Goal: Information Seeking & Learning: Learn about a topic

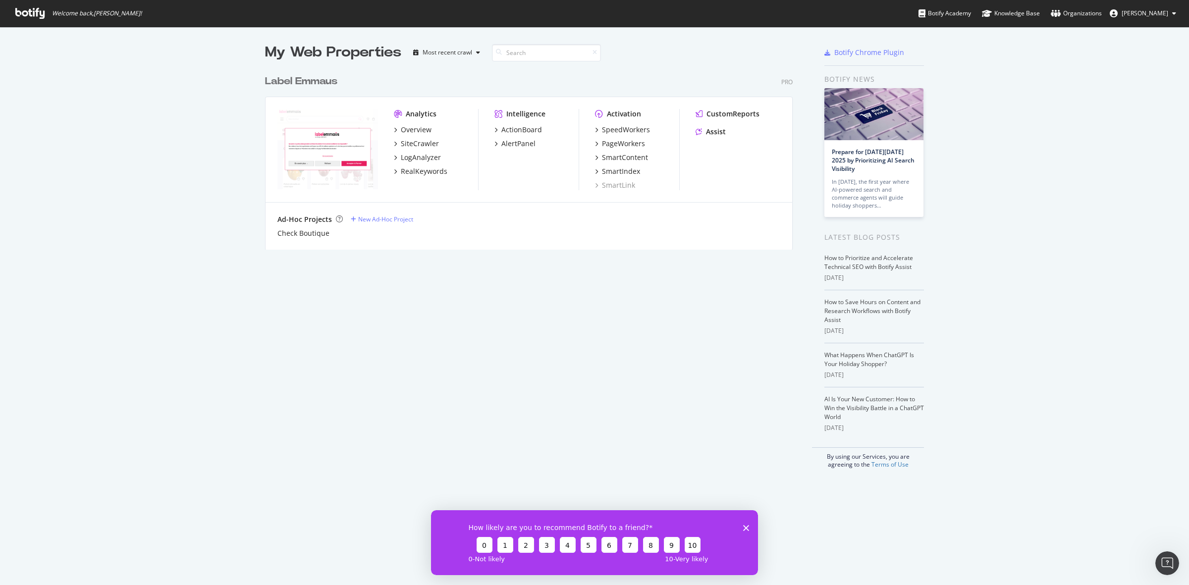
drag, startPoint x: 742, startPoint y: 527, endPoint x: 1064, endPoint y: 926, distance: 513.3
click at [742, 468] on div "How likely are you to recommend Botify to a friend? 0 1 2 3 4 5 6 7 8 9 10 0 - …" at bounding box center [594, 542] width 327 height 65
click at [414, 134] on div "Overview" at bounding box center [416, 130] width 31 height 10
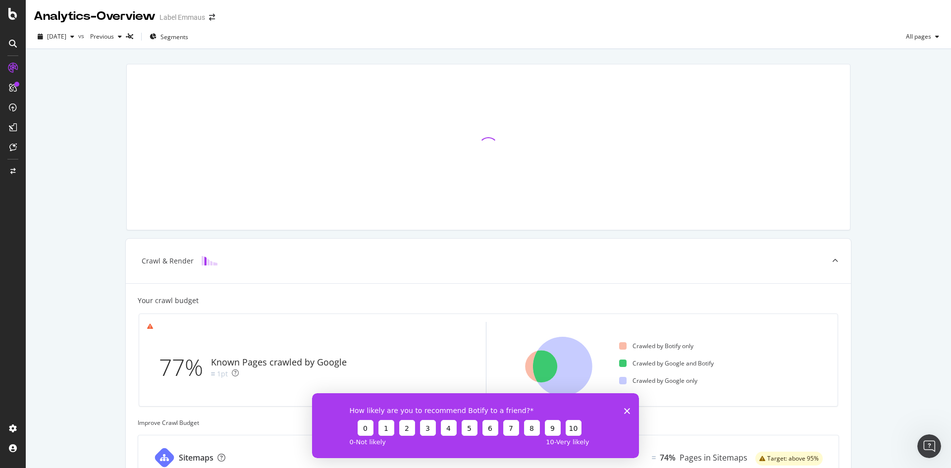
drag, startPoint x: 902, startPoint y: 0, endPoint x: 85, endPoint y: 135, distance: 827.9
click at [85, 135] on div "Crawl & Render Your crawl budget 77% Known Pages crawled by Google 1pt Crawled …" at bounding box center [488, 409] width 925 height 720
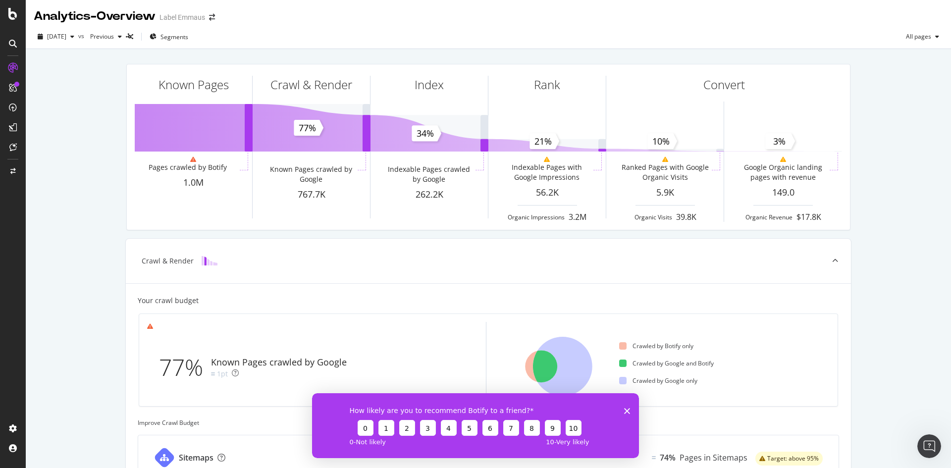
click at [625, 410] on icon "Fermer l'enquête" at bounding box center [627, 411] width 6 height 6
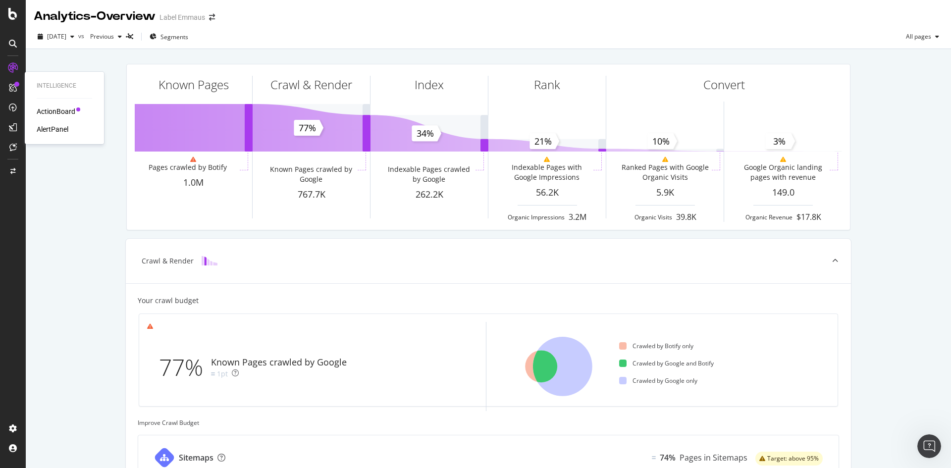
click at [50, 112] on div "ActionBoard" at bounding box center [56, 112] width 39 height 10
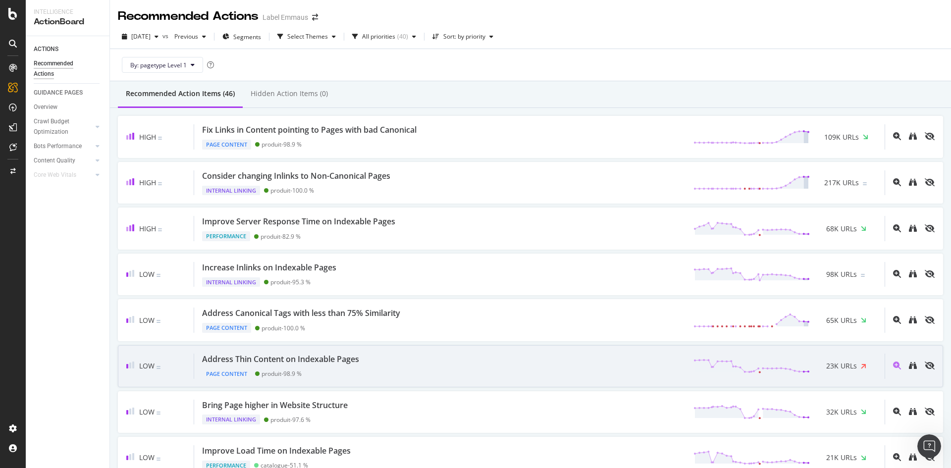
drag, startPoint x: 302, startPoint y: 360, endPoint x: 279, endPoint y: 358, distance: 22.9
click at [279, 358] on div "Address Thin Content on Indexable Pages" at bounding box center [280, 359] width 157 height 11
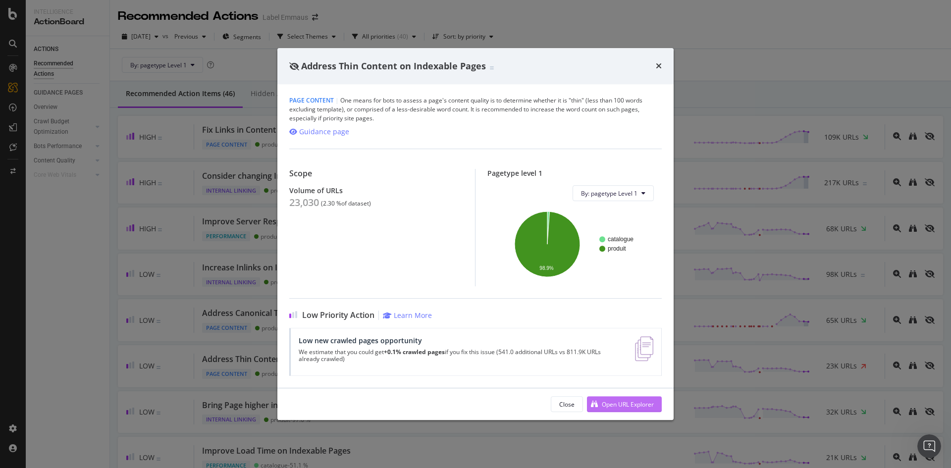
click at [619, 408] on div "Open URL Explorer" at bounding box center [628, 404] width 52 height 8
click at [656, 66] on icon "times" at bounding box center [659, 66] width 6 height 8
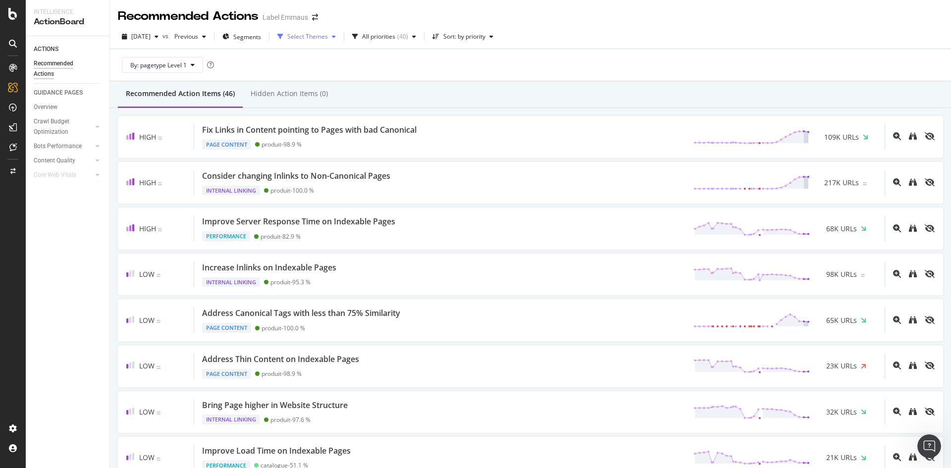
click at [311, 36] on div "Select Themes" at bounding box center [307, 37] width 41 height 6
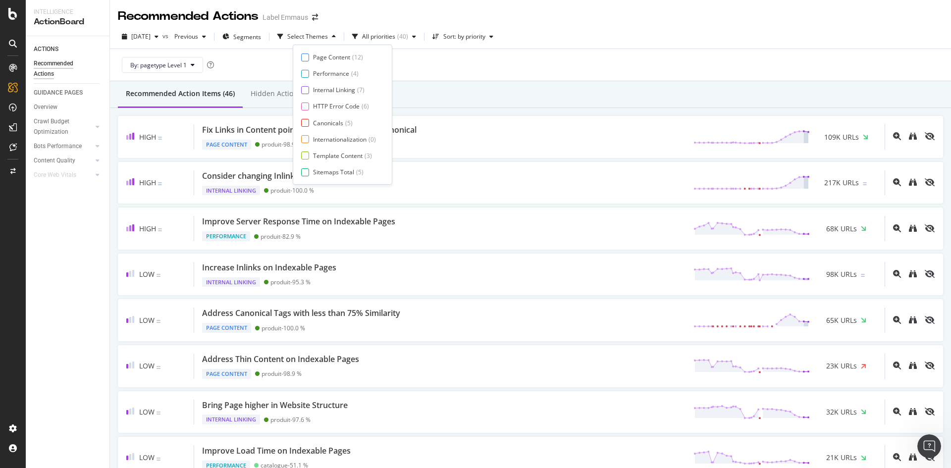
scroll to position [16, 0]
click at [606, 64] on div "By: pagetype Level 1" at bounding box center [530, 65] width 825 height 32
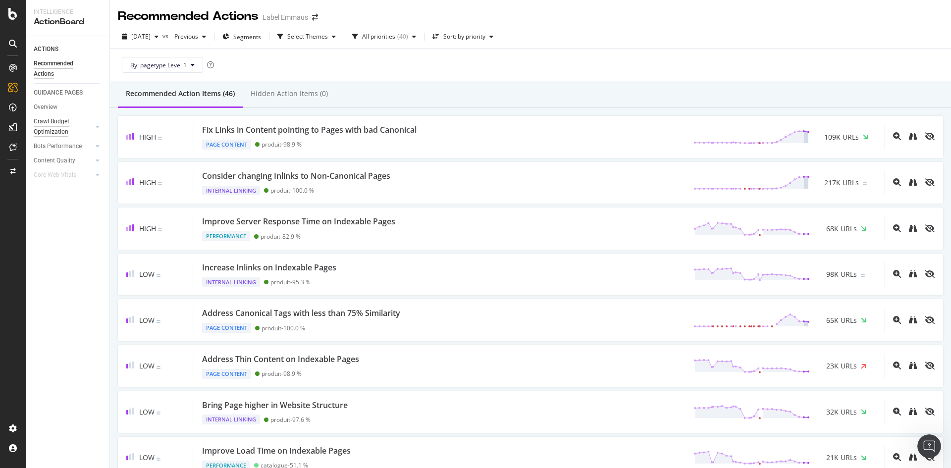
click at [47, 125] on div "Crawl Budget Optimization" at bounding box center [60, 126] width 52 height 21
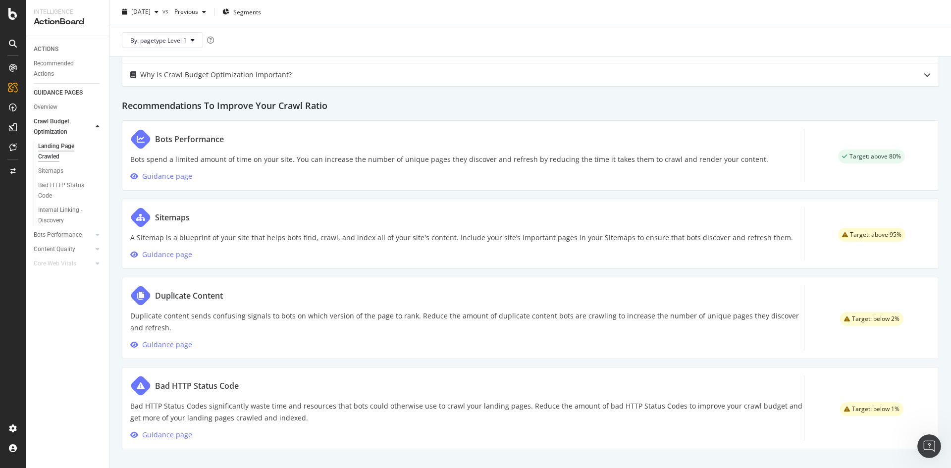
scroll to position [449, 0]
click at [171, 342] on div "Guidance page" at bounding box center [167, 344] width 50 height 12
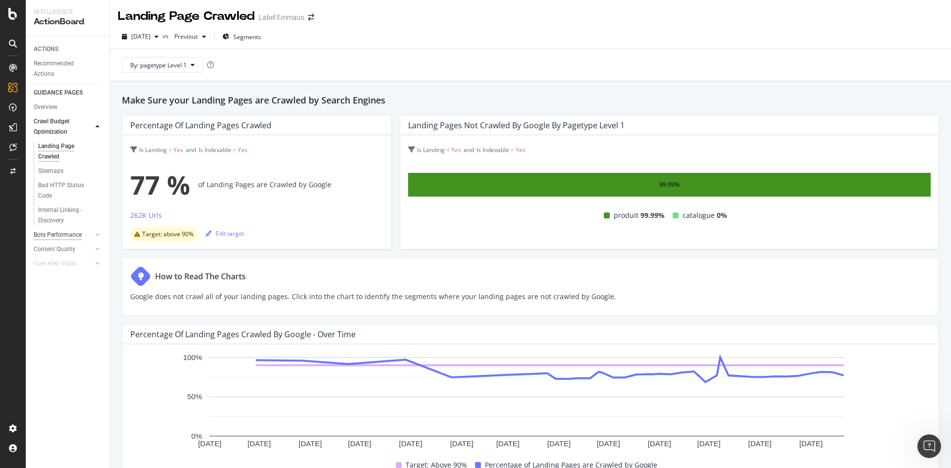
click at [61, 237] on div "Bots Performance" at bounding box center [58, 235] width 48 height 10
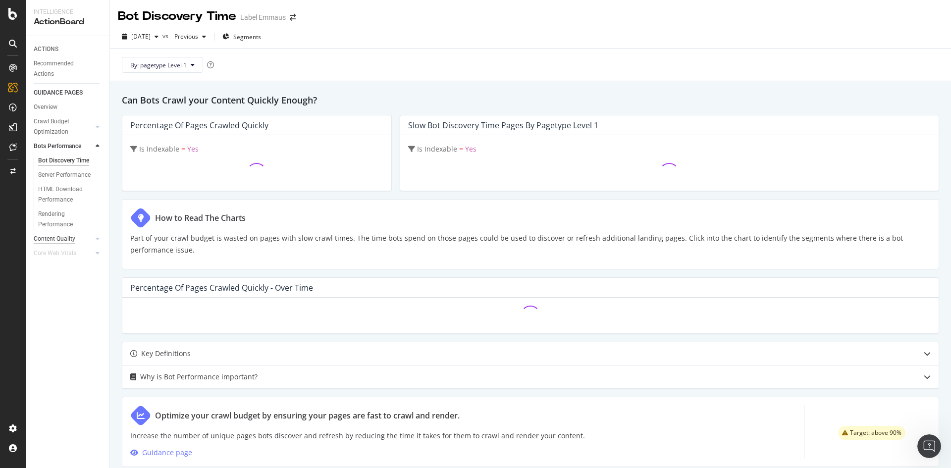
click at [60, 237] on div "Content Quality" at bounding box center [55, 239] width 42 height 10
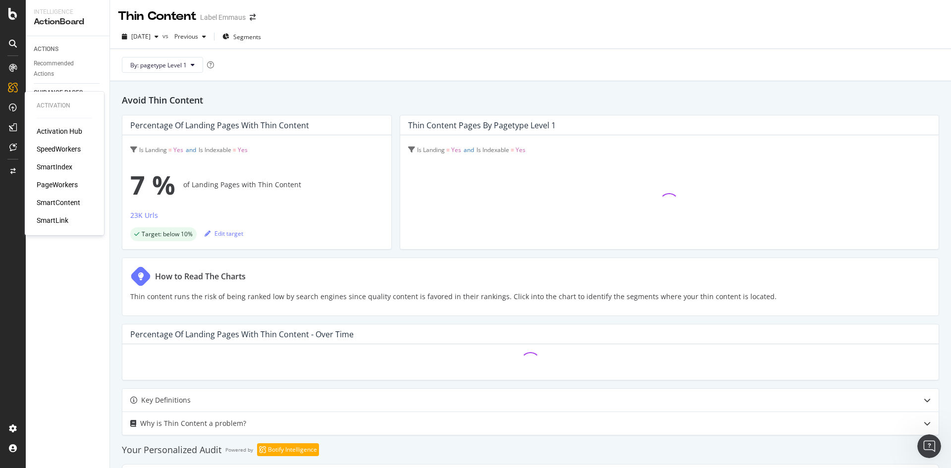
click at [56, 184] on div "PageWorkers" at bounding box center [57, 185] width 41 height 10
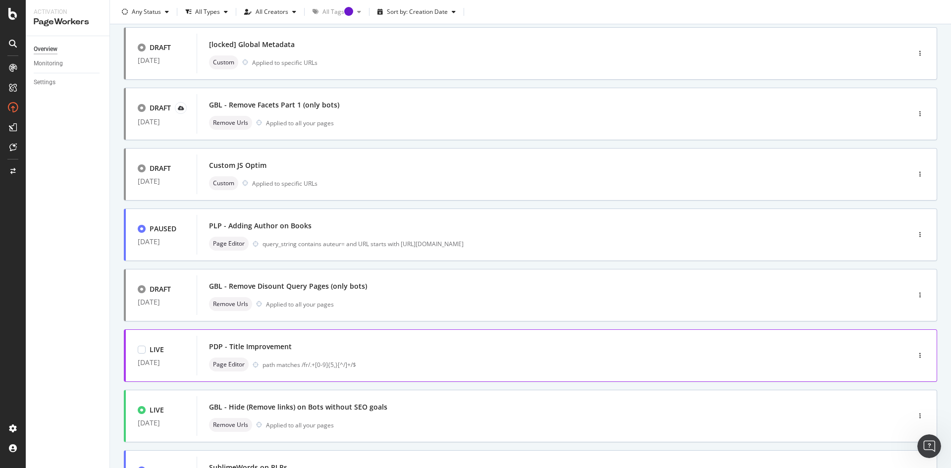
scroll to position [62, 0]
click at [378, 351] on div "PDP - Title Improvement" at bounding box center [538, 347] width 659 height 14
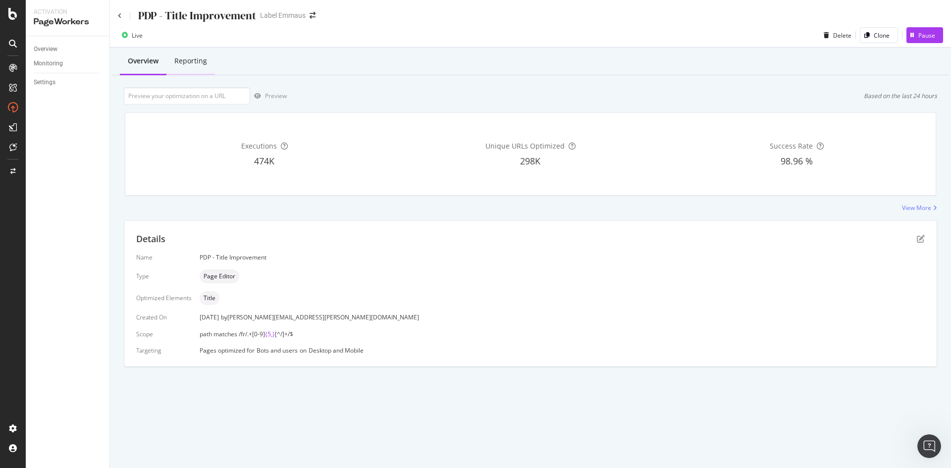
click at [197, 65] on div "Reporting" at bounding box center [190, 61] width 33 height 10
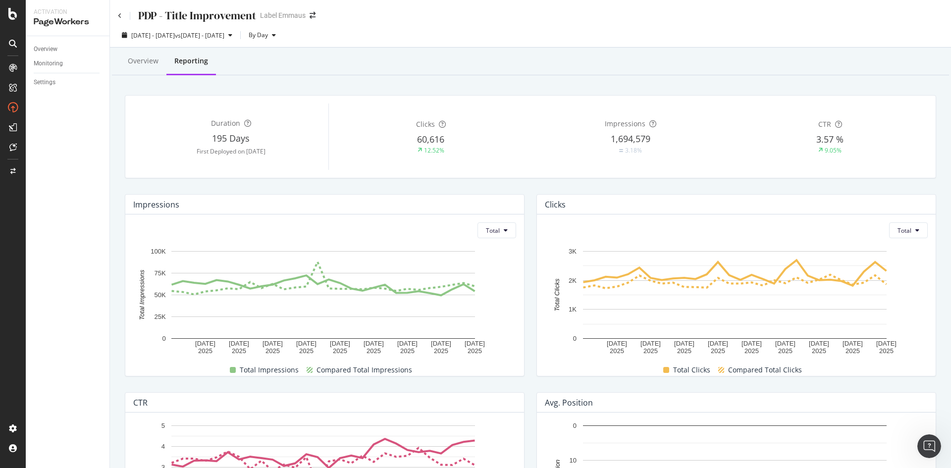
click at [117, 17] on div "PDP - Title Improvement Label Emmaus" at bounding box center [530, 11] width 841 height 23
click at [121, 16] on icon at bounding box center [120, 16] width 4 height 6
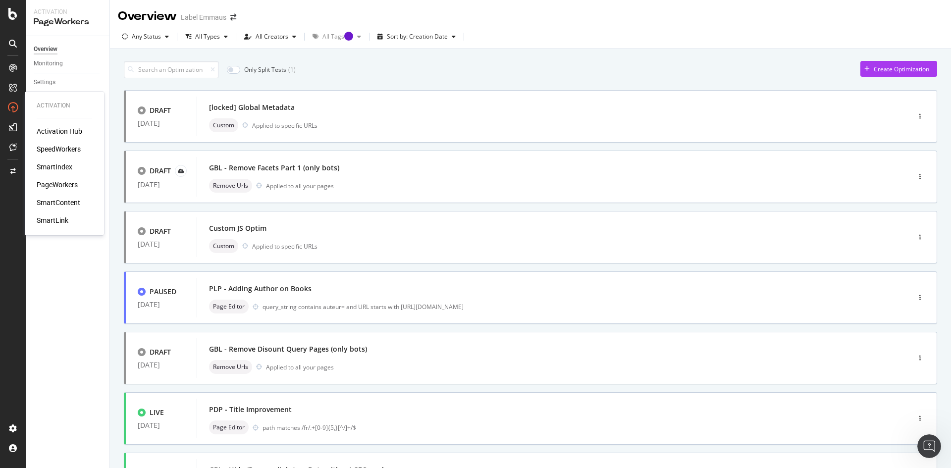
click at [67, 206] on div "SmartContent" at bounding box center [59, 203] width 44 height 10
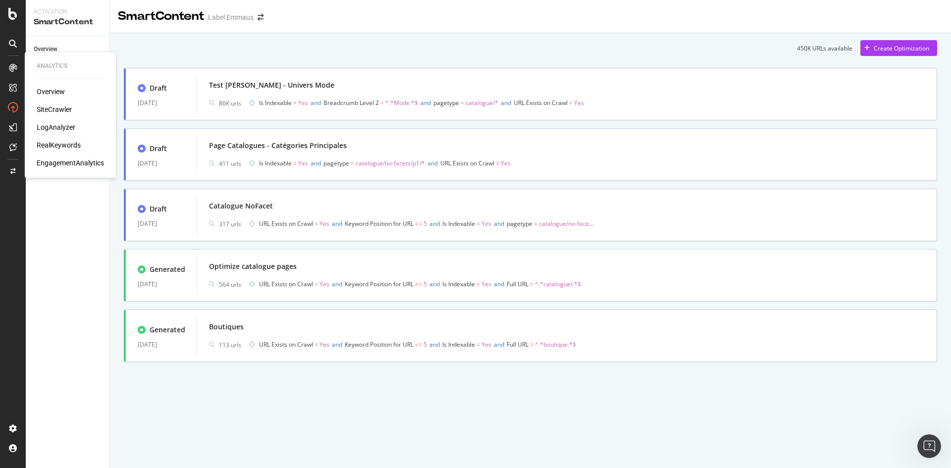
click at [57, 146] on div "RealKeywords" at bounding box center [59, 145] width 44 height 10
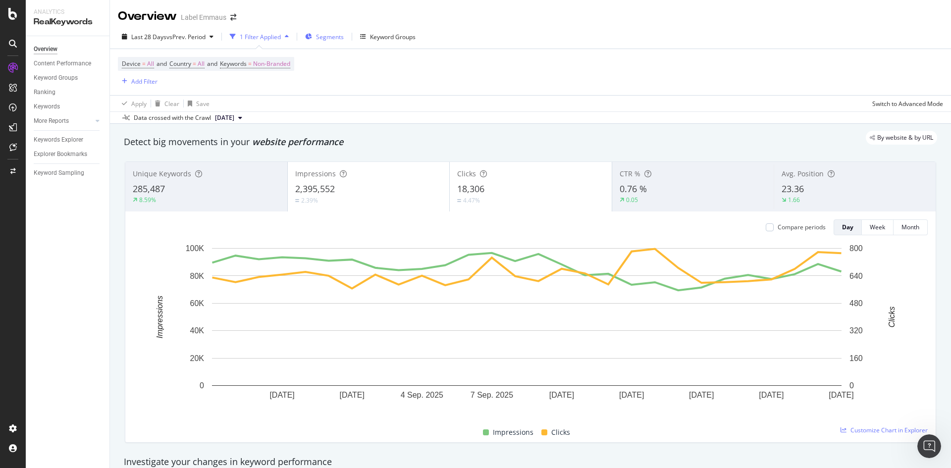
click at [324, 40] on span "Segments" at bounding box center [330, 37] width 28 height 8
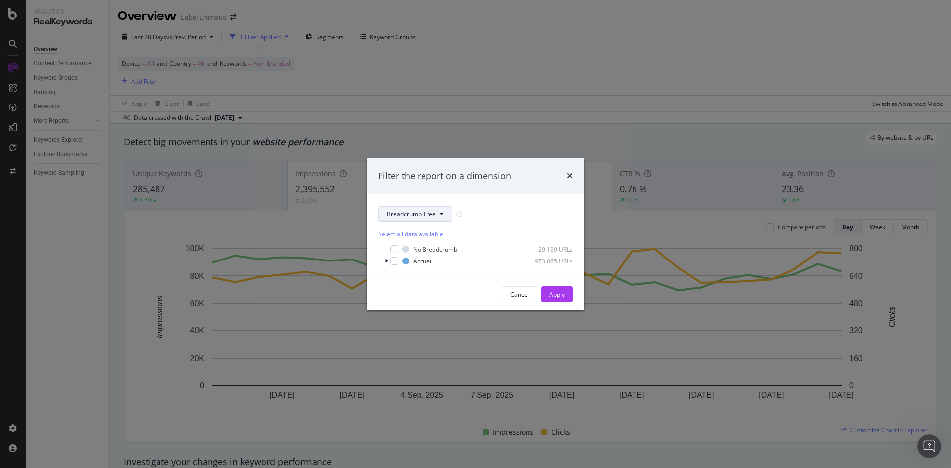
click at [432, 215] on span "Breadcrumb Tree" at bounding box center [411, 214] width 49 height 8
click at [404, 247] on span "pagetype" at bounding box center [419, 249] width 64 height 9
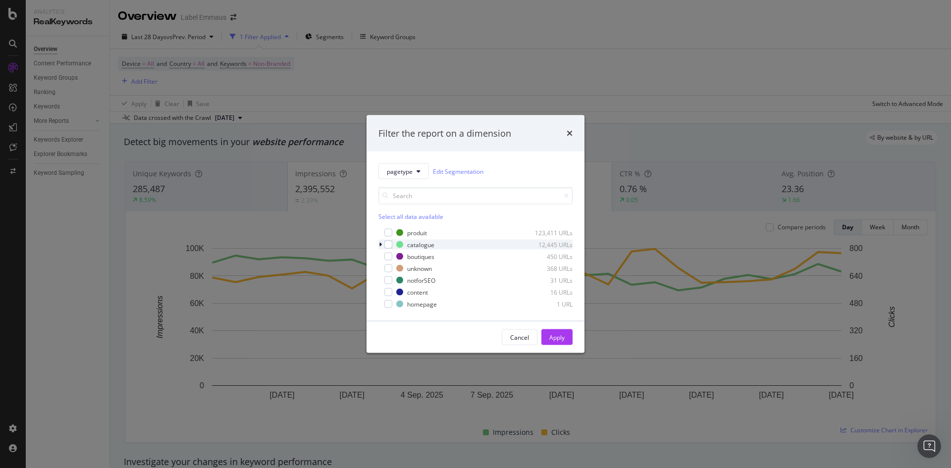
click at [379, 247] on icon "modal" at bounding box center [380, 245] width 3 height 6
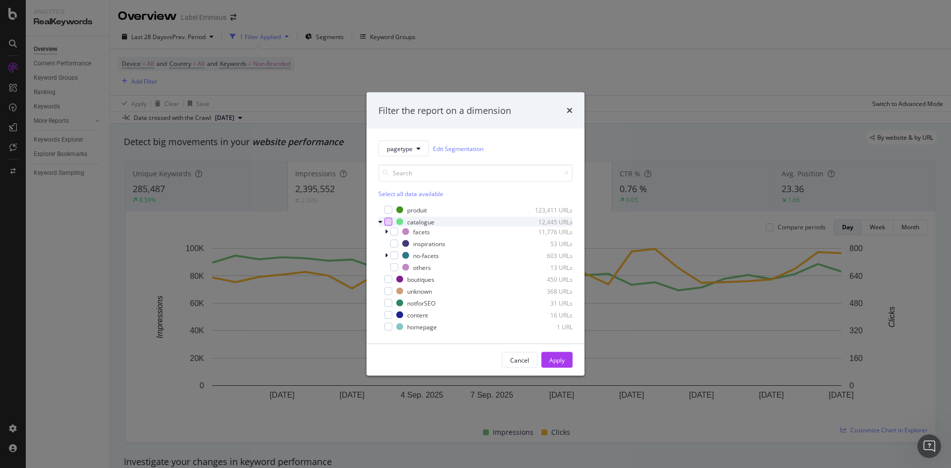
click at [390, 222] on div "modal" at bounding box center [388, 222] width 8 height 8
click at [560, 360] on div "Apply" at bounding box center [556, 360] width 15 height 8
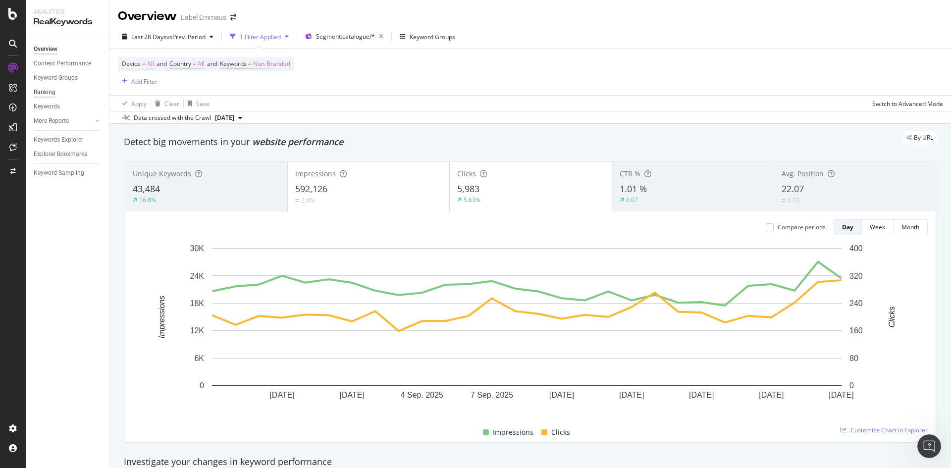
click at [46, 91] on div "Ranking" at bounding box center [45, 92] width 22 height 10
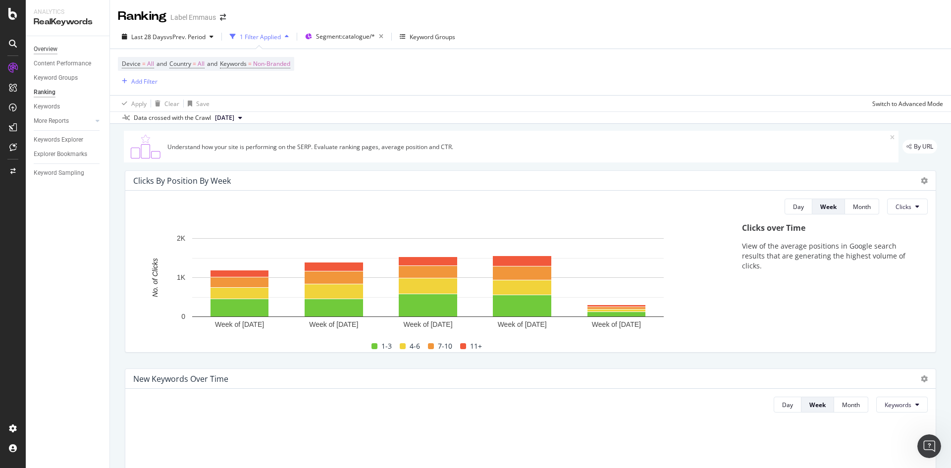
click at [40, 48] on div "Overview" at bounding box center [46, 49] width 24 height 10
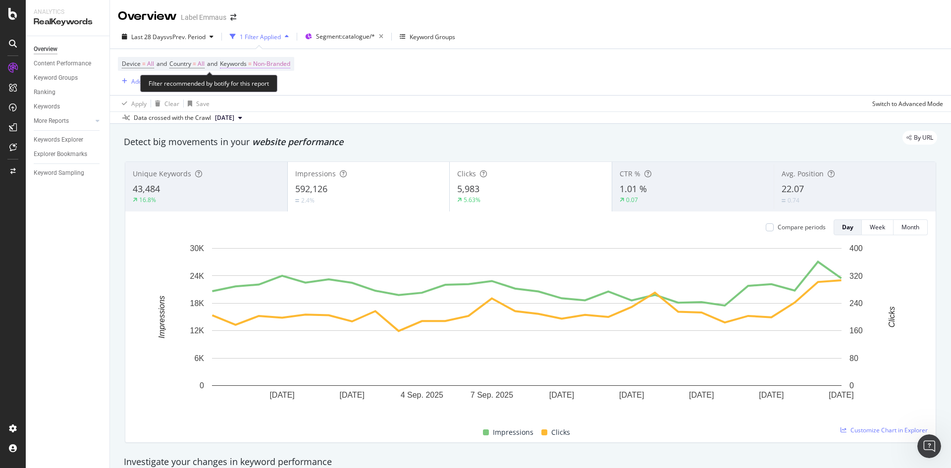
click at [247, 64] on span "Keywords" at bounding box center [233, 63] width 27 height 8
click at [259, 86] on span "Non-Branded" at bounding box center [254, 87] width 41 height 8
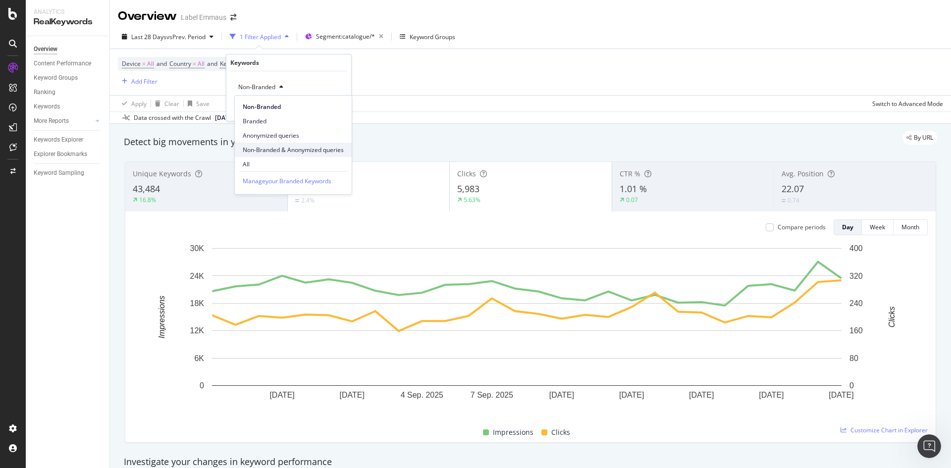
click at [264, 152] on span "Non-Branded & Anonymized queries" at bounding box center [293, 150] width 101 height 9
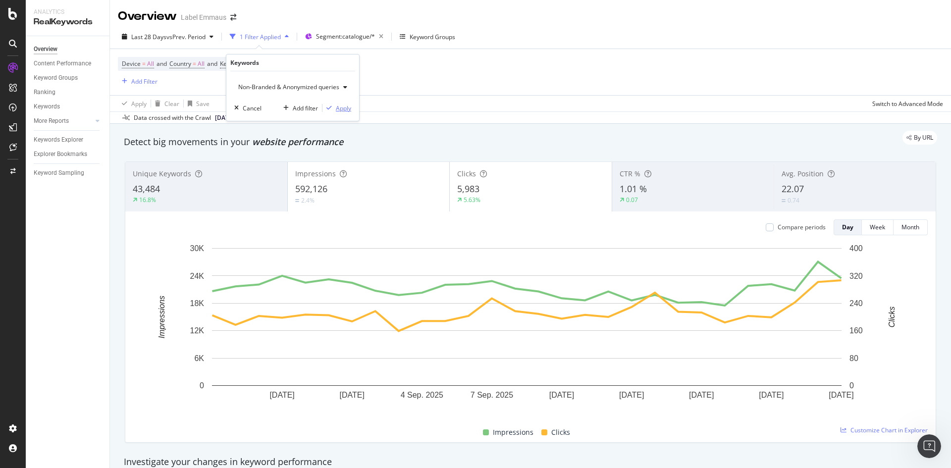
click at [340, 109] on div "Apply" at bounding box center [343, 108] width 15 height 8
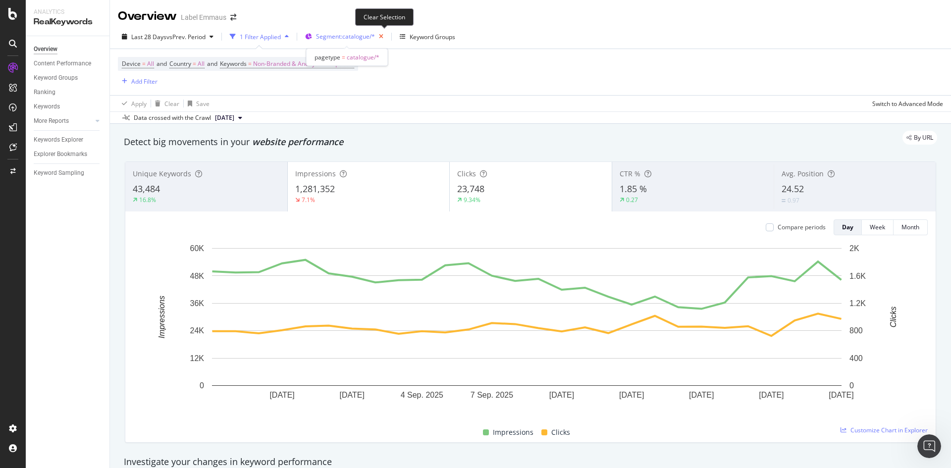
click at [384, 38] on icon "button" at bounding box center [381, 37] width 12 height 14
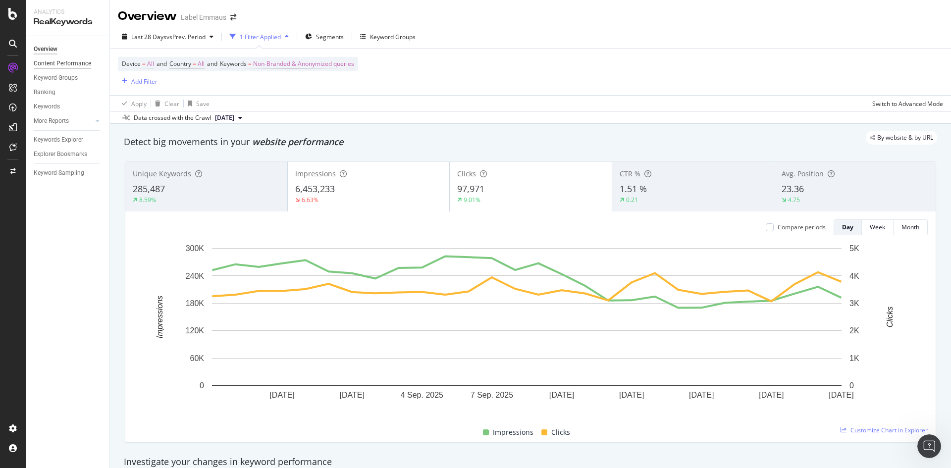
click at [65, 67] on div "Content Performance" at bounding box center [62, 63] width 57 height 10
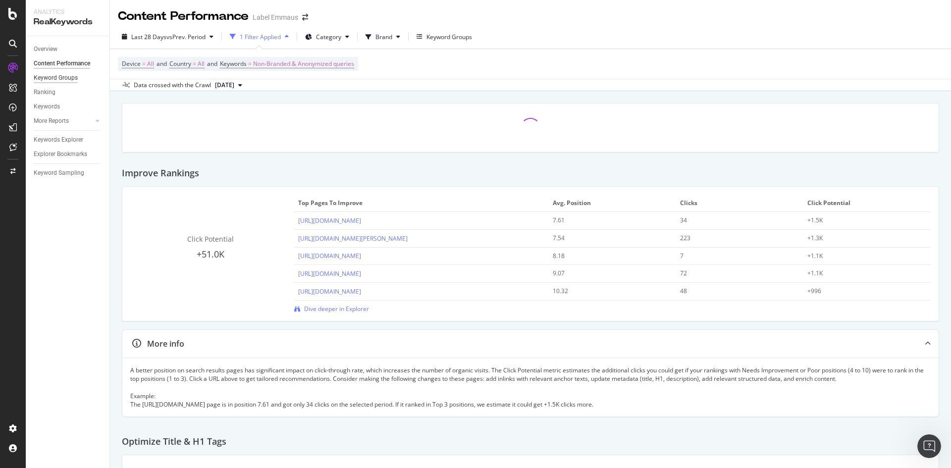
click at [44, 79] on div "Keyword Groups" at bounding box center [56, 78] width 44 height 10
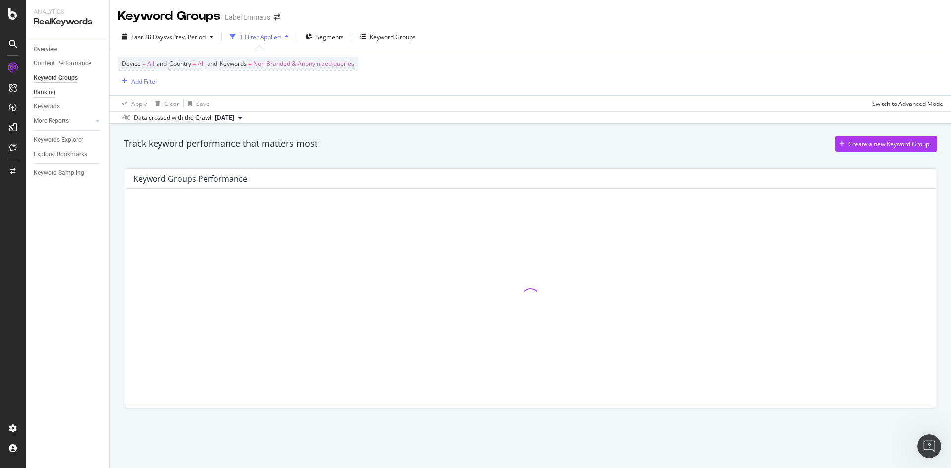
click at [51, 92] on div "Ranking" at bounding box center [45, 92] width 22 height 10
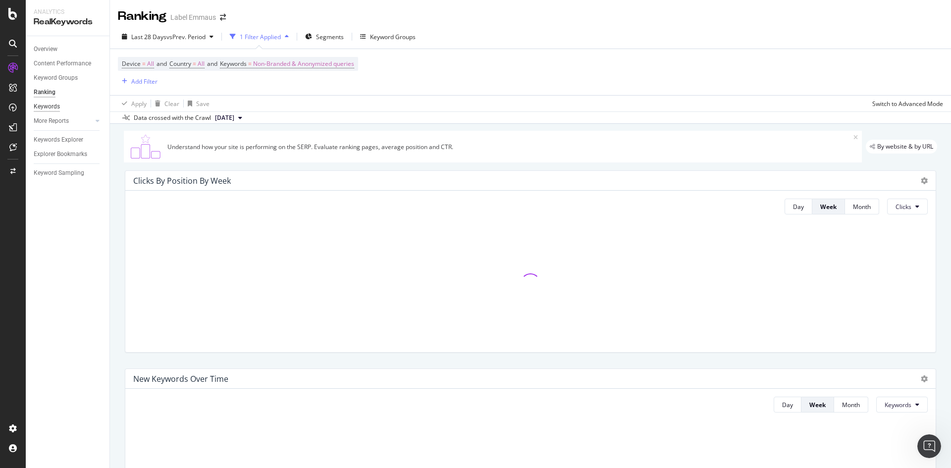
click at [42, 106] on div "Keywords" at bounding box center [47, 107] width 26 height 10
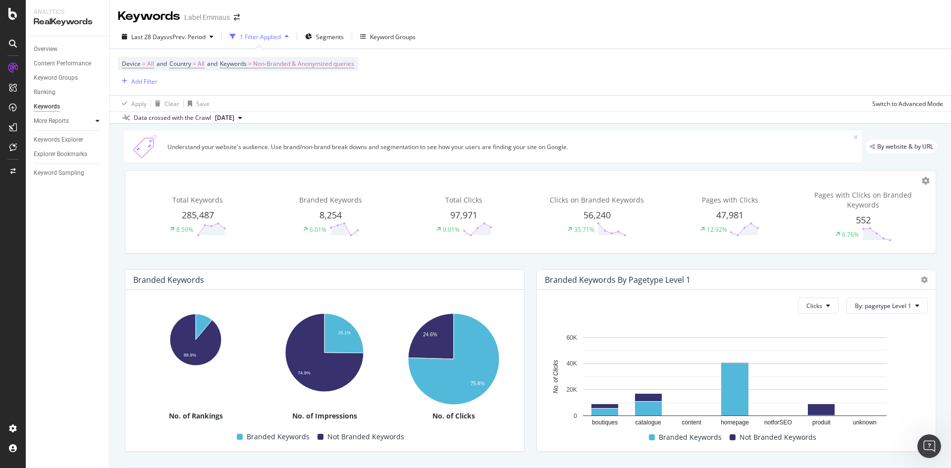
click at [97, 120] on icon at bounding box center [98, 121] width 4 height 6
click at [47, 118] on div "More Reports" at bounding box center [51, 121] width 35 height 10
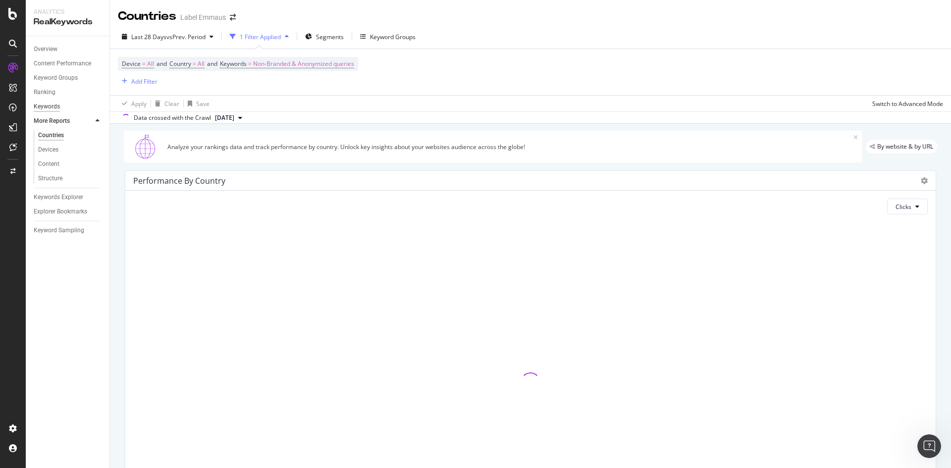
click at [46, 106] on div "Keywords" at bounding box center [47, 107] width 26 height 10
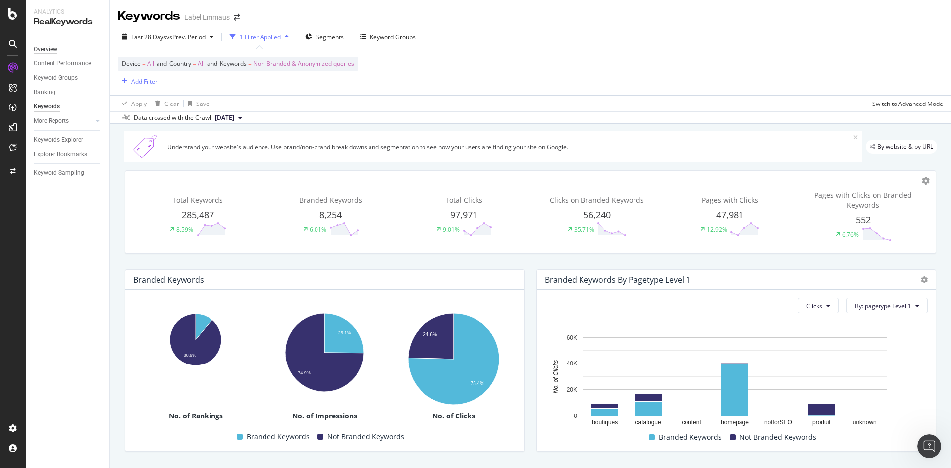
click at [49, 50] on div "Overview" at bounding box center [46, 49] width 24 height 10
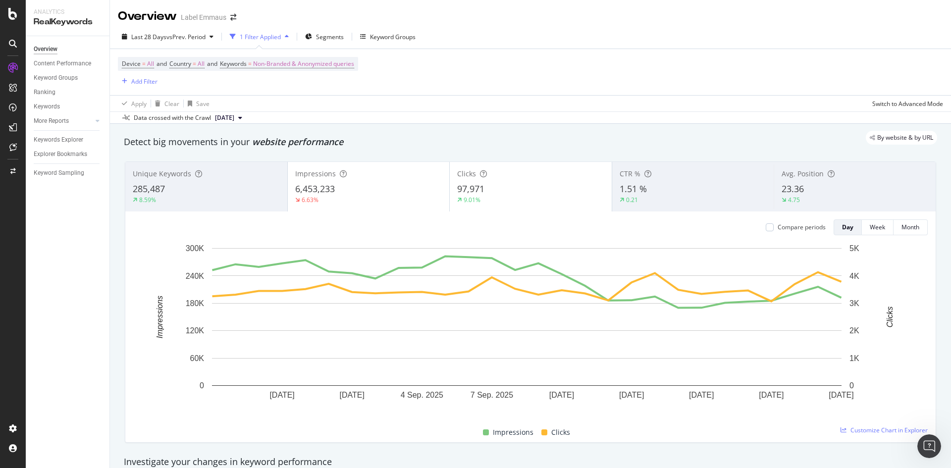
click at [255, 36] on div "1 Filter Applied" at bounding box center [260, 37] width 41 height 8
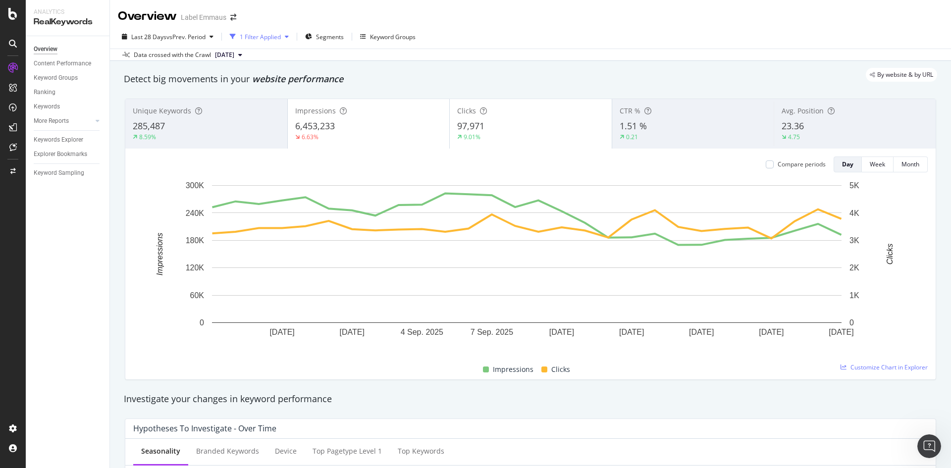
click at [268, 38] on div "1 Filter Applied" at bounding box center [260, 37] width 41 height 8
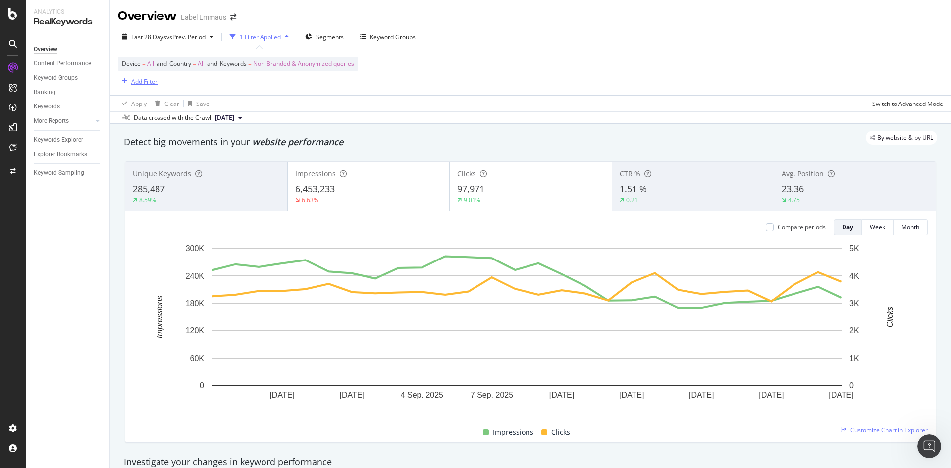
click at [137, 82] on div "Add Filter" at bounding box center [144, 81] width 26 height 8
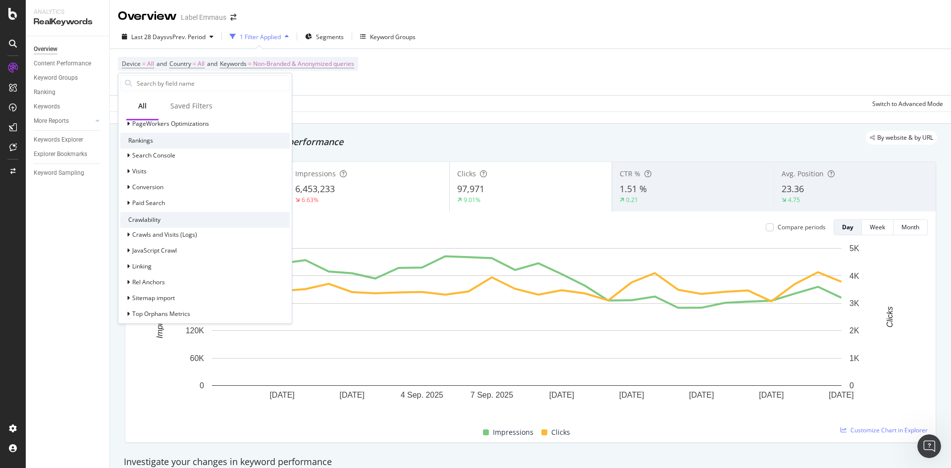
scroll to position [149, 0]
click at [194, 107] on div "Saved Filters" at bounding box center [191, 106] width 42 height 10
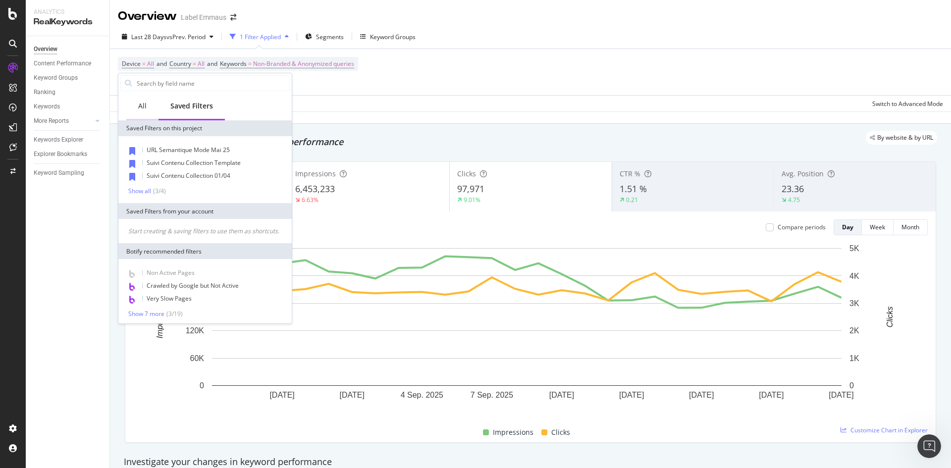
click at [139, 110] on div "All" at bounding box center [142, 106] width 8 height 10
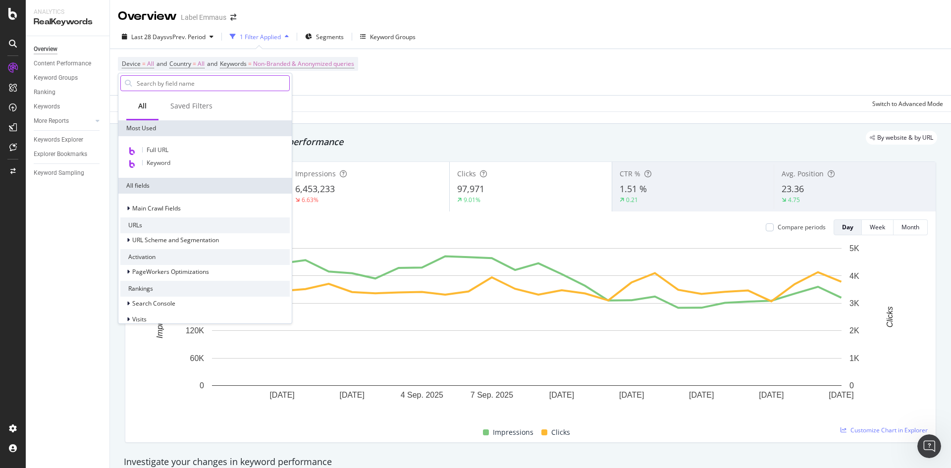
click at [161, 81] on input "text" at bounding box center [213, 83] width 154 height 15
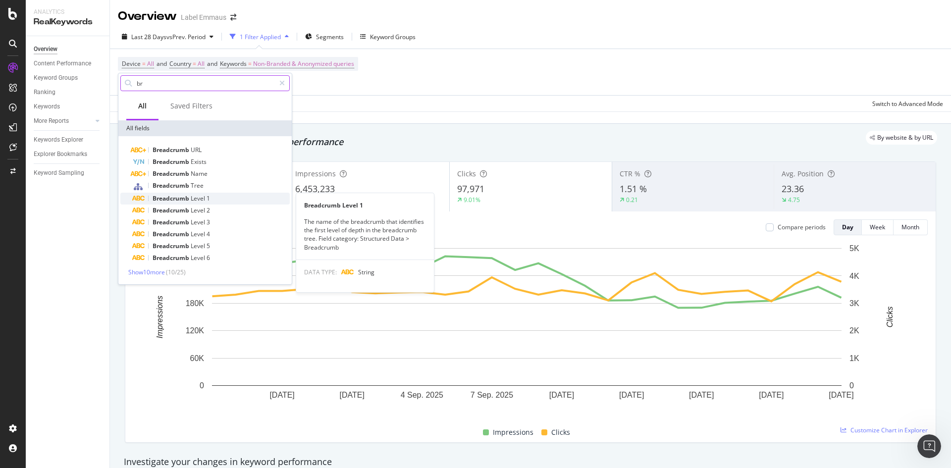
type input "br"
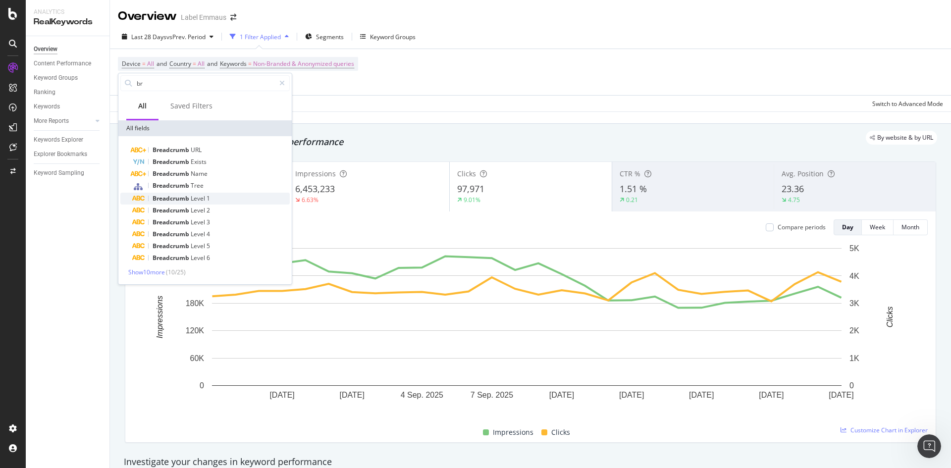
click at [202, 198] on span "Level" at bounding box center [199, 198] width 16 height 8
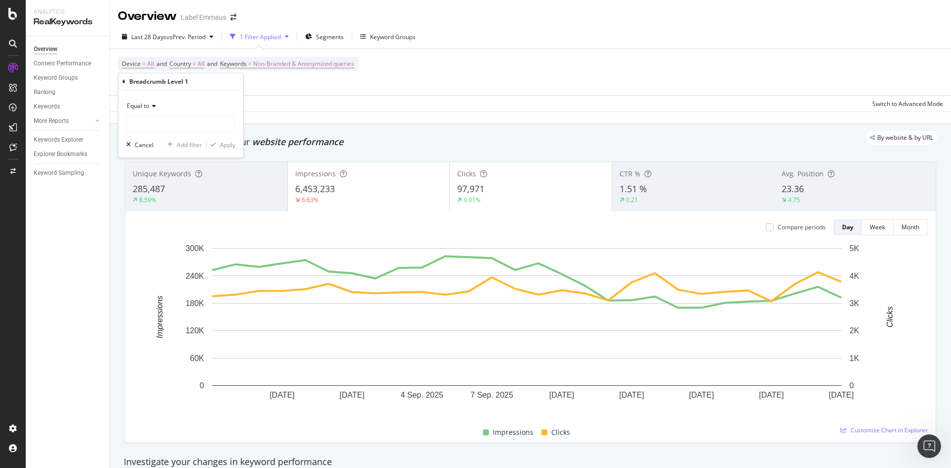
click at [153, 103] on icon at bounding box center [152, 106] width 7 height 6
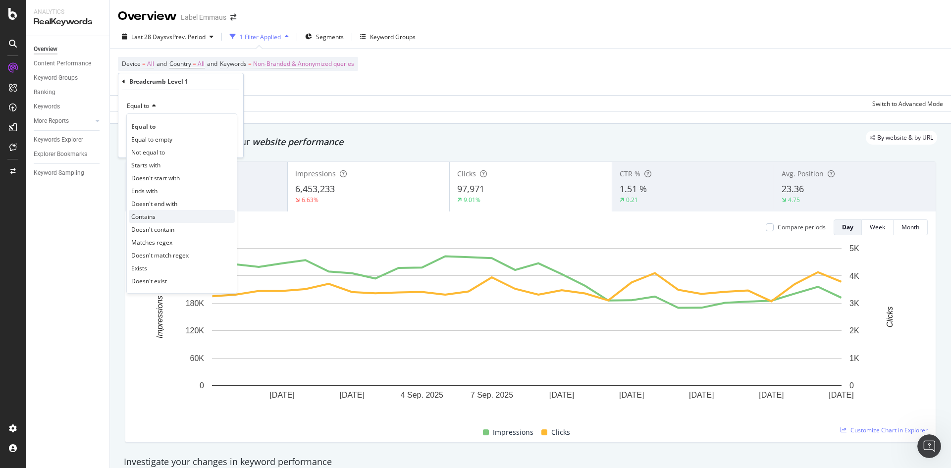
click at [159, 213] on div "Contains" at bounding box center [182, 216] width 106 height 13
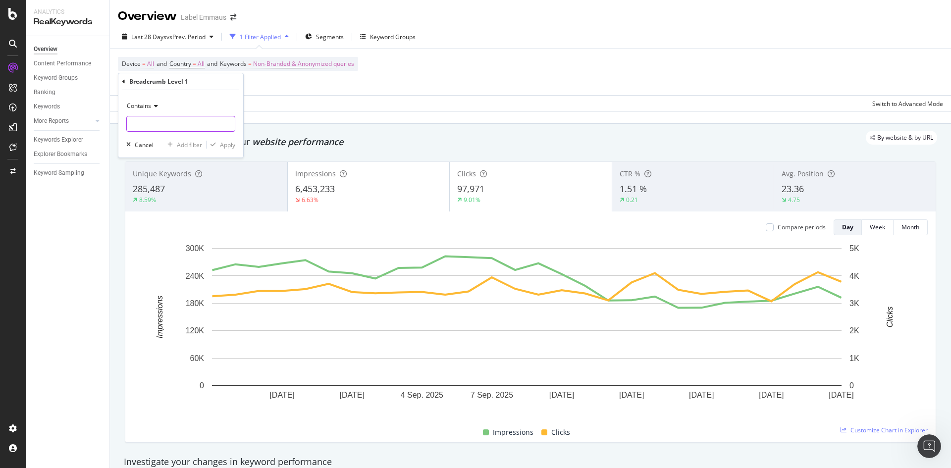
click at [138, 127] on input "text" at bounding box center [181, 124] width 108 height 16
paste input "livres-et-papeterie"
type input "livres-et-papeterie"
click at [220, 147] on div "Apply" at bounding box center [227, 145] width 15 height 8
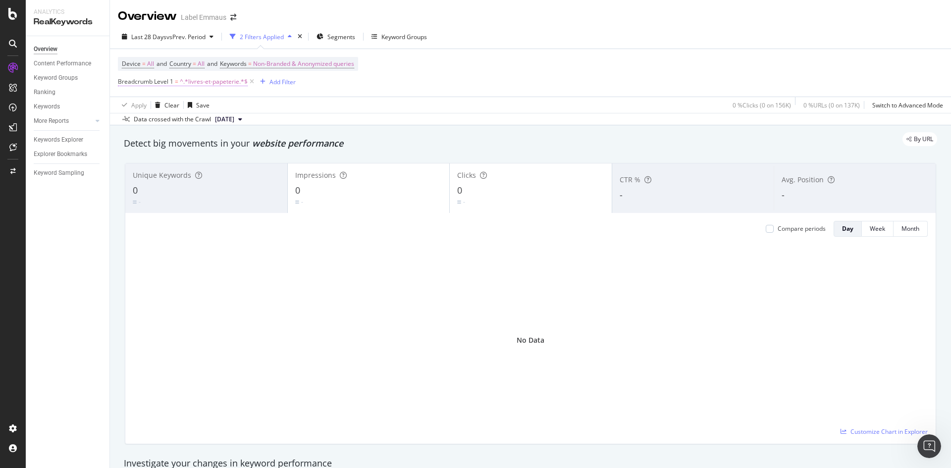
click at [157, 84] on span "Breadcrumb Level 1" at bounding box center [145, 81] width 55 height 8
click at [124, 84] on div "Breadcrumb Level 1" at bounding box center [180, 80] width 117 height 17
click at [124, 81] on icon at bounding box center [123, 81] width 3 height 6
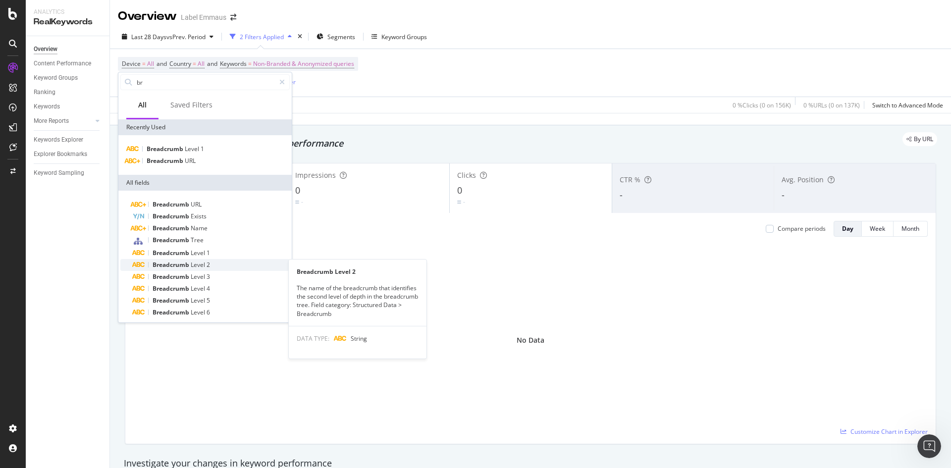
click at [177, 262] on span "Breadcrumb" at bounding box center [172, 265] width 38 height 8
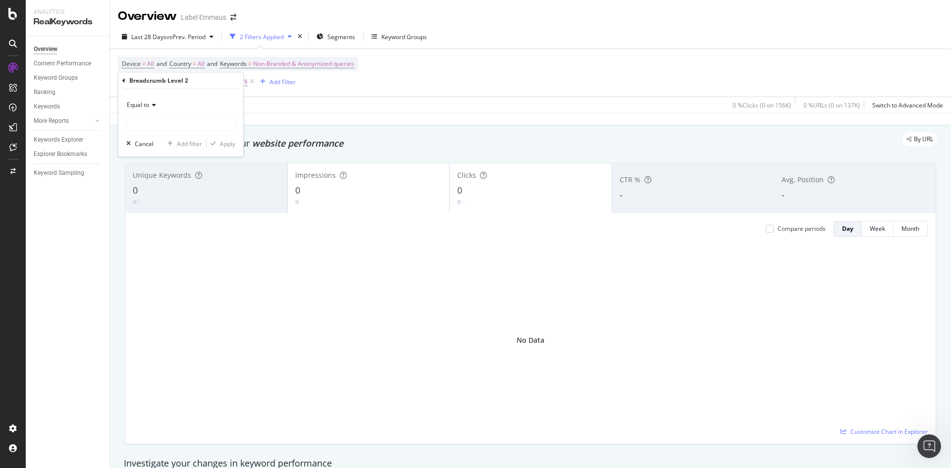
click at [153, 112] on div "Equal to" at bounding box center [180, 105] width 109 height 16
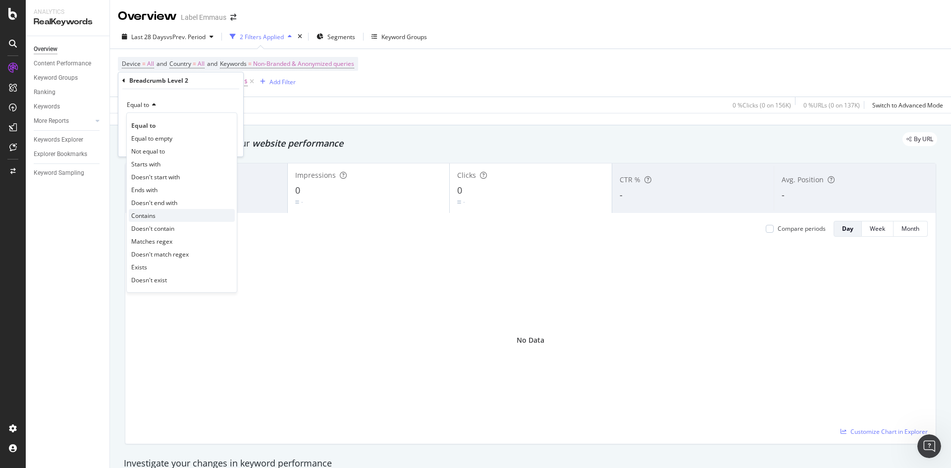
click at [149, 214] on span "Contains" at bounding box center [143, 216] width 24 height 8
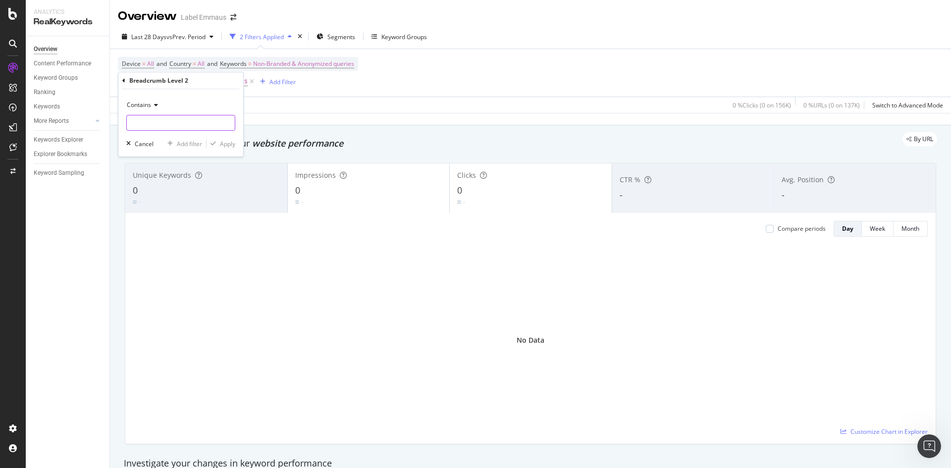
click at [160, 125] on input "text" at bounding box center [181, 123] width 108 height 16
paste input "livres-et-papeterie"
type input "livres-et-papeterie"
click at [225, 146] on div "Apply" at bounding box center [227, 144] width 15 height 8
click at [212, 82] on span "^.*livres-et-papeterie.*$" at bounding box center [214, 82] width 68 height 14
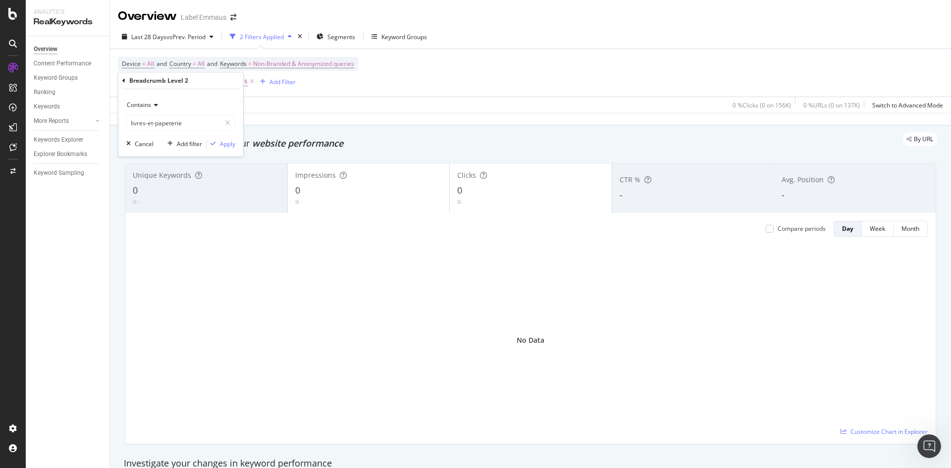
click at [161, 101] on div "Contains" at bounding box center [180, 105] width 109 height 16
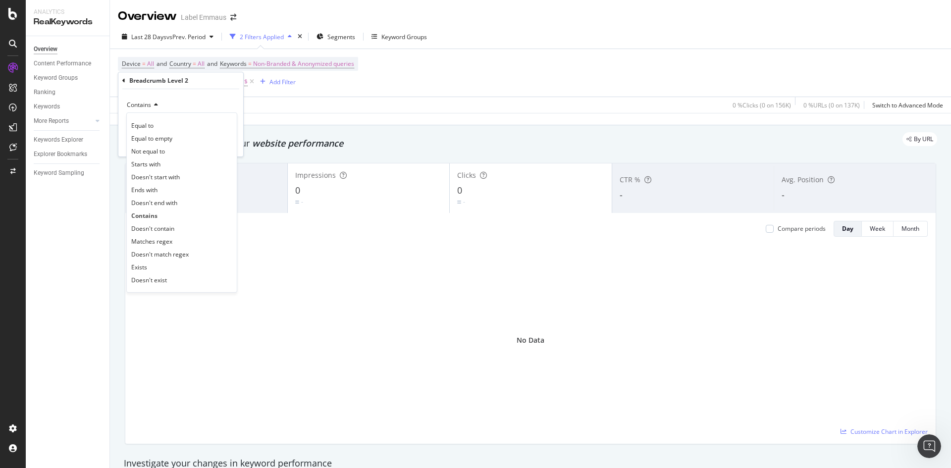
click at [126, 81] on div "Breadcrumb Level 2" at bounding box center [180, 80] width 117 height 17
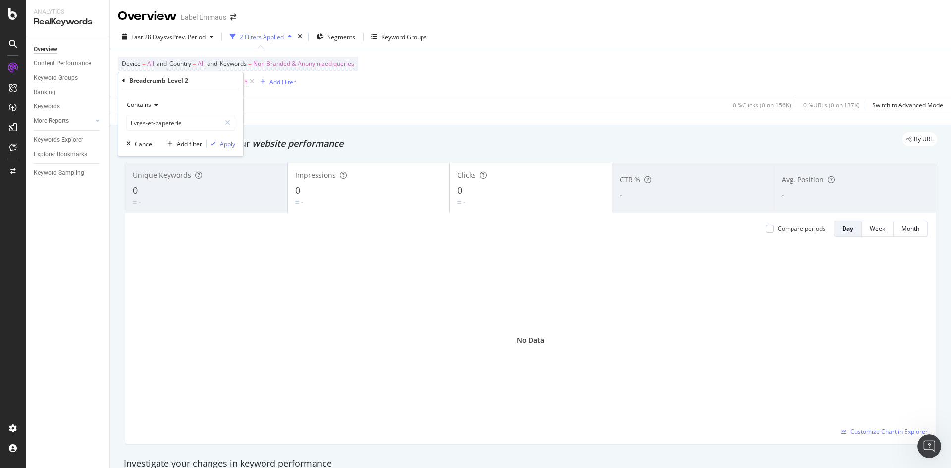
click at [126, 81] on div "Breadcrumb Level 2" at bounding box center [180, 80] width 117 height 17
click at [124, 81] on icon at bounding box center [123, 81] width 3 height 6
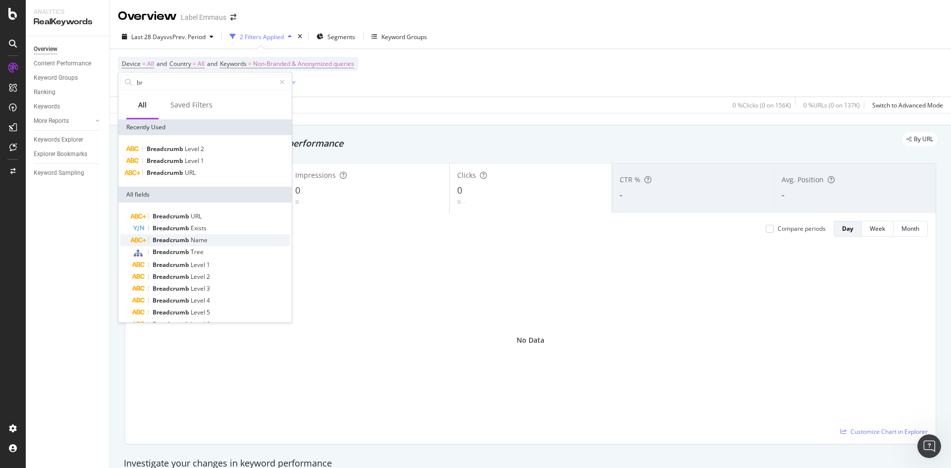
click at [193, 236] on div "Breadcrumb Name" at bounding box center [211, 240] width 158 height 12
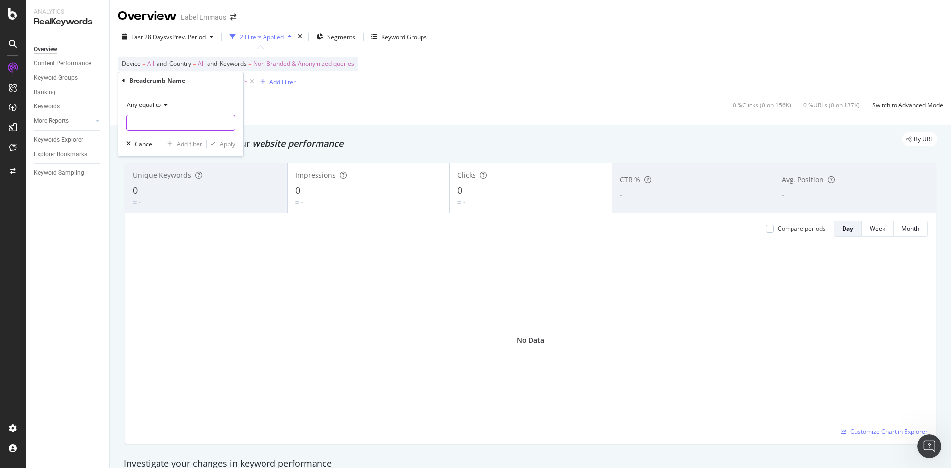
click at [158, 123] on input "text" at bounding box center [181, 123] width 108 height 16
paste input "livres-et-papeterie"
type input "livres-et-papeterie"
click at [224, 147] on div "Apply" at bounding box center [227, 144] width 15 height 8
click at [231, 84] on icon at bounding box center [232, 82] width 8 height 10
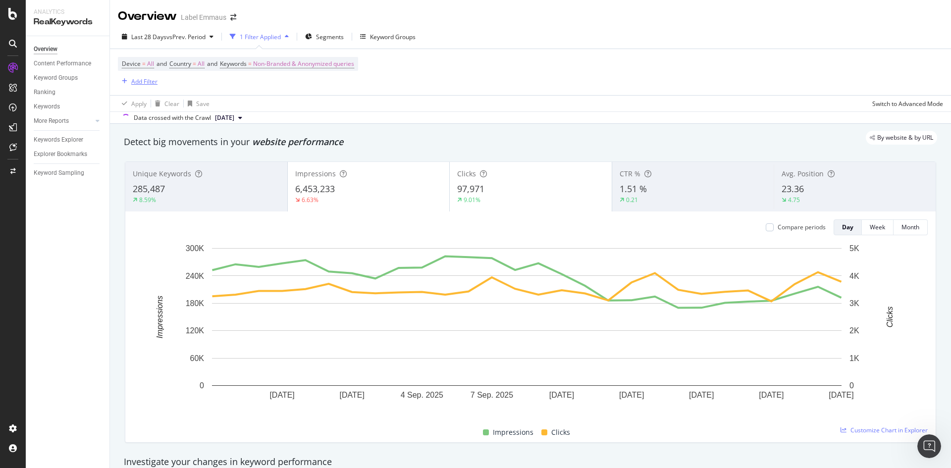
click at [138, 85] on div "Add Filter" at bounding box center [144, 81] width 26 height 8
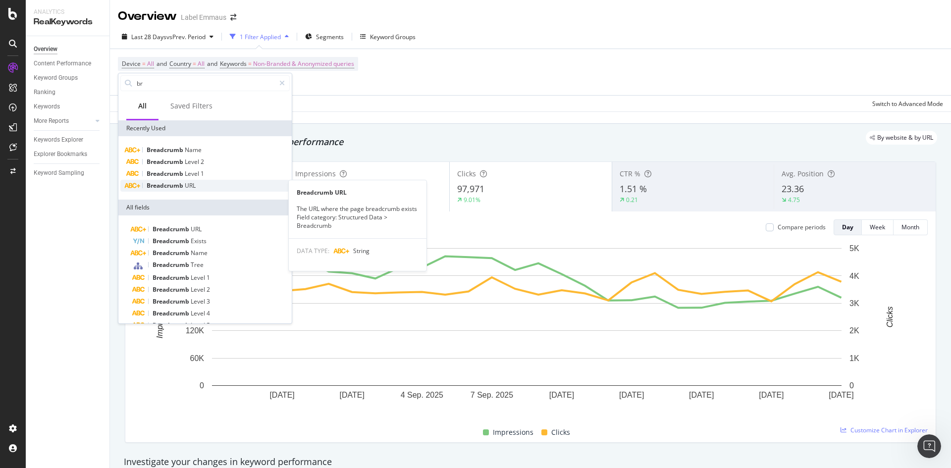
click at [172, 186] on span "Breadcrumb" at bounding box center [166, 185] width 38 height 8
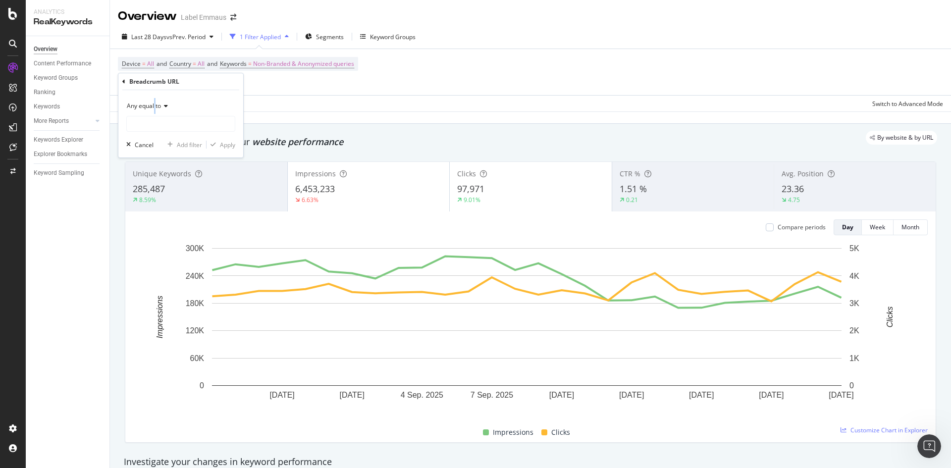
click at [156, 109] on span "Any equal to" at bounding box center [144, 106] width 34 height 8
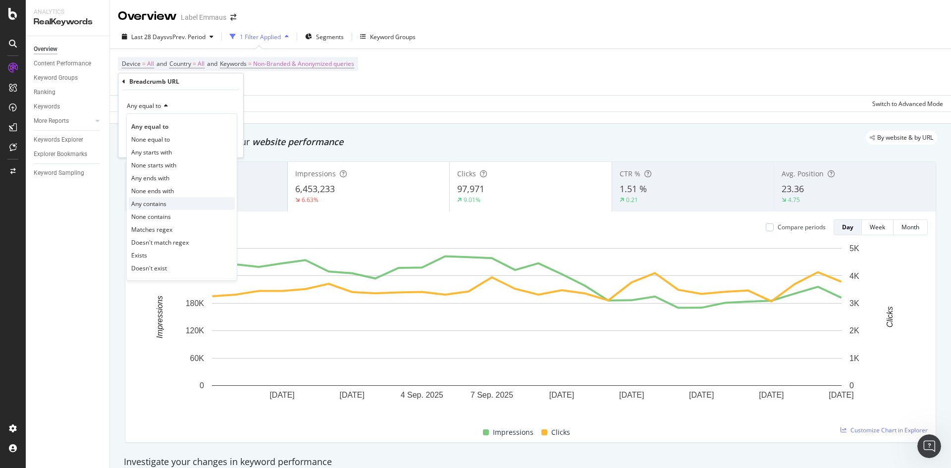
click at [156, 206] on span "Any contains" at bounding box center [148, 204] width 35 height 8
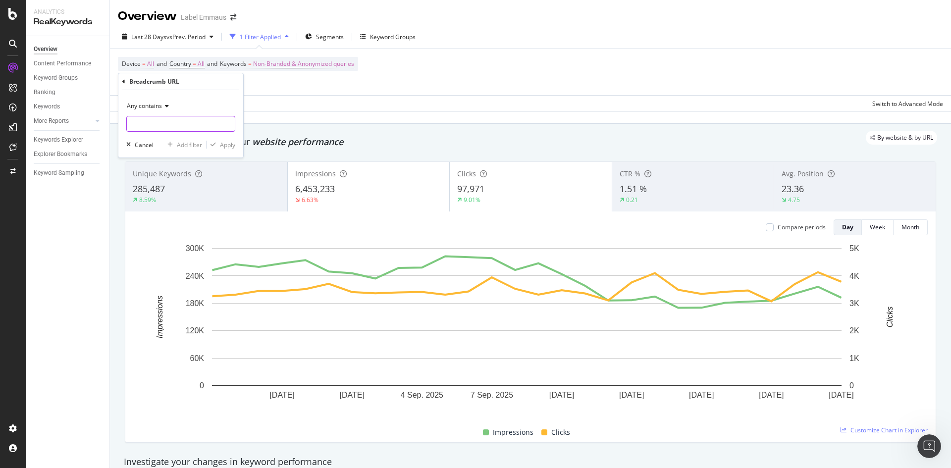
click at [155, 128] on input "text" at bounding box center [181, 124] width 108 height 16
paste input "livres-et-papeterie"
type input "livres-et-papeterie"
drag, startPoint x: 217, startPoint y: 144, endPoint x: 268, endPoint y: 154, distance: 52.0
click at [217, 144] on div "button" at bounding box center [213, 145] width 13 height 6
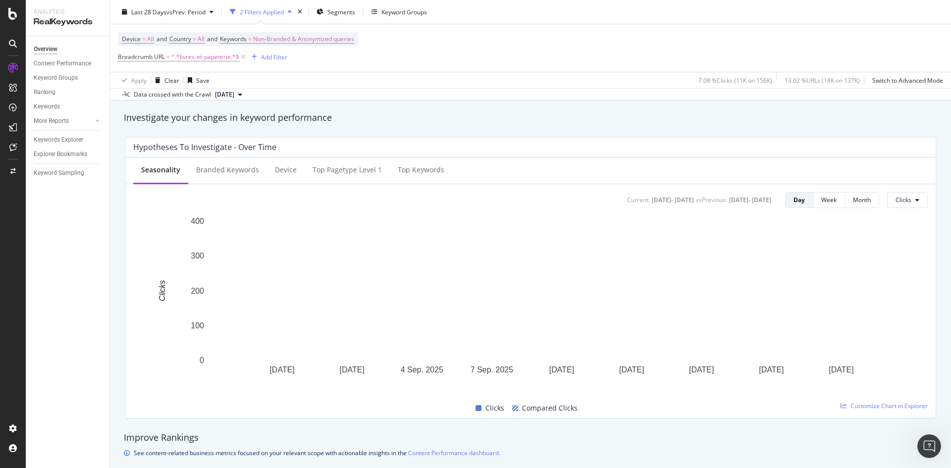
scroll to position [347, 0]
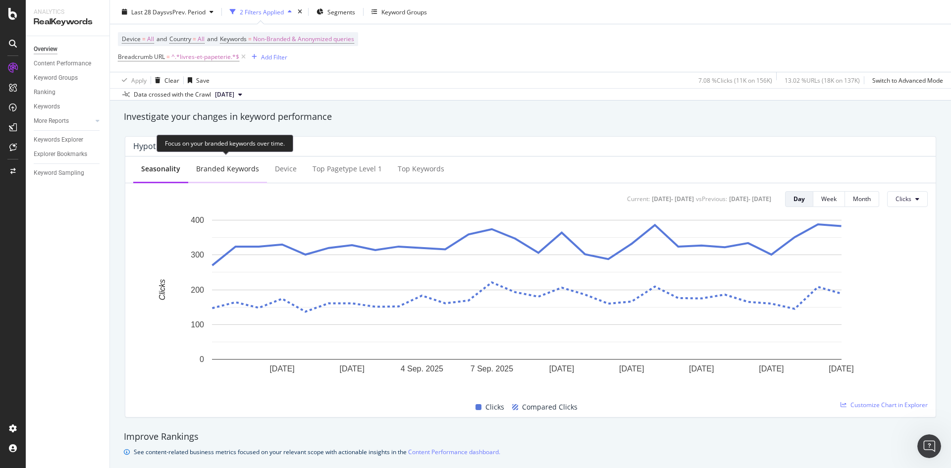
click at [221, 166] on div "Branded Keywords" at bounding box center [227, 169] width 63 height 10
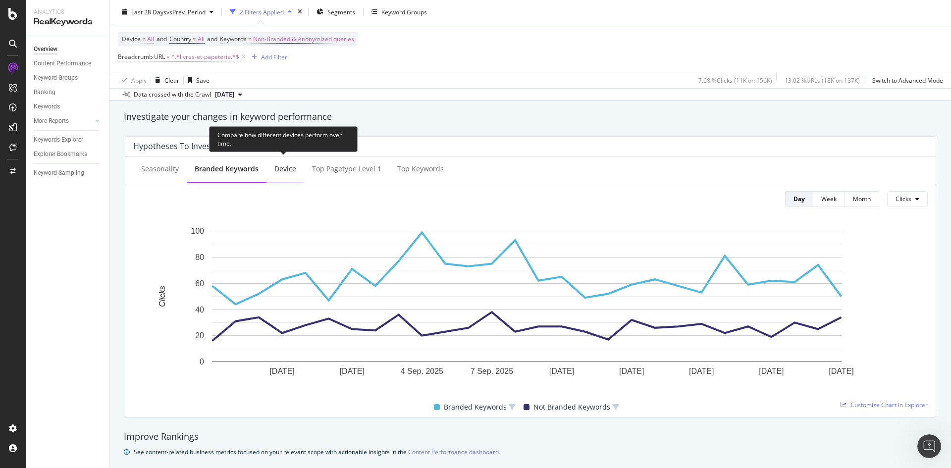
click at [280, 172] on div "Device" at bounding box center [285, 169] width 22 height 10
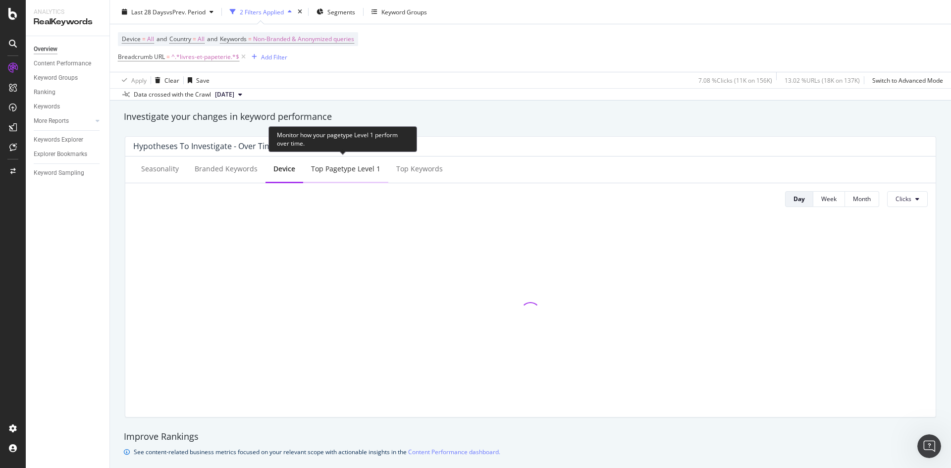
click at [345, 174] on div "Top pagetype Level 1" at bounding box center [345, 169] width 85 height 27
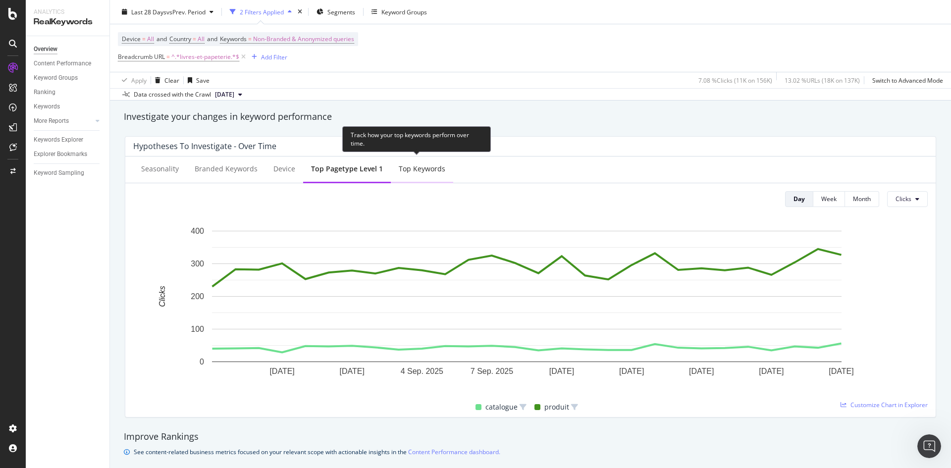
click at [418, 172] on div "Top Keywords" at bounding box center [422, 169] width 47 height 10
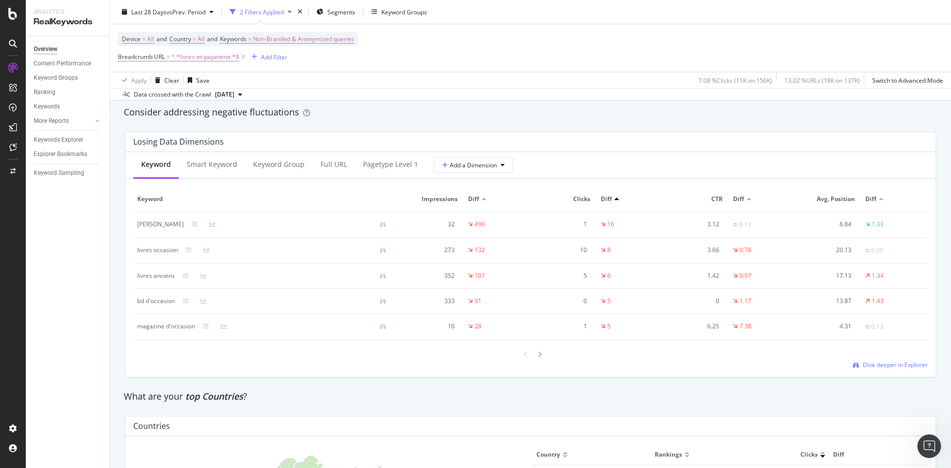
scroll to position [1090, 0]
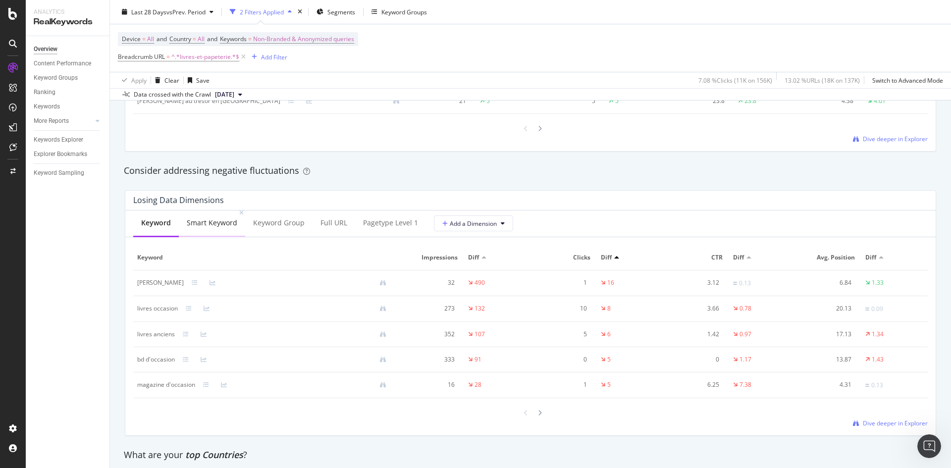
click at [216, 224] on div "Smart Keyword" at bounding box center [212, 223] width 51 height 10
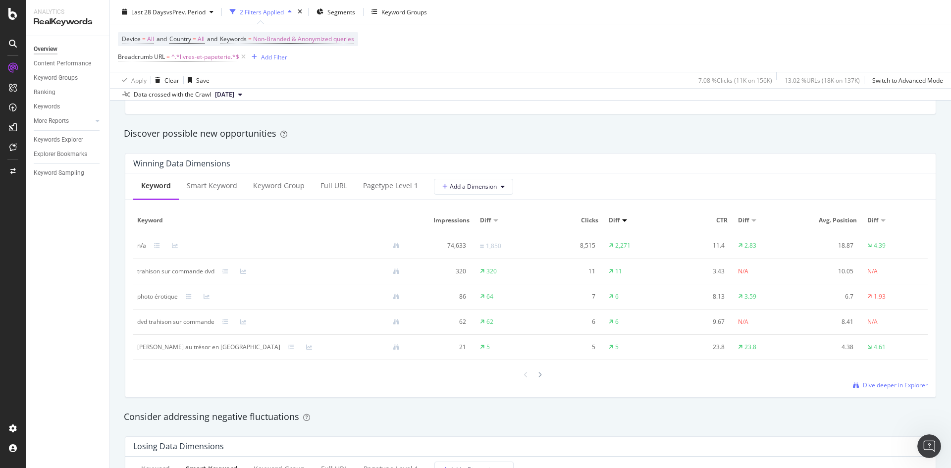
scroll to position [793, 0]
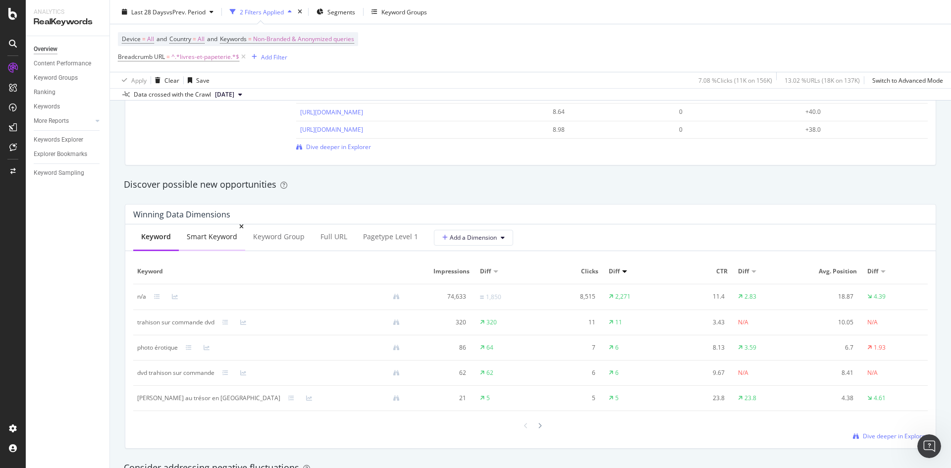
click at [209, 239] on div "Smart Keyword" at bounding box center [212, 237] width 51 height 10
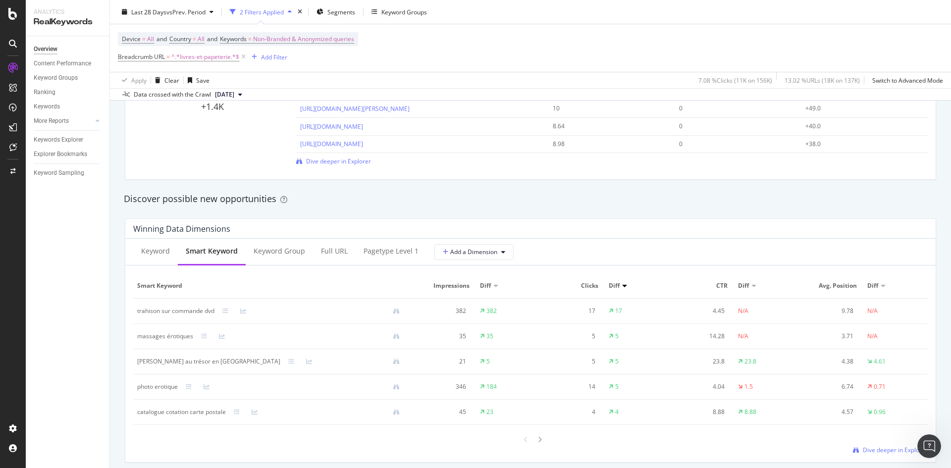
scroll to position [748, 0]
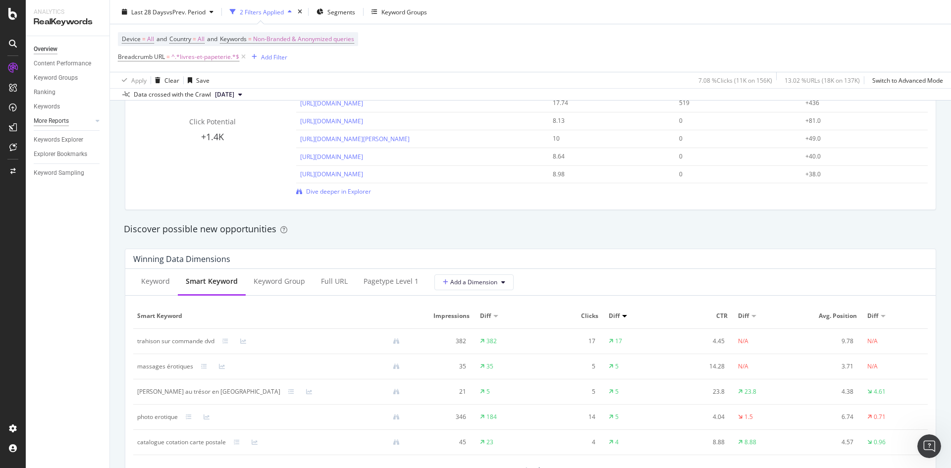
click at [50, 124] on div "More Reports" at bounding box center [51, 121] width 35 height 10
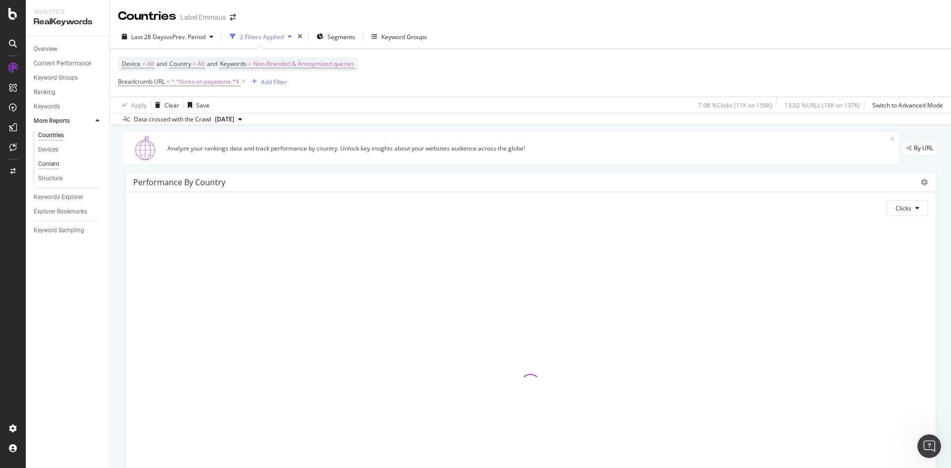
click at [52, 165] on div "Content" at bounding box center [48, 164] width 21 height 10
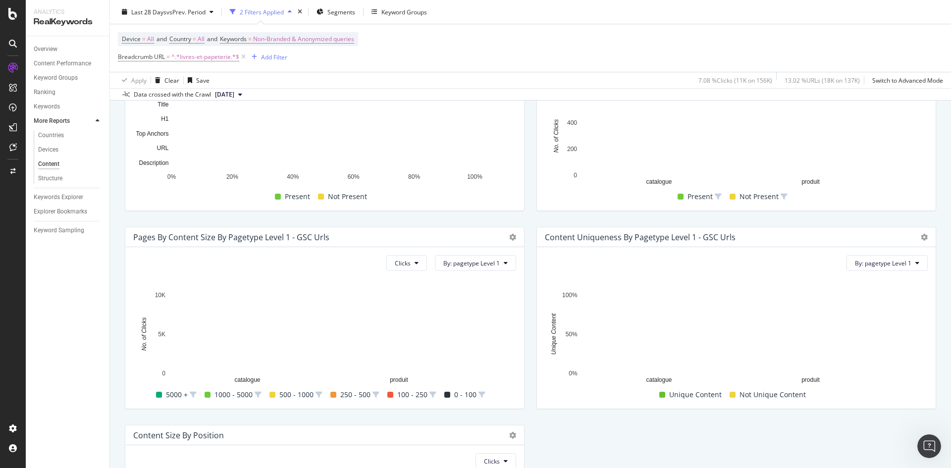
scroll to position [127, 0]
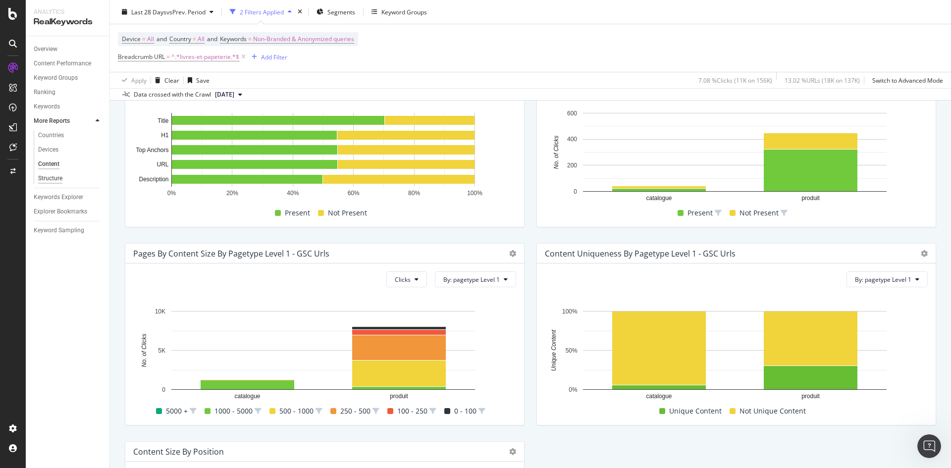
click at [51, 183] on div "Structure" at bounding box center [50, 178] width 24 height 10
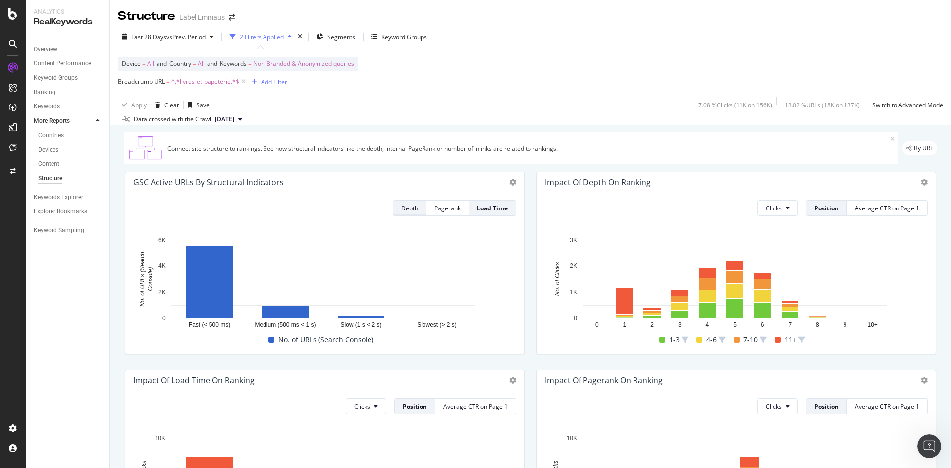
click at [411, 206] on div "Depth" at bounding box center [409, 208] width 17 height 8
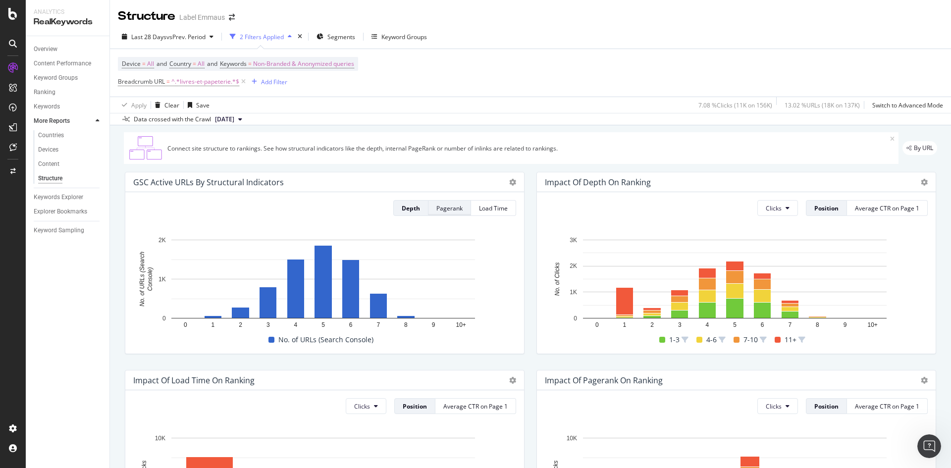
click at [440, 208] on div "Pagerank" at bounding box center [449, 208] width 26 height 8
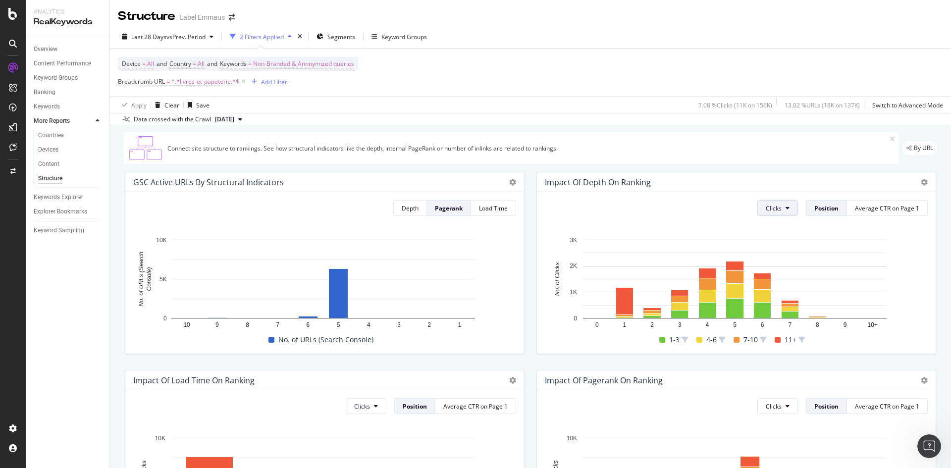
click at [786, 208] on icon at bounding box center [788, 208] width 4 height 6
click at [776, 276] on div "Missed Clicks" at bounding box center [778, 282] width 53 height 14
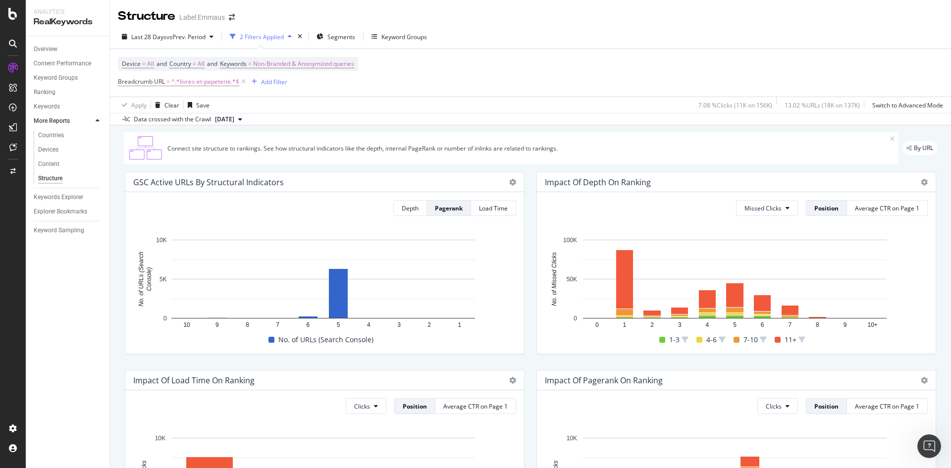
click at [783, 217] on div "Missed Clicks Position Average CTR on Page 1 Hold CTRL while clicking to filter…" at bounding box center [736, 272] width 399 height 161
click at [776, 213] on button "Missed Clicks" at bounding box center [767, 208] width 62 height 16
click at [761, 234] on div "Rankings" at bounding box center [758, 227] width 54 height 14
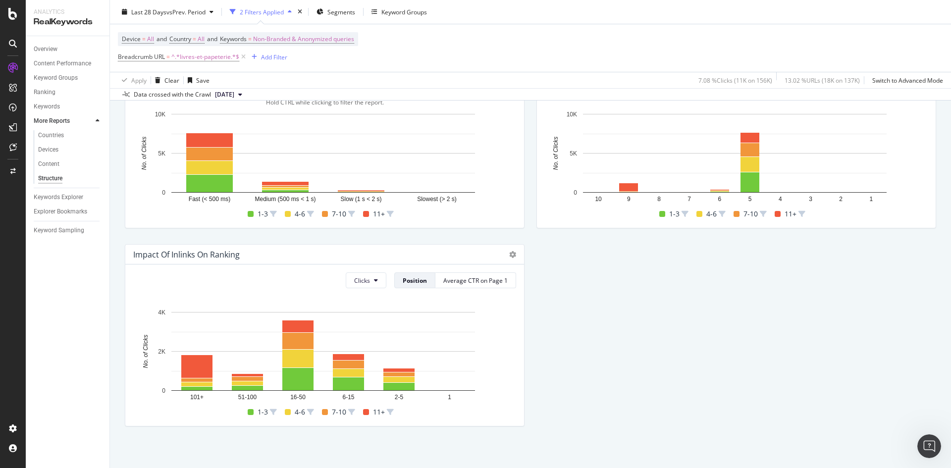
scroll to position [325, 0]
click at [44, 115] on div "ActionBoard" at bounding box center [56, 112] width 39 height 10
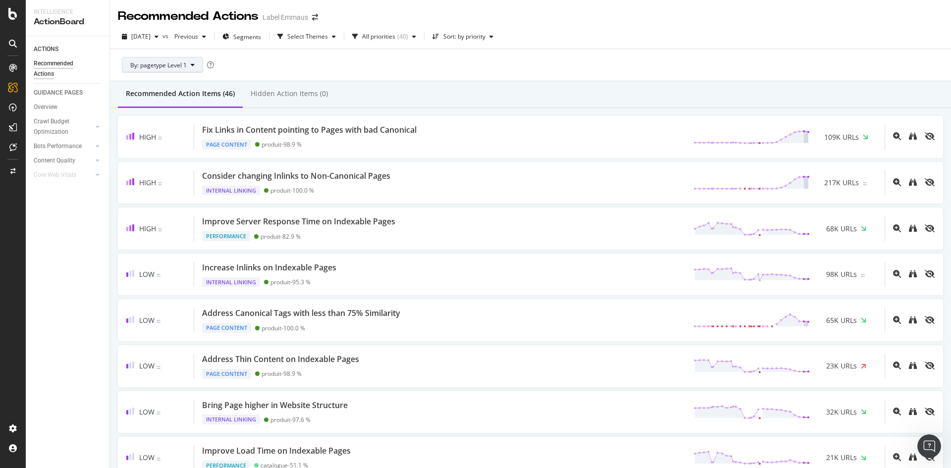
click at [188, 65] on button "By: pagetype Level 1" at bounding box center [162, 65] width 81 height 16
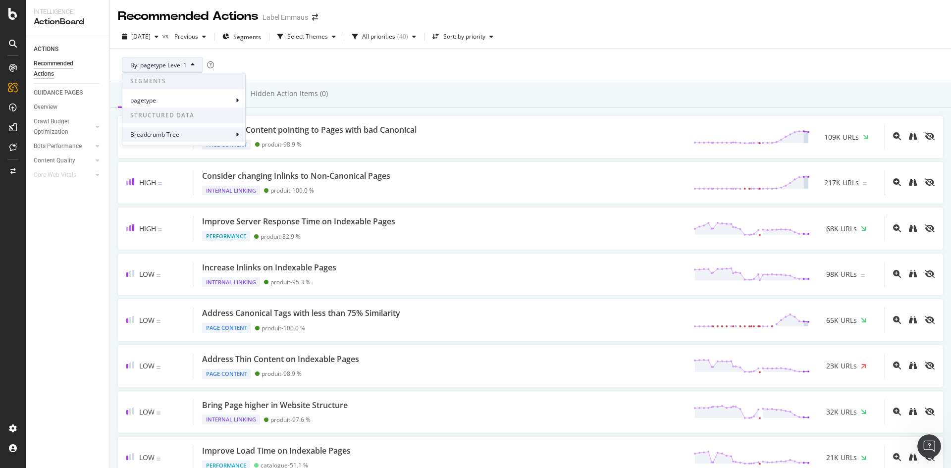
click at [230, 132] on span "Breadcrumb Tree" at bounding box center [181, 134] width 103 height 9
click at [220, 104] on span "pagetype" at bounding box center [181, 100] width 103 height 9
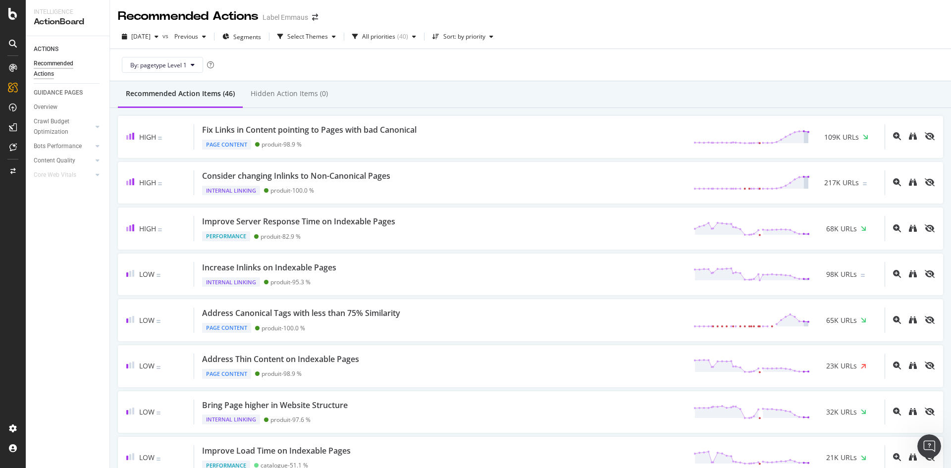
click at [375, 64] on div "By: pagetype Level 1" at bounding box center [530, 65] width 825 height 32
click at [256, 38] on span "Segments" at bounding box center [247, 37] width 28 height 8
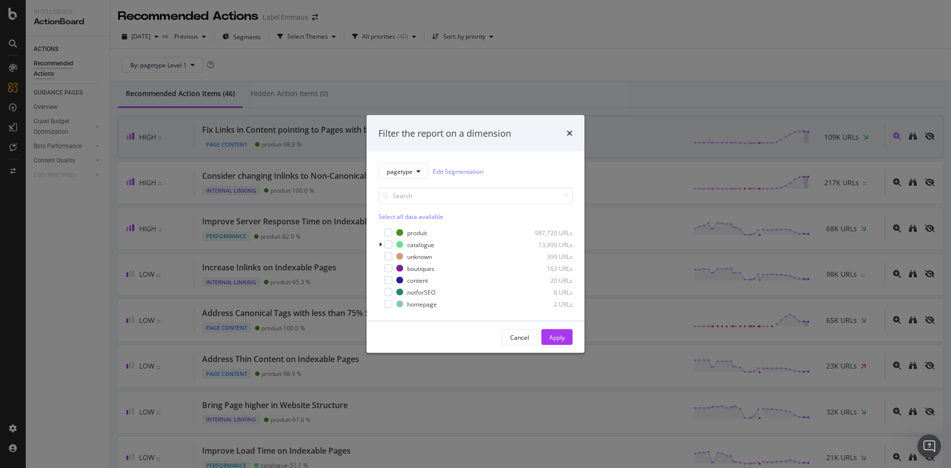
drag, startPoint x: 567, startPoint y: 130, endPoint x: 555, endPoint y: 130, distance: 11.9
click at [567, 130] on icon "times" at bounding box center [570, 133] width 6 height 8
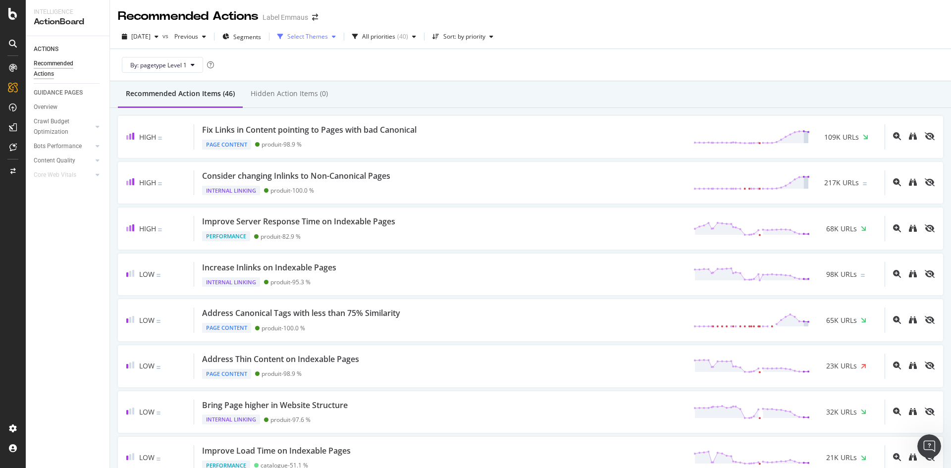
click at [328, 36] on div "Select Themes" at bounding box center [307, 37] width 41 height 6
click at [408, 34] on div "( 40 )" at bounding box center [402, 37] width 11 height 6
click at [538, 70] on div "By: pagetype Level 1" at bounding box center [530, 65] width 825 height 32
click at [485, 40] on div "Sort: by priority" at bounding box center [464, 37] width 42 height 6
click at [342, 55] on div "By: pagetype Level 1" at bounding box center [530, 65] width 825 height 32
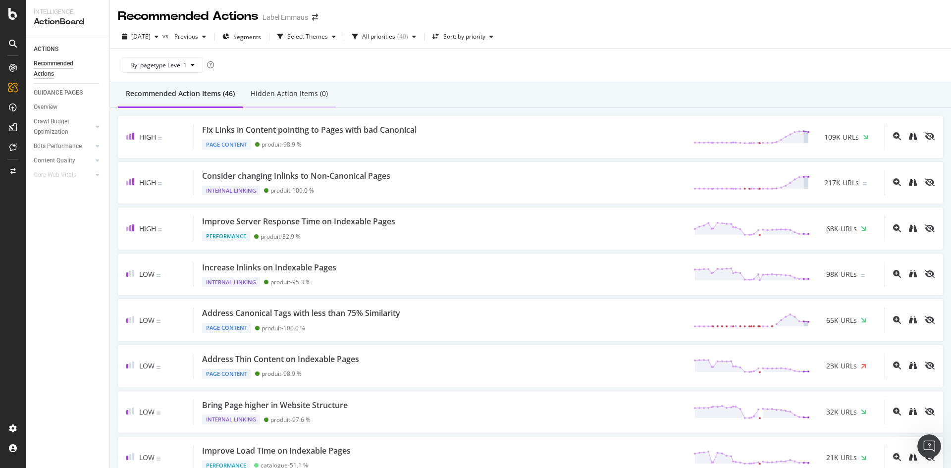
click at [287, 97] on div "Hidden Action Items (0)" at bounding box center [289, 94] width 77 height 10
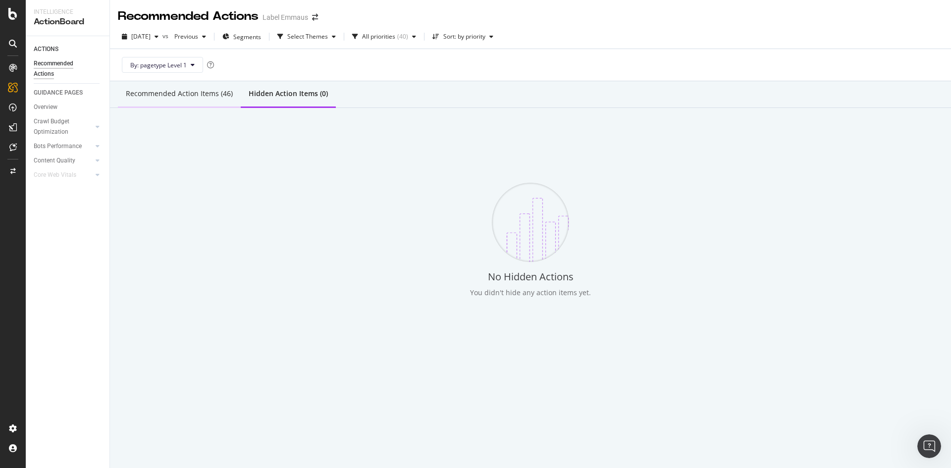
click at [183, 99] on div "Recommended Action Items (46)" at bounding box center [179, 94] width 123 height 27
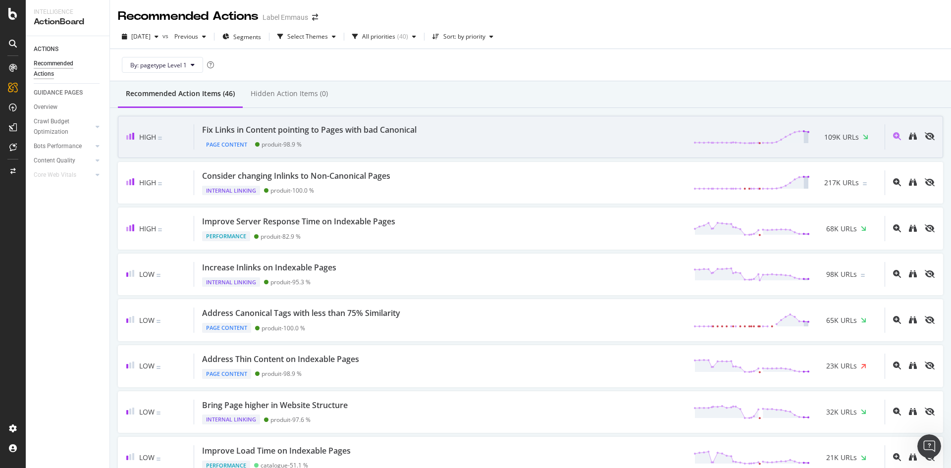
click at [388, 136] on div "Page Content produit - 98.9 %" at bounding box center [311, 143] width 218 height 14
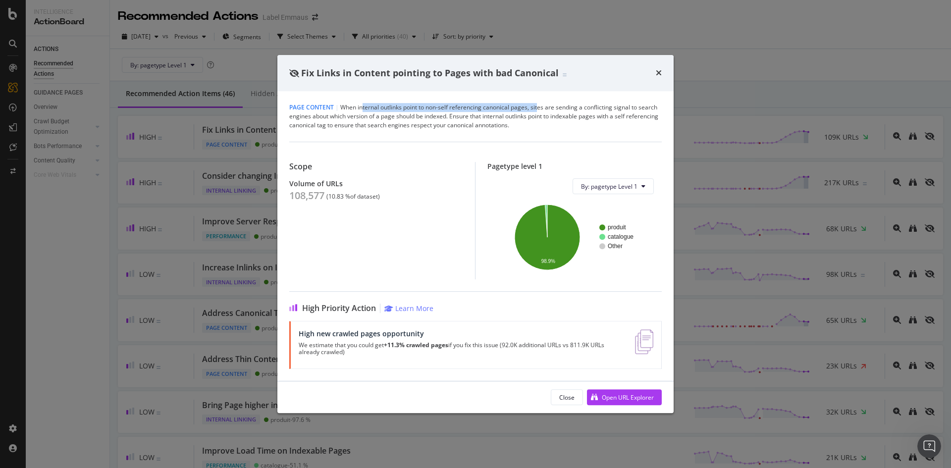
drag, startPoint x: 364, startPoint y: 111, endPoint x: 540, endPoint y: 107, distance: 176.4
click at [540, 107] on div "Page Content | When internal outlinks point to non-self referencing canonical p…" at bounding box center [475, 116] width 373 height 27
click at [657, 74] on icon "times" at bounding box center [659, 73] width 6 height 8
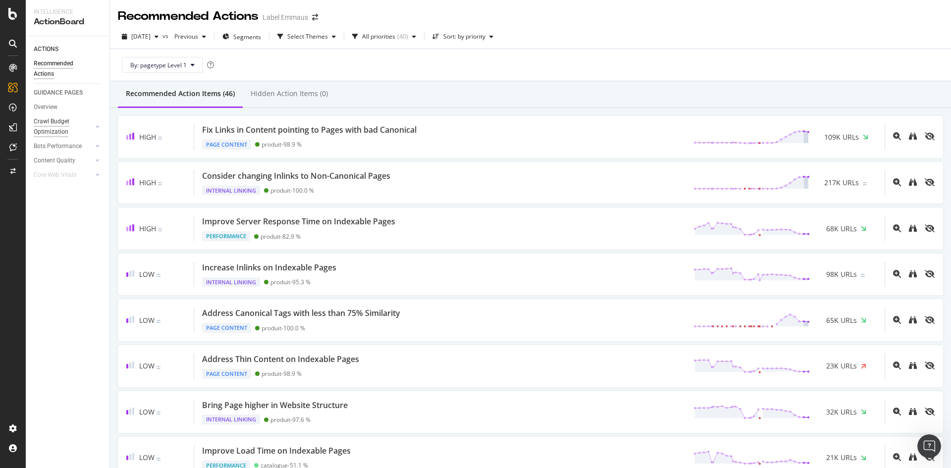
click at [46, 125] on div "Crawl Budget Optimization" at bounding box center [60, 126] width 52 height 21
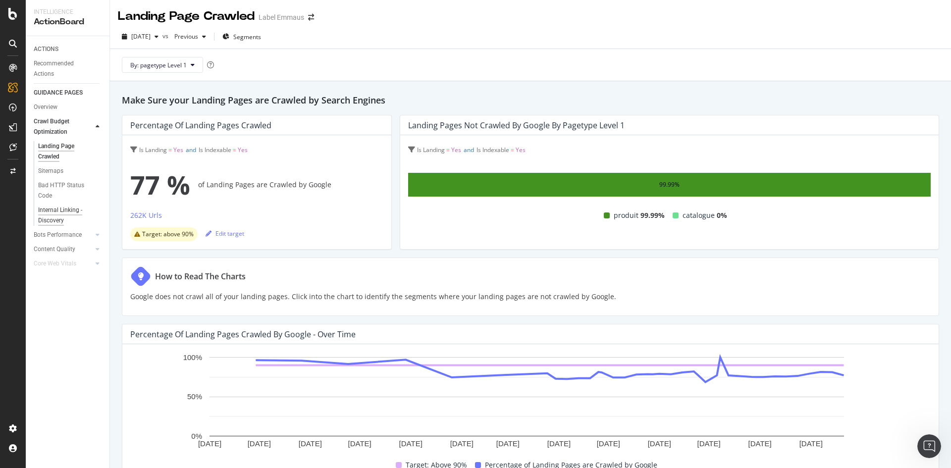
click at [55, 220] on div "Internal Linking - Discovery" at bounding box center [66, 215] width 56 height 21
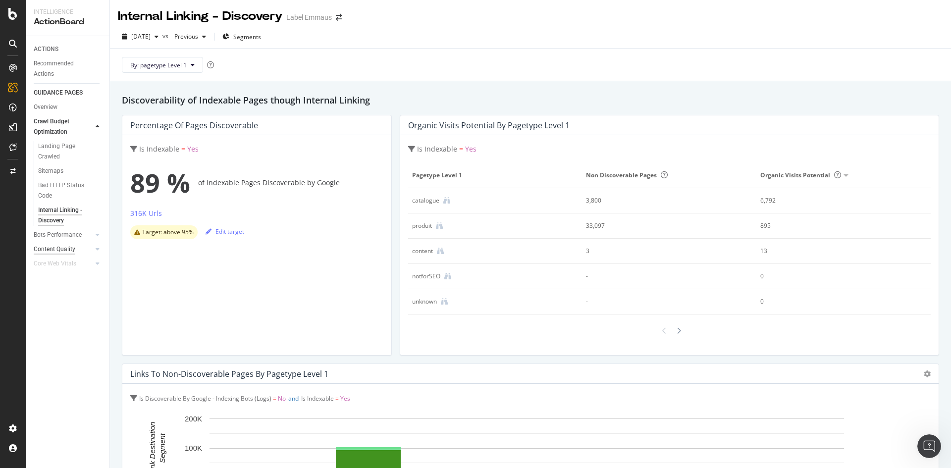
click at [67, 252] on div "Content Quality" at bounding box center [55, 249] width 42 height 10
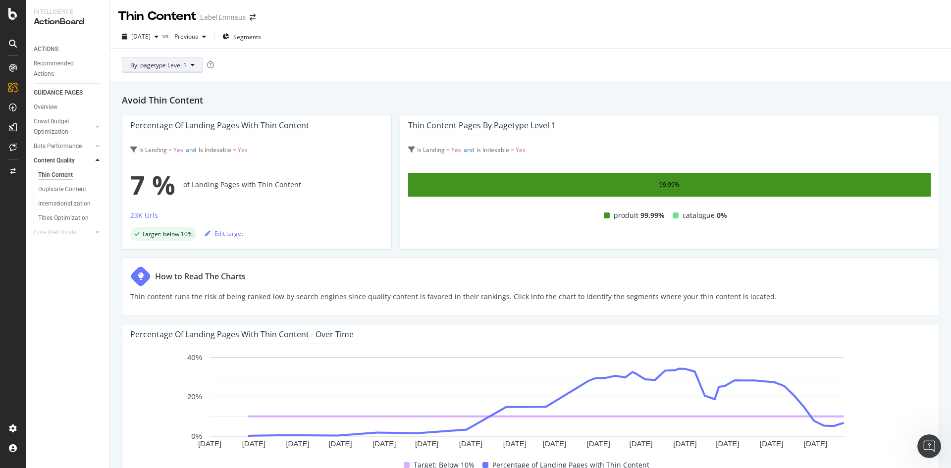
click at [172, 65] on span "By: pagetype Level 1" at bounding box center [158, 65] width 56 height 8
click at [226, 104] on span "pagetype" at bounding box center [181, 100] width 103 height 9
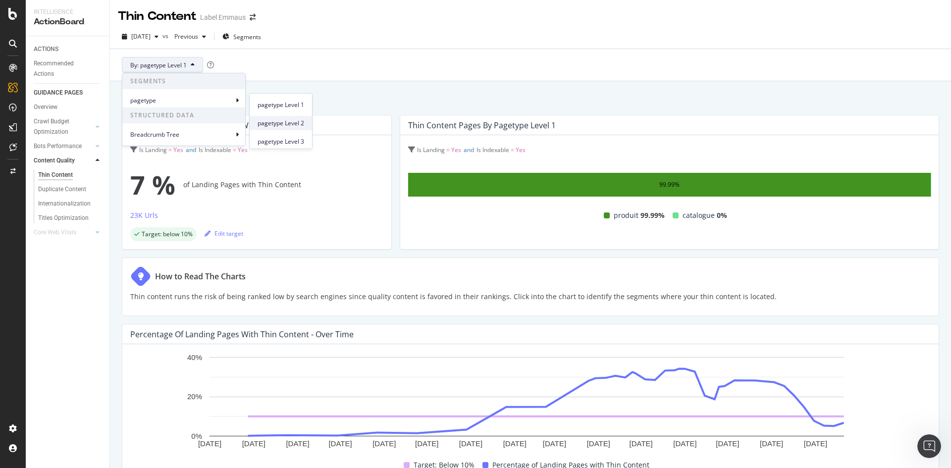
click at [282, 123] on span "pagetype Level 2" at bounding box center [281, 123] width 47 height 9
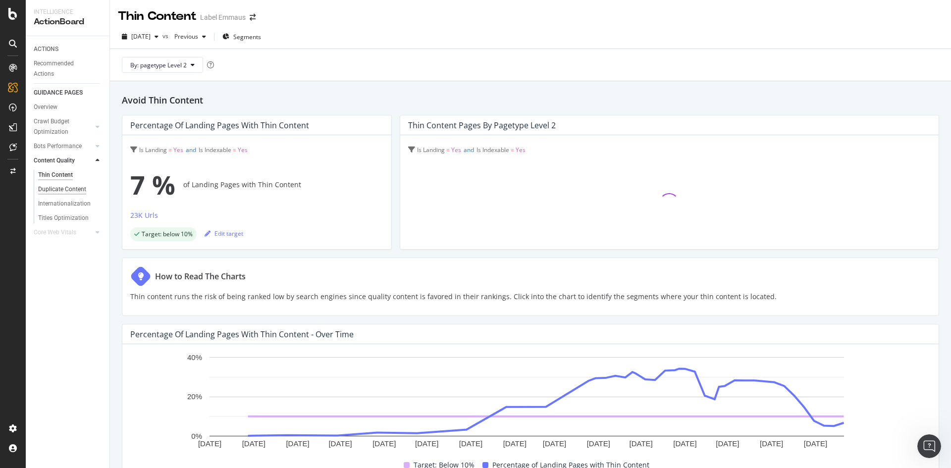
click at [47, 191] on div "Duplicate Content" at bounding box center [62, 189] width 48 height 10
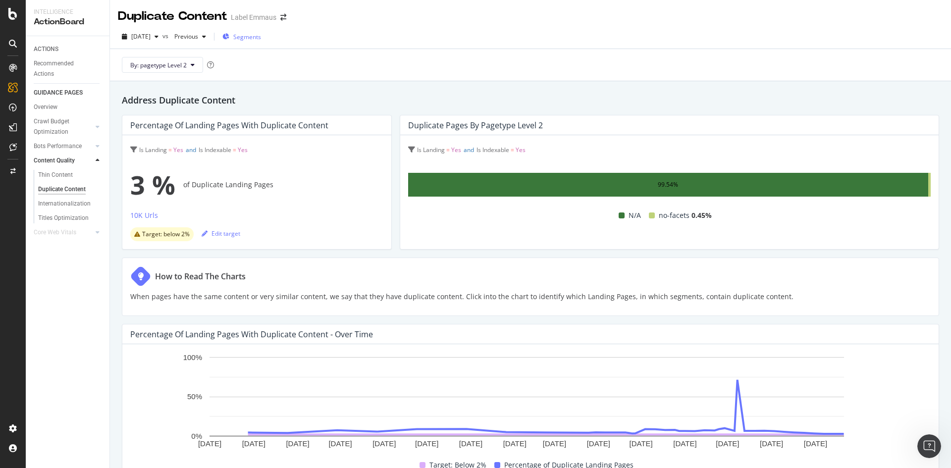
click at [261, 36] on span "Segments" at bounding box center [247, 37] width 28 height 8
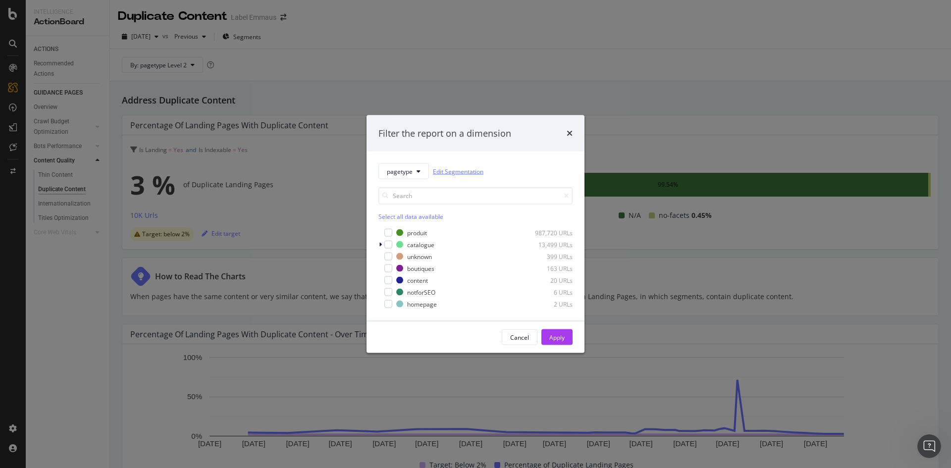
click at [462, 173] on link "Edit Segmentation" at bounding box center [458, 171] width 51 height 10
click at [573, 131] on div "Filter the report on a dimension" at bounding box center [476, 133] width 218 height 37
click at [570, 130] on icon "times" at bounding box center [570, 133] width 6 height 8
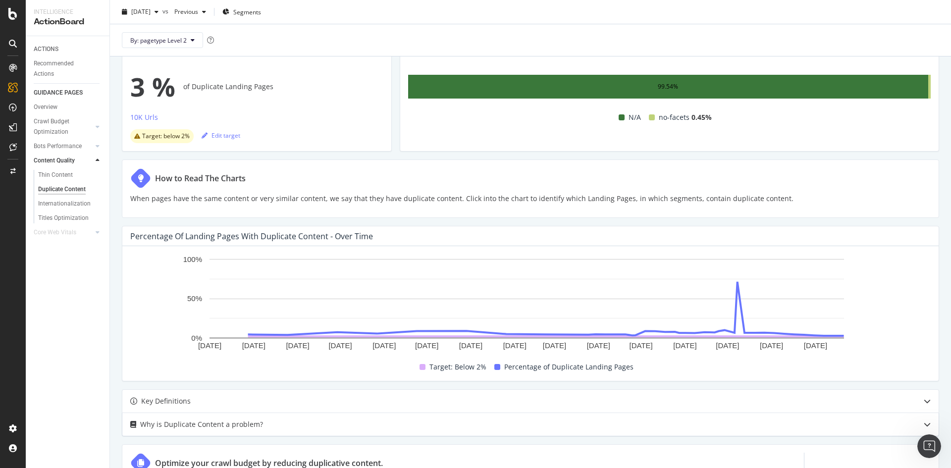
scroll to position [69, 0]
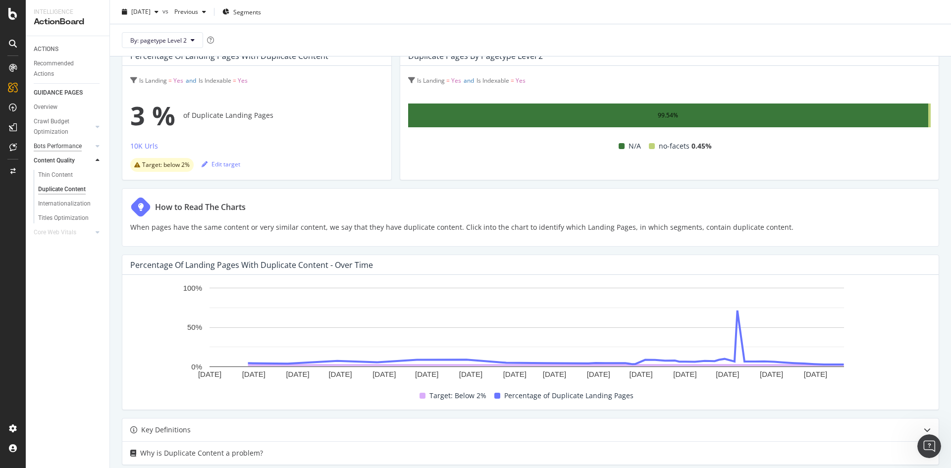
click at [55, 151] on div "Bots Performance" at bounding box center [58, 146] width 48 height 10
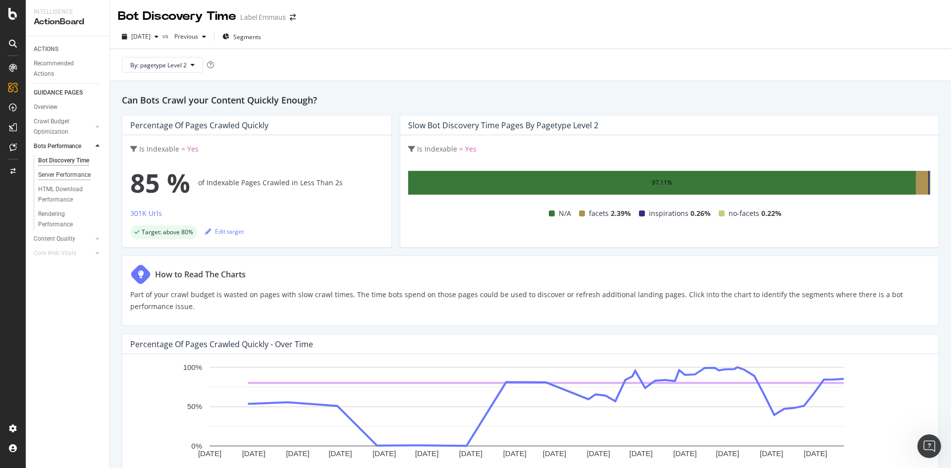
click at [61, 179] on div "Server Performance" at bounding box center [64, 175] width 53 height 10
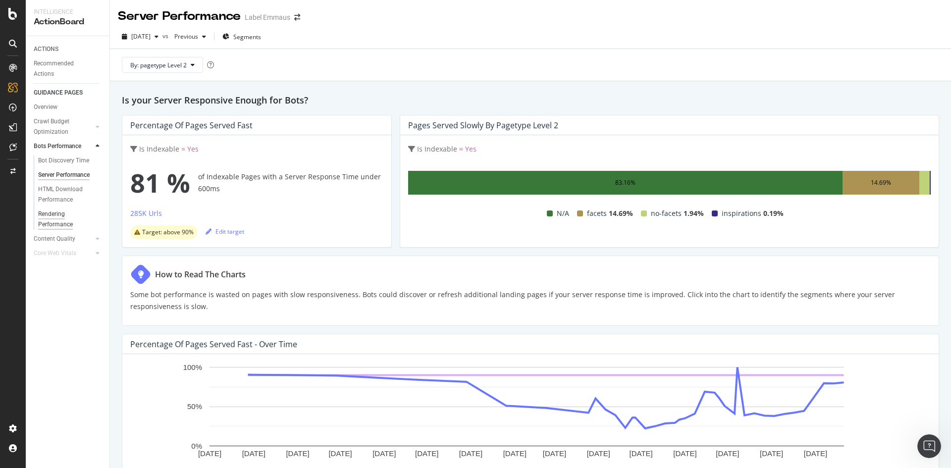
click at [57, 222] on div "Rendering Performance" at bounding box center [65, 219] width 55 height 21
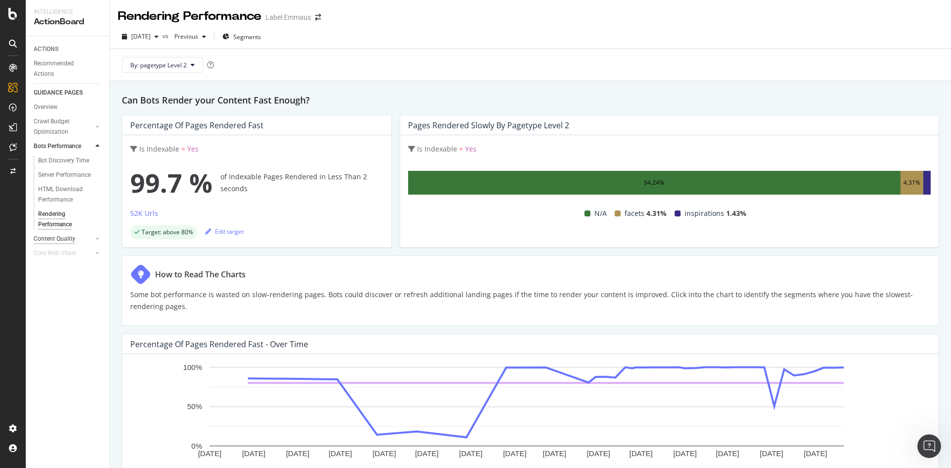
click at [67, 239] on div "Content Quality" at bounding box center [55, 239] width 42 height 10
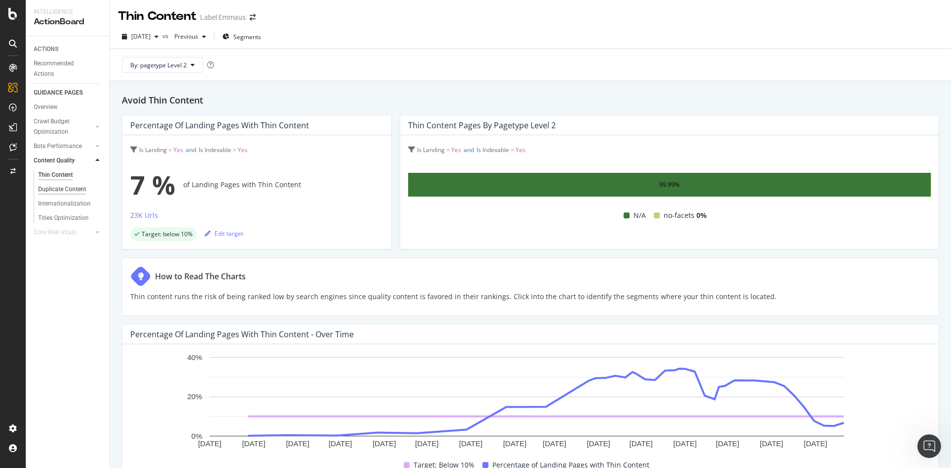
click at [65, 186] on div "Duplicate Content" at bounding box center [62, 189] width 48 height 10
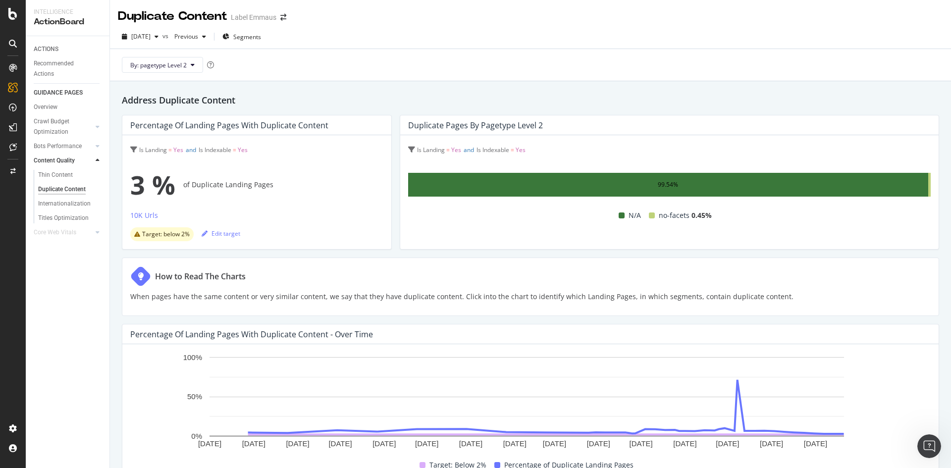
click at [60, 169] on div "Thin Content Duplicate Content Internationalization Titles Optimization" at bounding box center [72, 196] width 76 height 57
click at [58, 172] on div "Thin Content" at bounding box center [55, 175] width 35 height 10
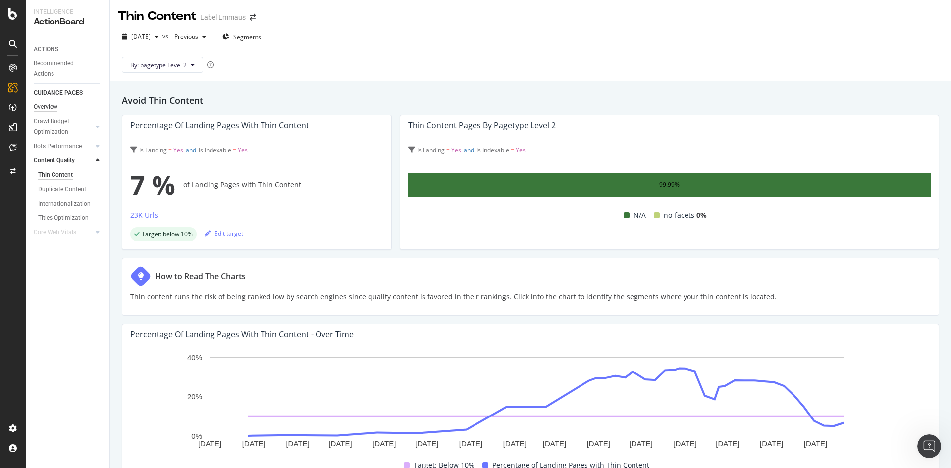
click at [52, 107] on div "Overview" at bounding box center [46, 107] width 24 height 10
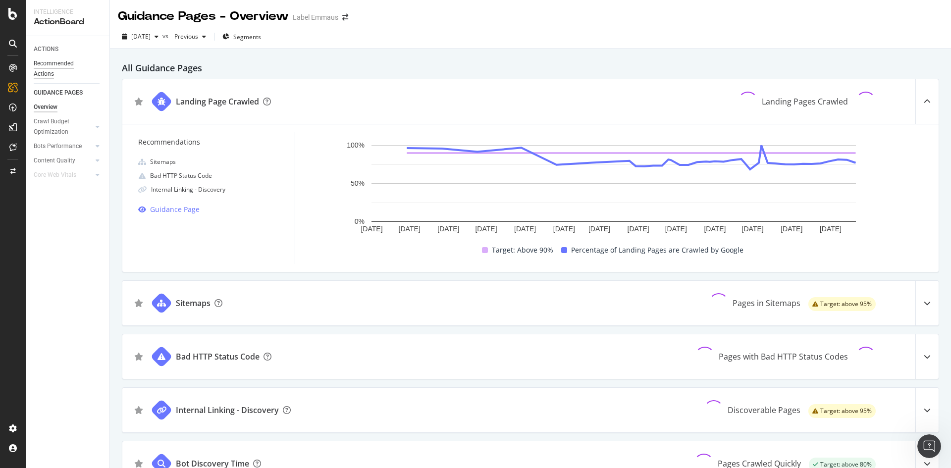
click at [48, 64] on div "Recommended Actions" at bounding box center [63, 68] width 59 height 21
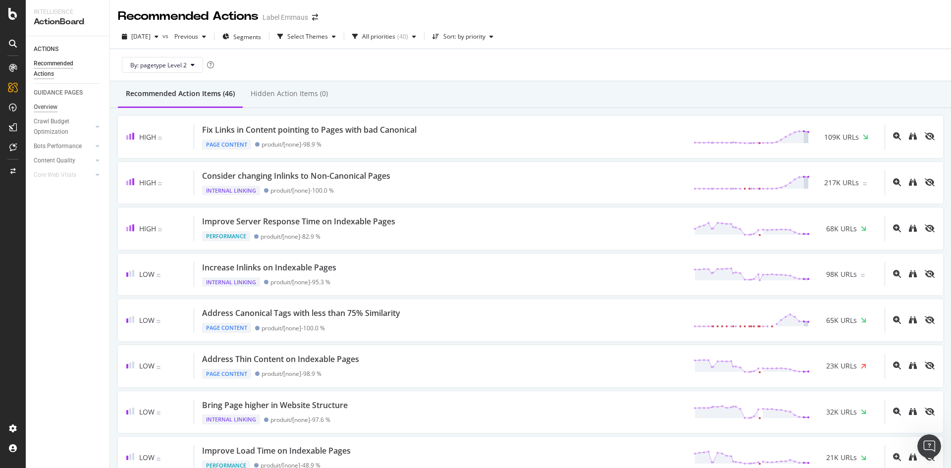
click at [47, 105] on div "Overview" at bounding box center [46, 107] width 24 height 10
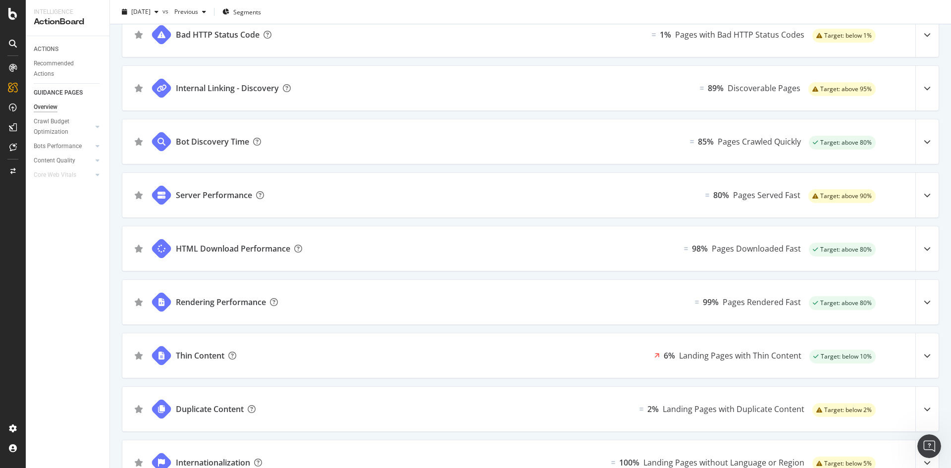
scroll to position [347, 0]
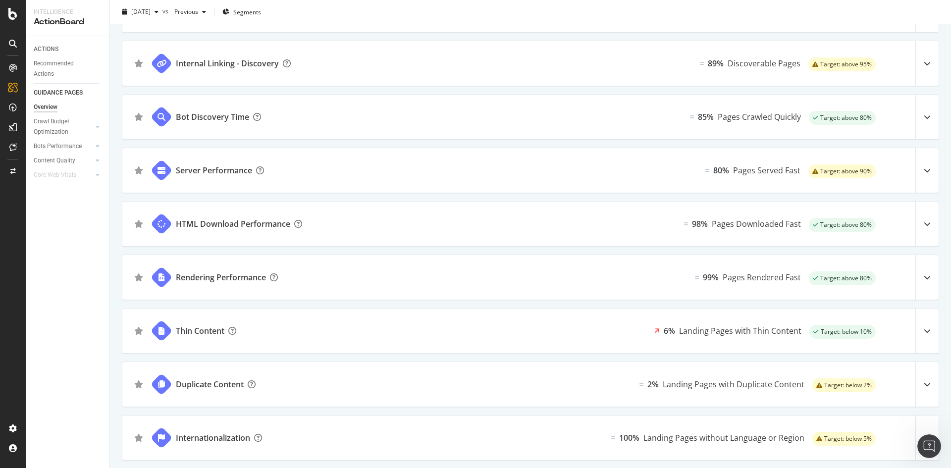
click at [922, 382] on div at bounding box center [926, 384] width 23 height 45
click at [924, 383] on icon at bounding box center [927, 384] width 7 height 7
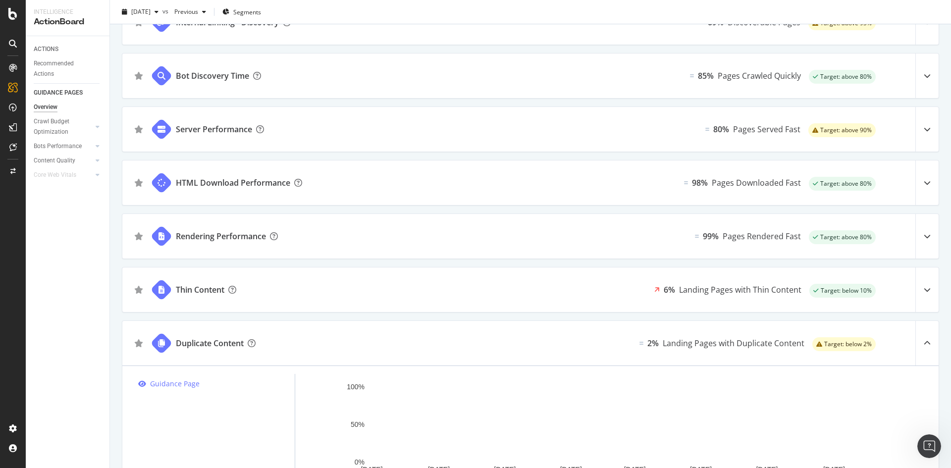
scroll to position [361, 0]
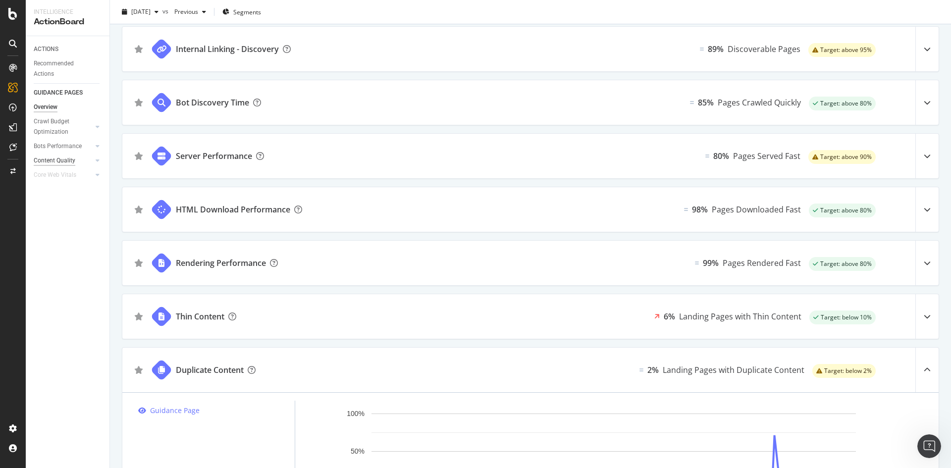
click at [56, 159] on div "Content Quality" at bounding box center [55, 161] width 42 height 10
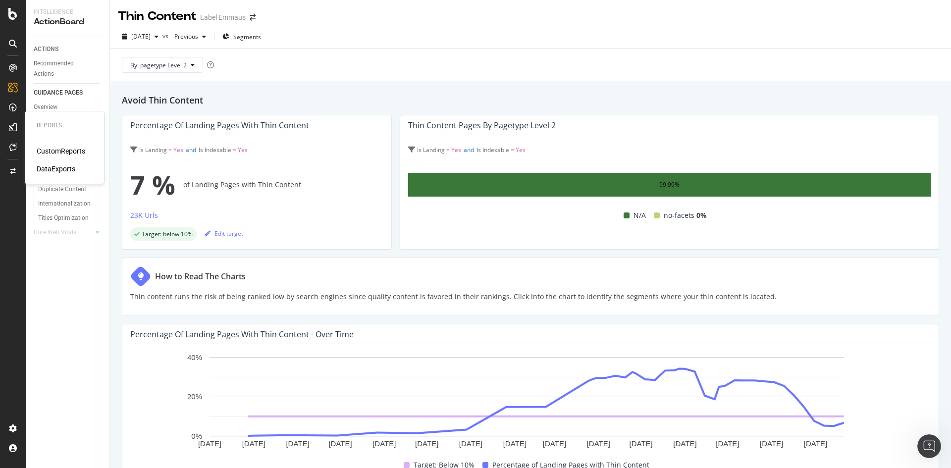
click at [58, 149] on div "CustomReports" at bounding box center [61, 151] width 49 height 10
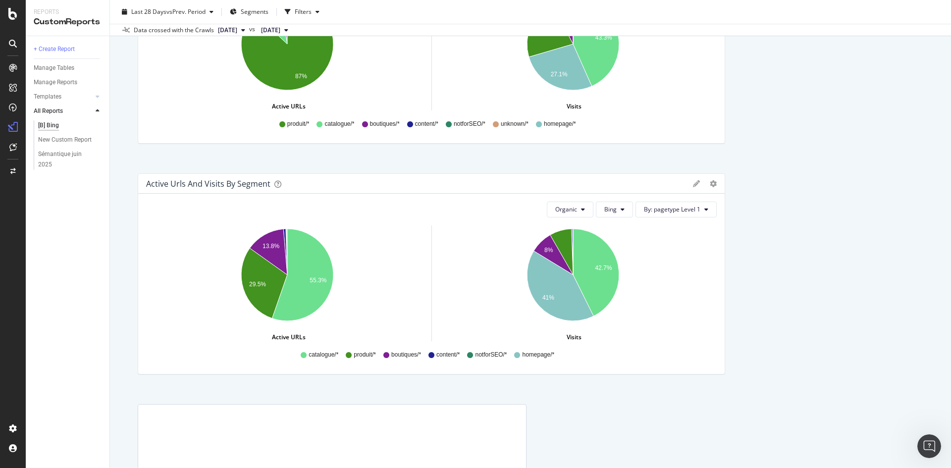
scroll to position [579, 0]
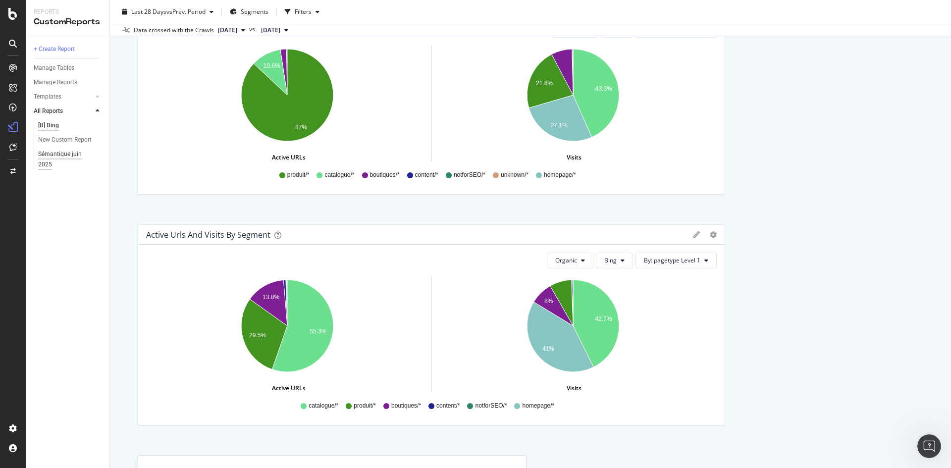
click at [62, 159] on div "Sémantique juin 2025" at bounding box center [65, 159] width 55 height 21
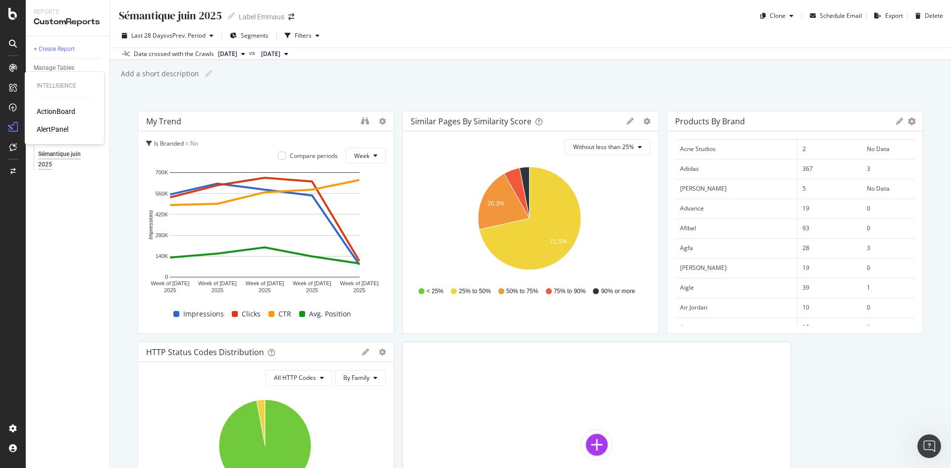
click at [53, 126] on div "AlertPanel" at bounding box center [53, 129] width 32 height 10
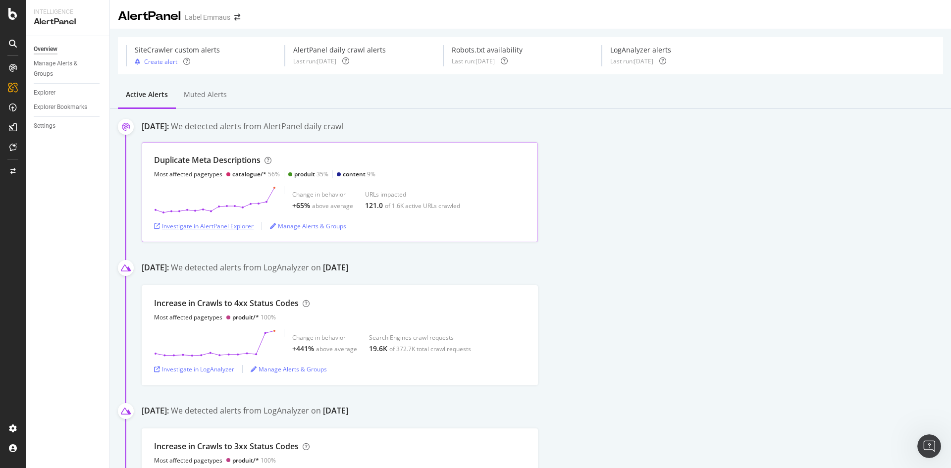
click at [231, 228] on div "Investigate in AlertPanel Explorer" at bounding box center [204, 226] width 100 height 8
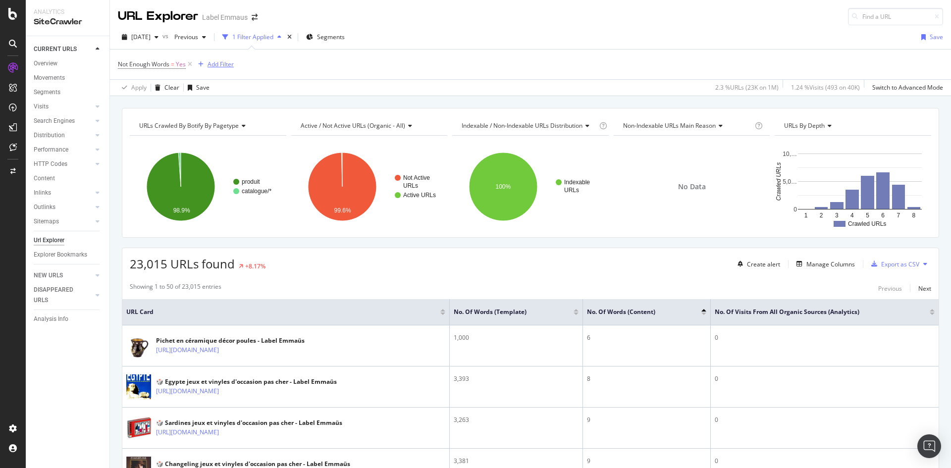
click at [224, 66] on div "Add Filter" at bounding box center [221, 64] width 26 height 8
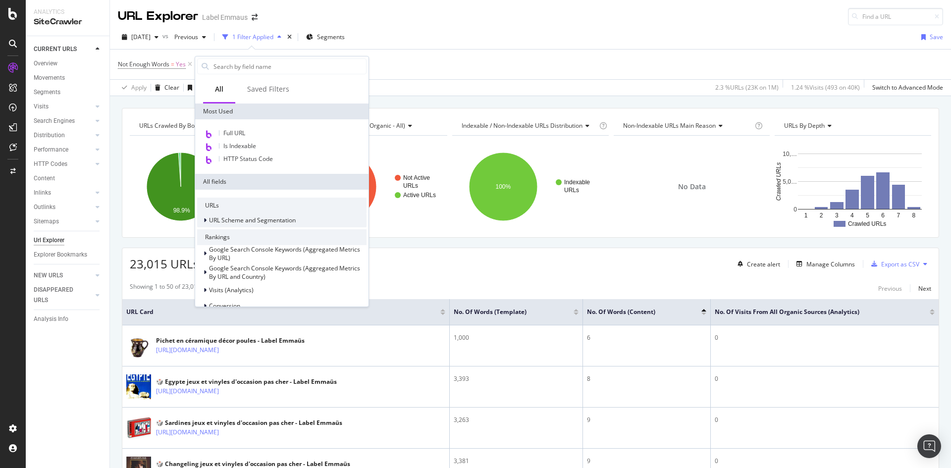
click at [204, 222] on icon at bounding box center [205, 220] width 3 height 6
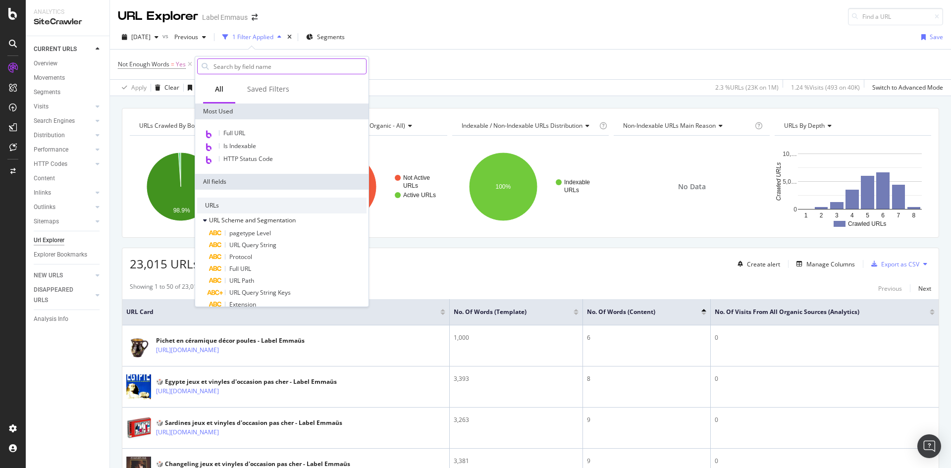
click at [217, 64] on input "text" at bounding box center [290, 66] width 154 height 15
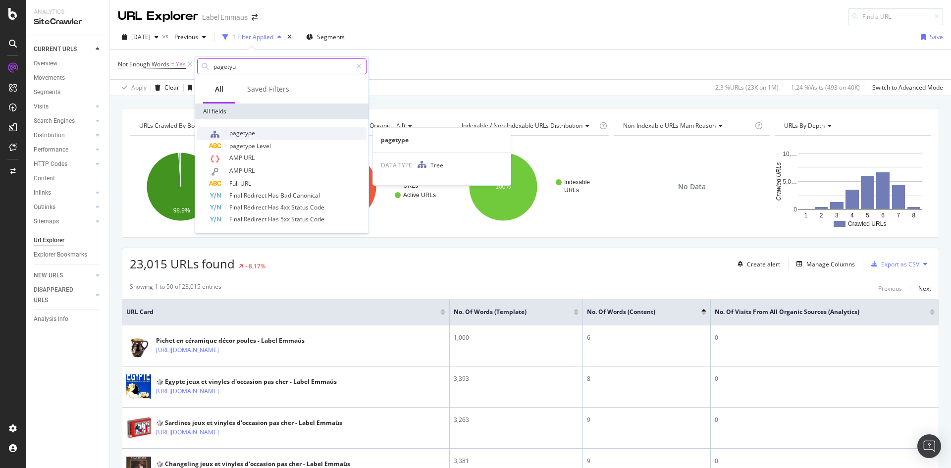
type input "pagetyu"
click at [234, 132] on span "pagetype" at bounding box center [242, 133] width 26 height 8
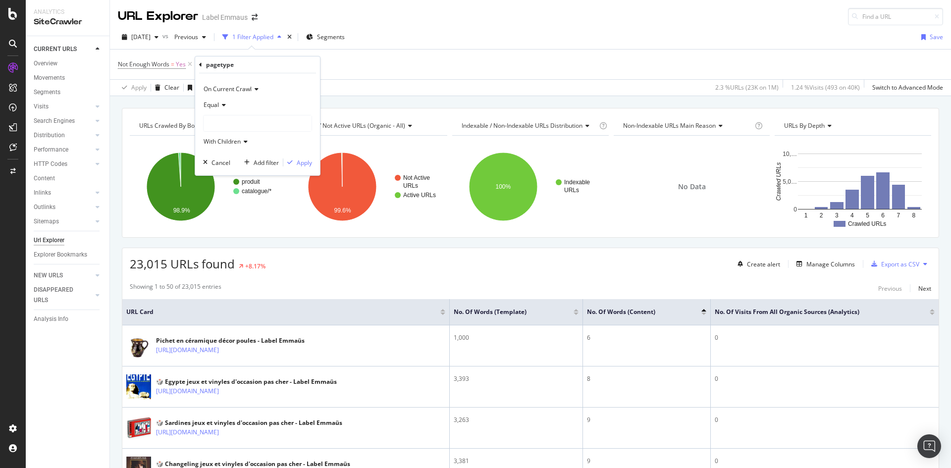
click at [241, 90] on span "On Current Crawl" at bounding box center [228, 89] width 48 height 8
click at [292, 82] on div "On Current Crawl" at bounding box center [257, 89] width 109 height 16
click at [225, 103] on icon at bounding box center [222, 105] width 7 height 6
click at [297, 102] on div "Equal" at bounding box center [257, 105] width 109 height 16
click at [248, 126] on div at bounding box center [258, 123] width 108 height 16
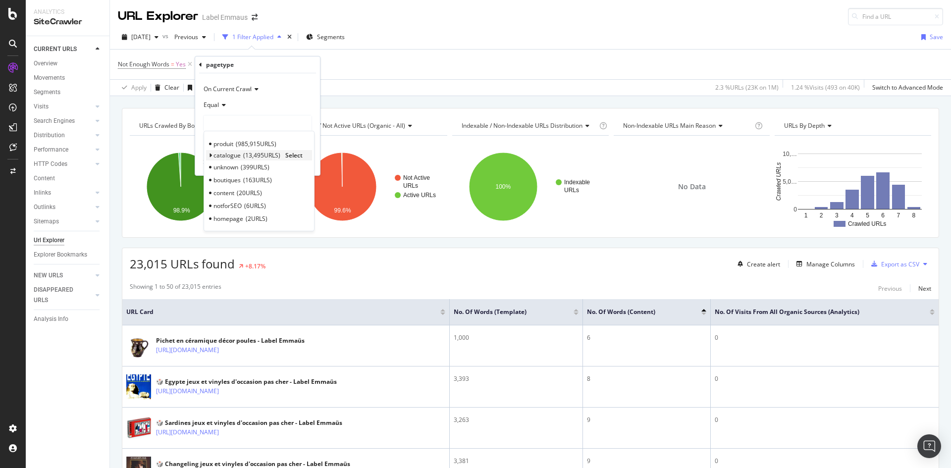
click at [209, 157] on icon at bounding box center [210, 156] width 3 height 6
click at [211, 157] on icon at bounding box center [210, 156] width 3 height 6
click at [225, 146] on span "produit" at bounding box center [224, 144] width 20 height 8
click at [236, 143] on span "With Children" at bounding box center [222, 141] width 37 height 8
click at [243, 177] on span "Without Children" at bounding box center [231, 175] width 46 height 8
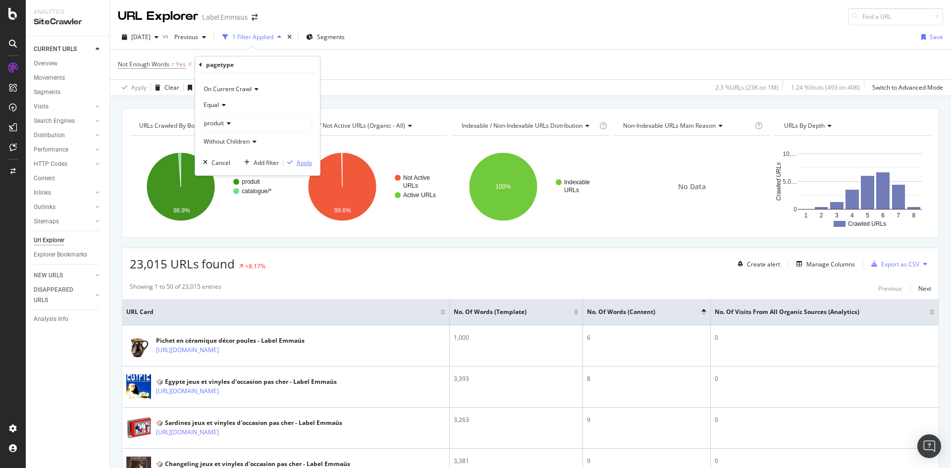
click at [299, 163] on div "Apply" at bounding box center [304, 163] width 15 height 8
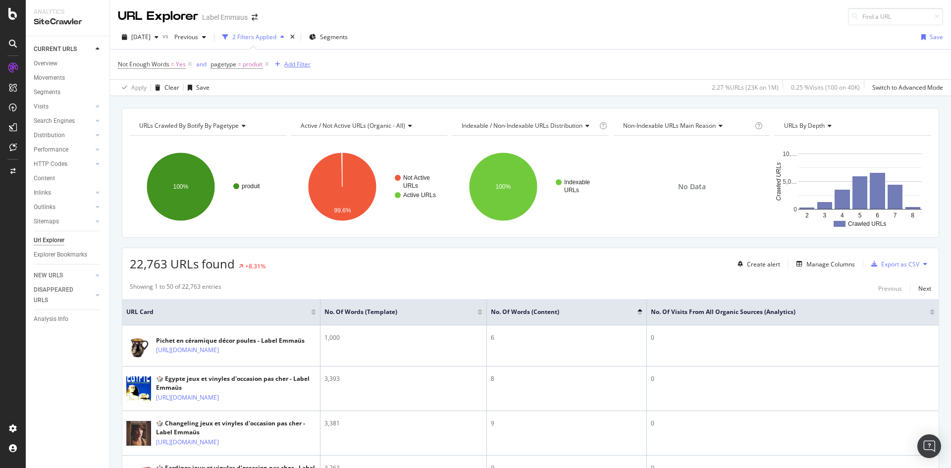
click at [298, 65] on div "Add Filter" at bounding box center [297, 64] width 26 height 8
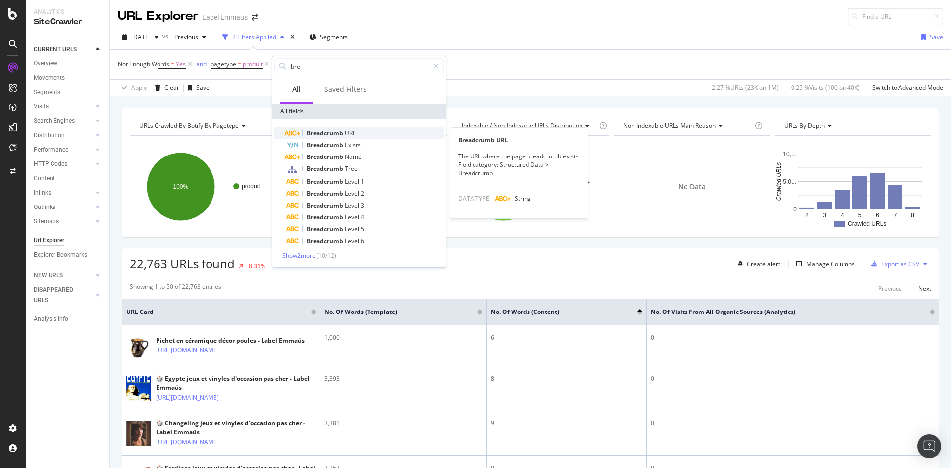
type input "bre"
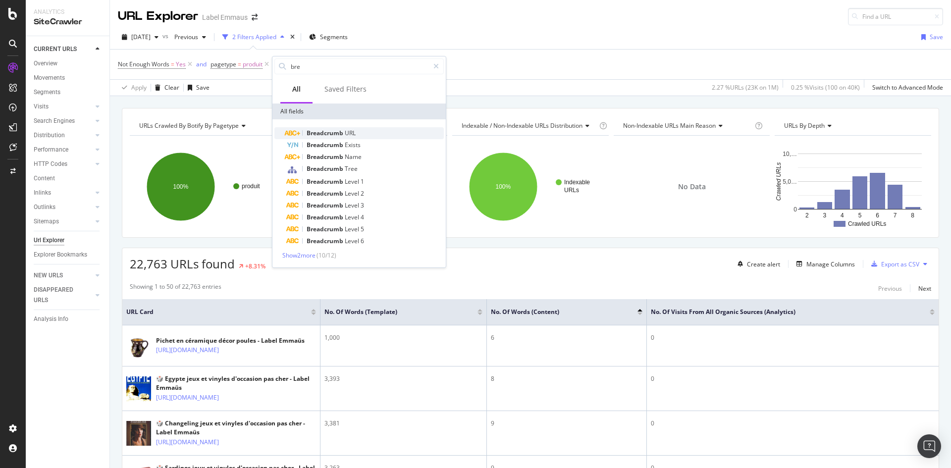
click at [324, 135] on span "Breadcrumb" at bounding box center [326, 133] width 38 height 8
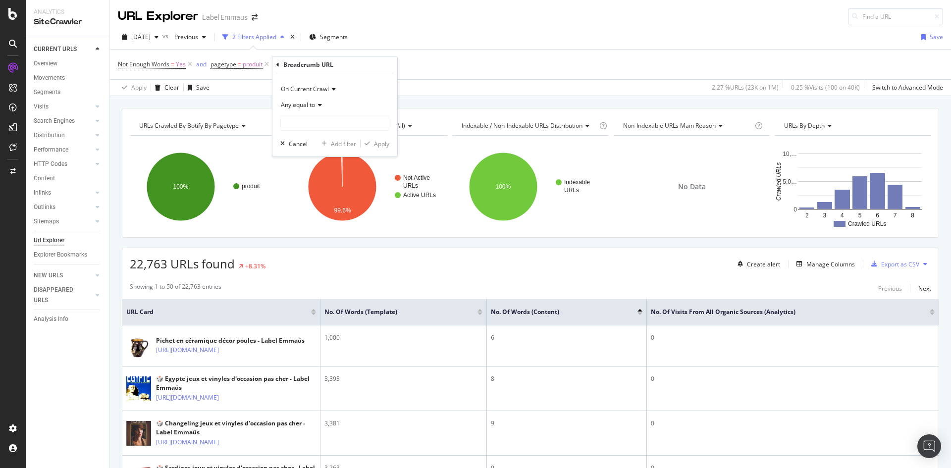
click at [312, 106] on span "Any equal to" at bounding box center [298, 105] width 34 height 8
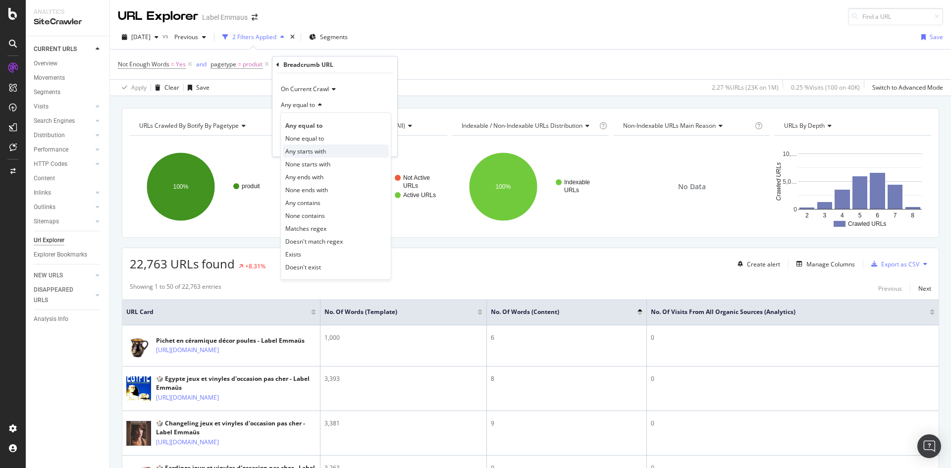
click at [327, 152] on div "Any starts with" at bounding box center [336, 151] width 106 height 13
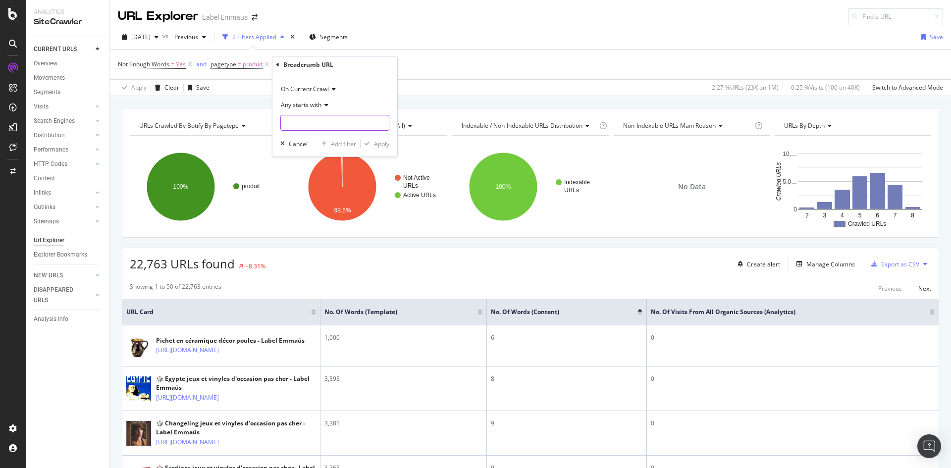
click at [314, 121] on input "text" at bounding box center [335, 123] width 108 height 16
type input "p"
click at [316, 120] on input "p" at bounding box center [328, 123] width 94 height 16
type input "papeterie"
click at [382, 146] on div "Apply" at bounding box center [381, 144] width 15 height 8
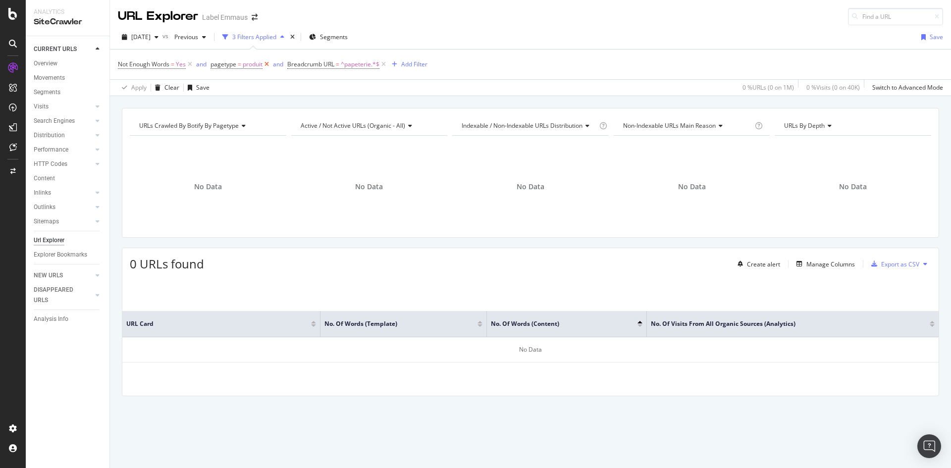
click at [268, 66] on icon at bounding box center [267, 64] width 8 height 10
click at [159, 42] on div "2025 Sep. 21st" at bounding box center [140, 37] width 45 height 15
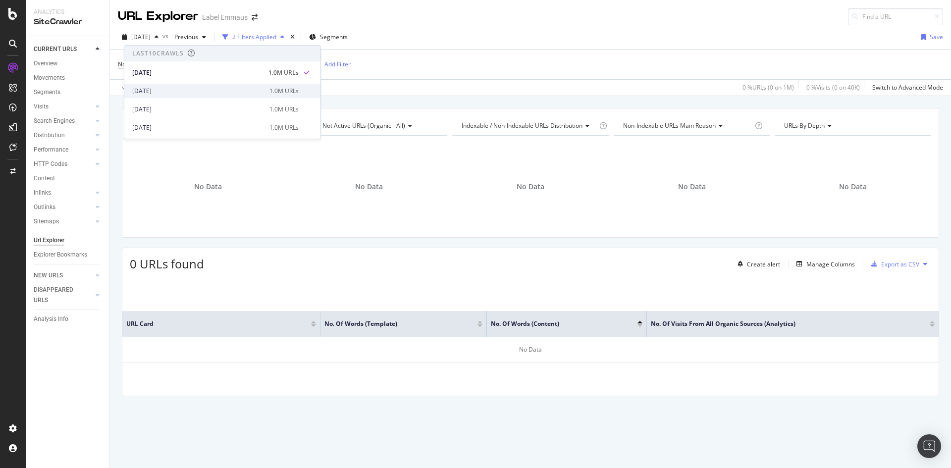
click at [154, 94] on div "2025 Sep. 14th" at bounding box center [197, 91] width 131 height 9
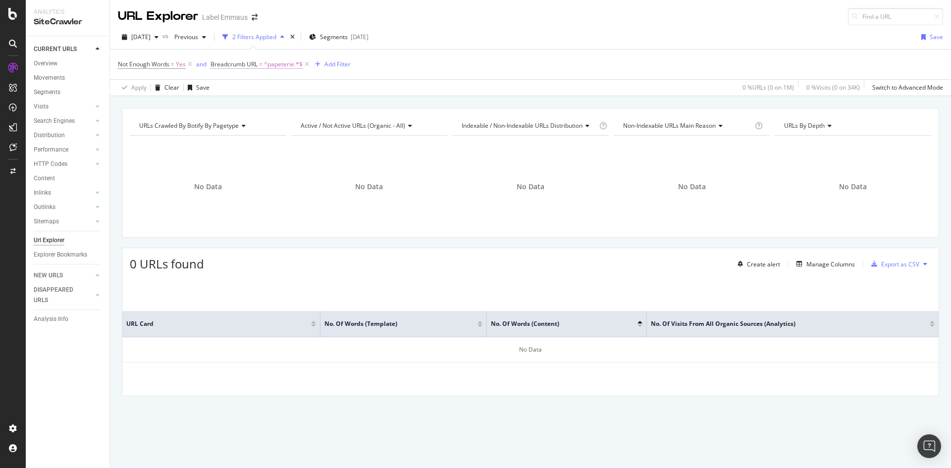
click at [288, 65] on span "^papeterie.*$" at bounding box center [283, 64] width 39 height 14
click at [263, 105] on icon at bounding box center [264, 104] width 7 height 6
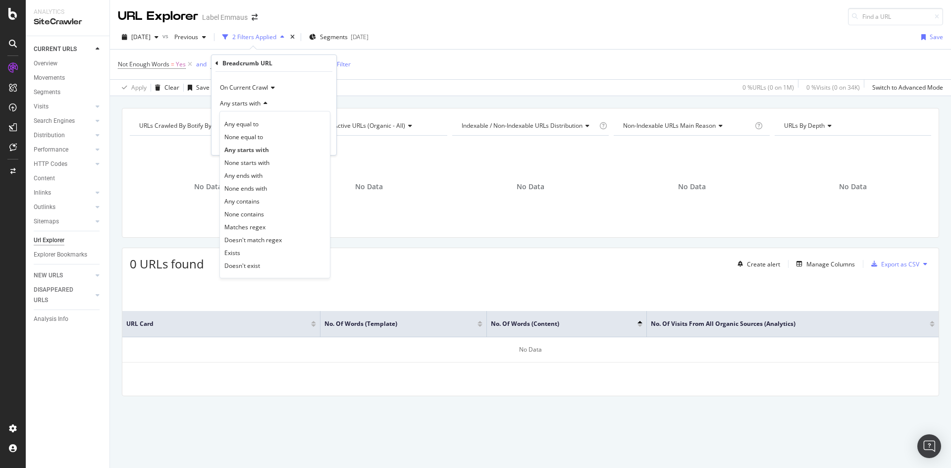
click at [262, 105] on icon at bounding box center [264, 104] width 7 height 6
click at [246, 104] on span "Any starts with" at bounding box center [240, 103] width 41 height 8
click at [257, 204] on span "Any contains" at bounding box center [241, 201] width 35 height 8
click at [315, 145] on div "Apply" at bounding box center [320, 142] width 15 height 8
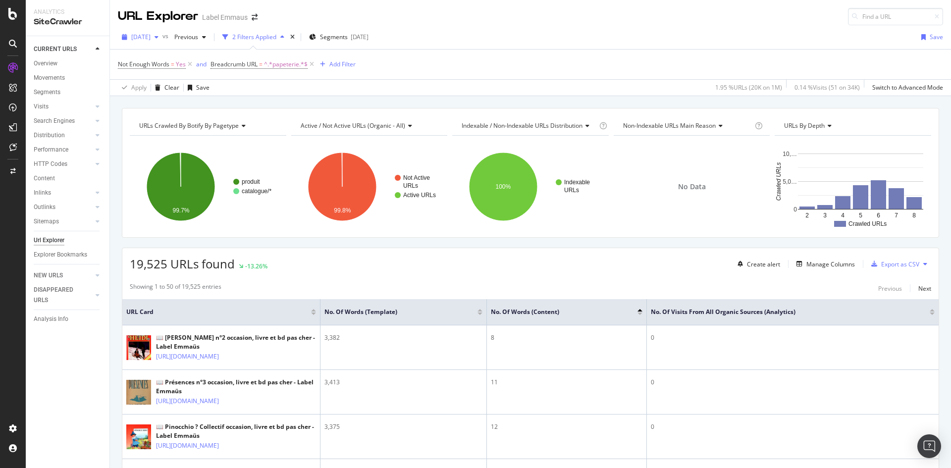
click at [151, 37] on span "2025 Sep. 14th" at bounding box center [140, 37] width 19 height 8
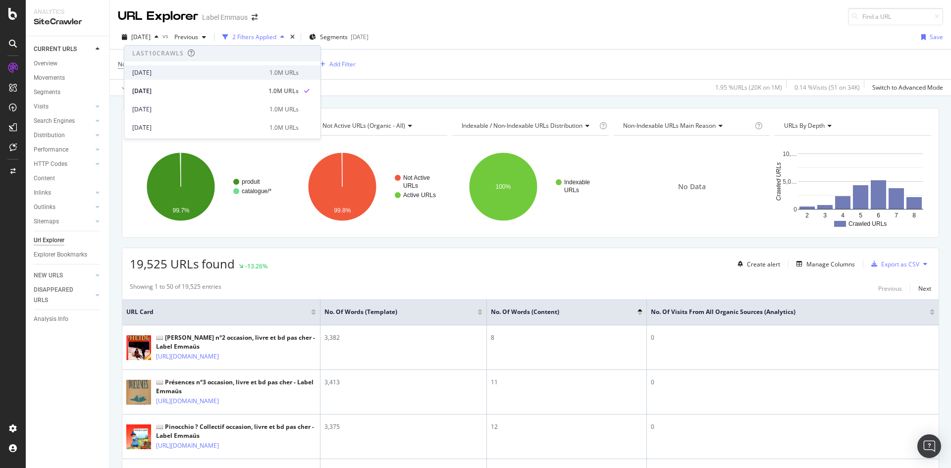
click at [163, 75] on div "2025 Sep. 21st" at bounding box center [197, 72] width 131 height 9
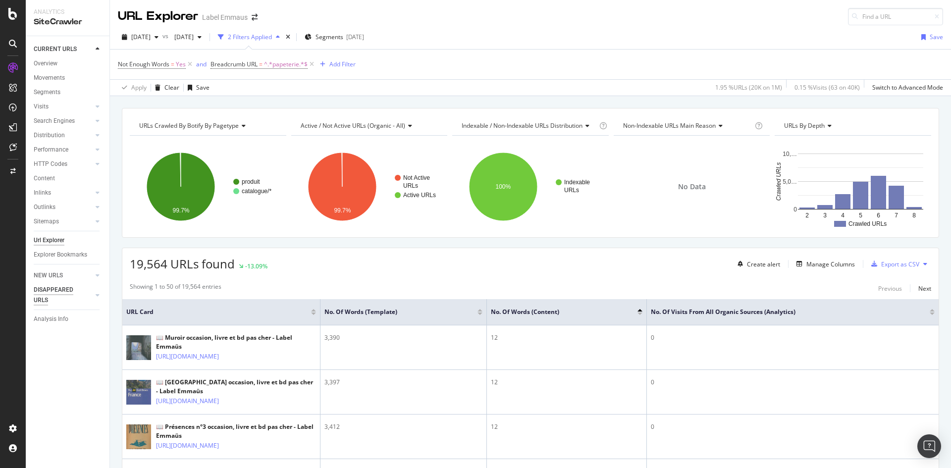
click at [74, 297] on div "DISAPPEARED URLS" at bounding box center [59, 295] width 50 height 21
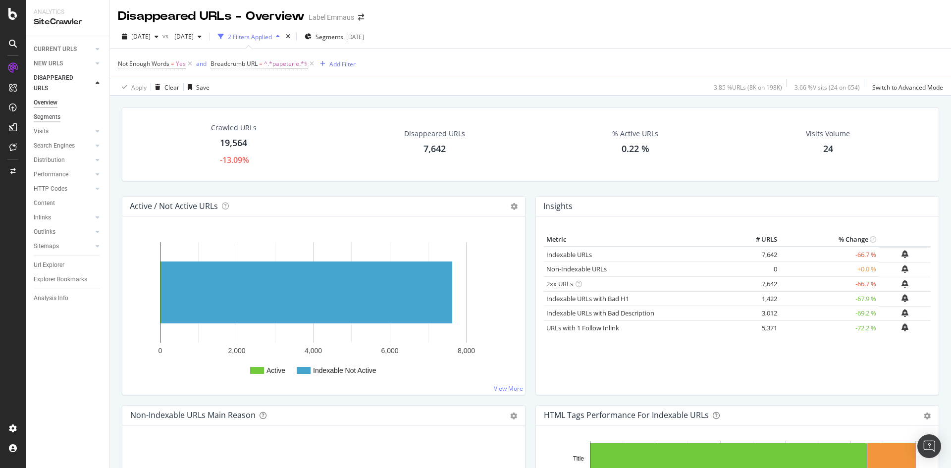
click at [46, 121] on div "Segments" at bounding box center [47, 117] width 27 height 10
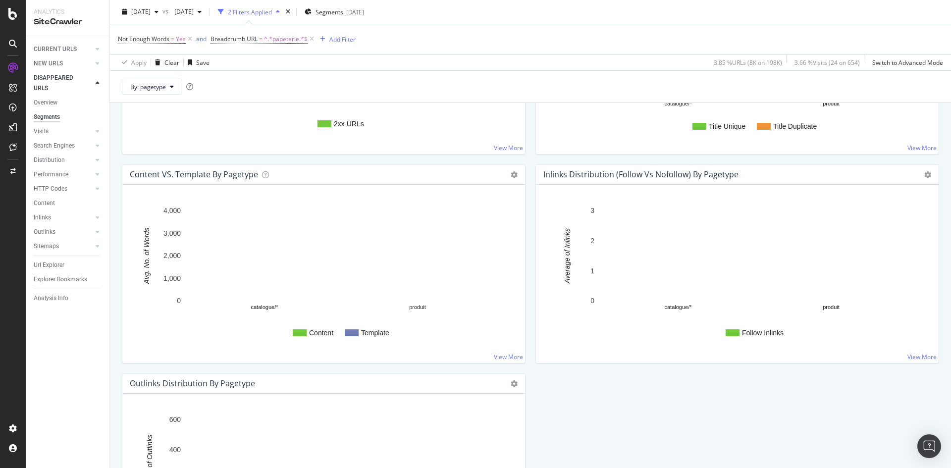
scroll to position [991, 0]
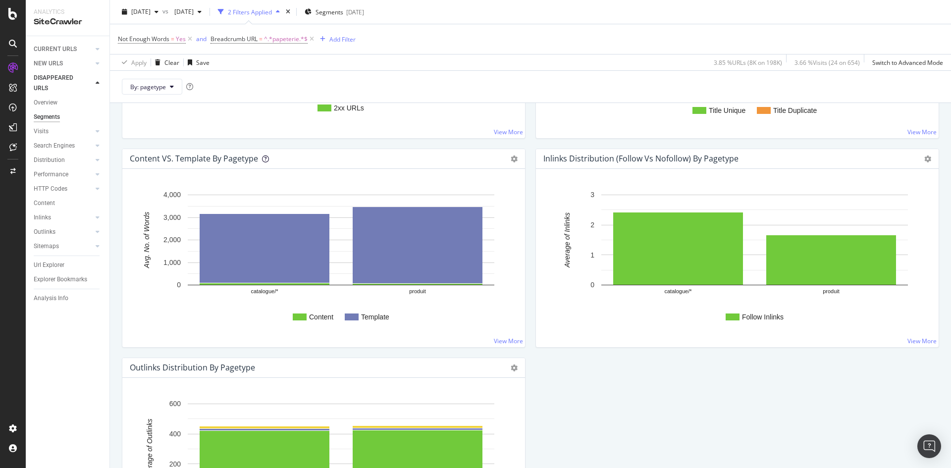
click at [263, 160] on icon at bounding box center [265, 159] width 7 height 7
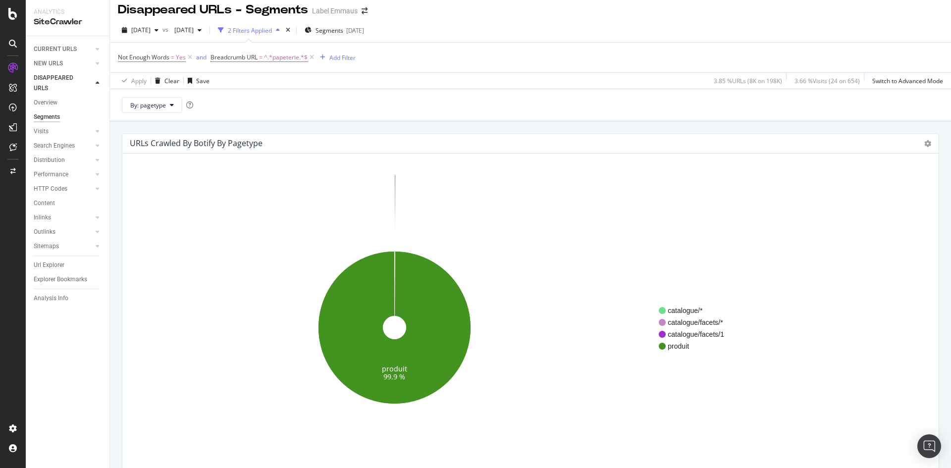
scroll to position [0, 0]
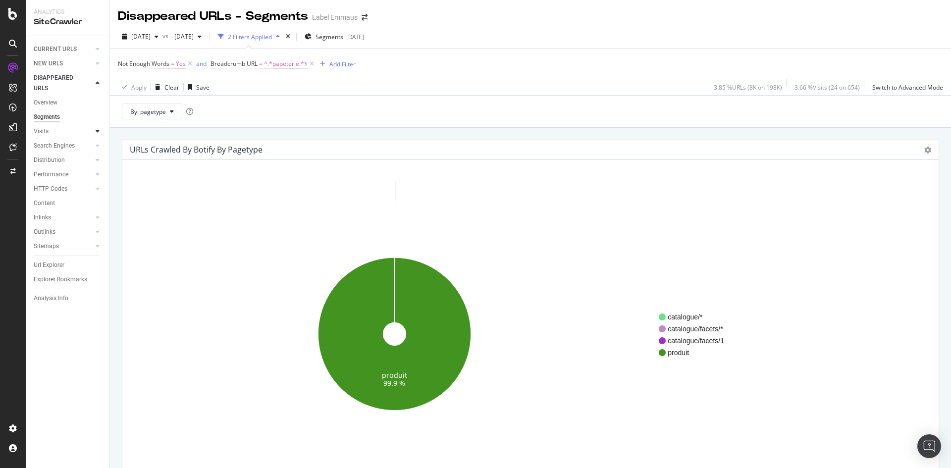
click at [100, 129] on div at bounding box center [98, 131] width 10 height 10
click at [41, 131] on div "Visits" at bounding box center [41, 131] width 15 height 10
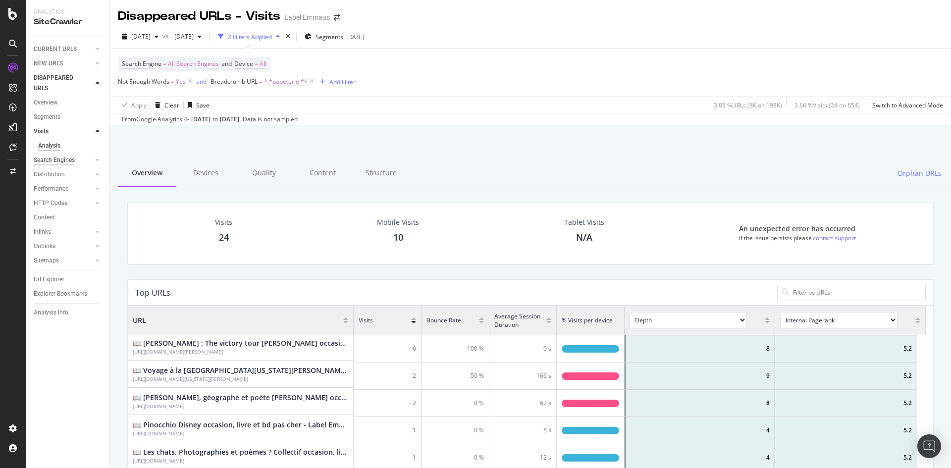
click at [71, 161] on div "Search Engines" at bounding box center [54, 160] width 41 height 10
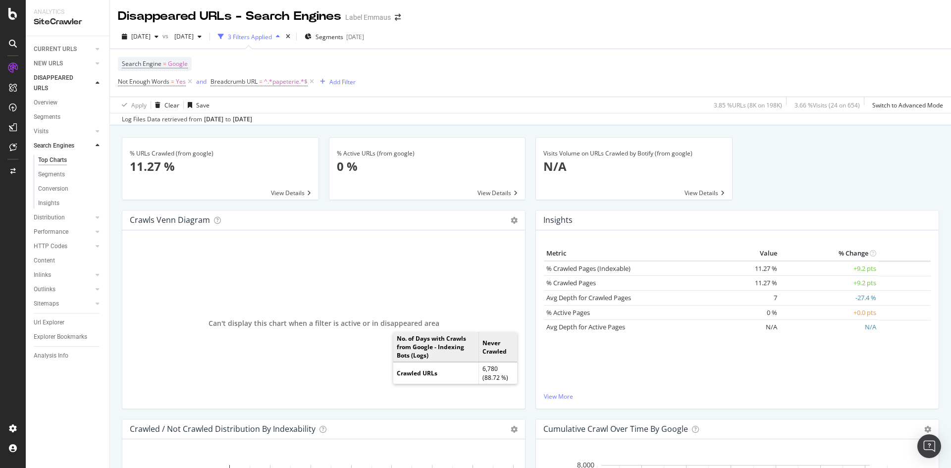
drag, startPoint x: 65, startPoint y: 191, endPoint x: 279, endPoint y: 233, distance: 218.1
click at [65, 191] on div "Conversion" at bounding box center [53, 189] width 30 height 10
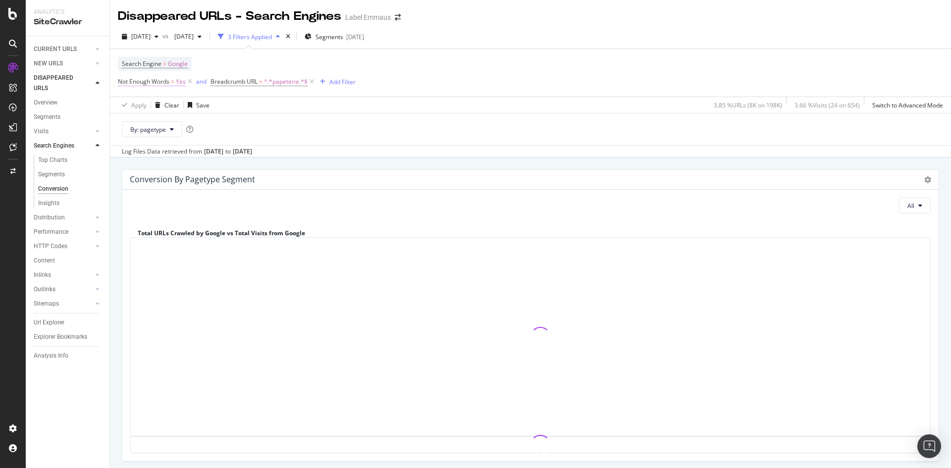
click at [172, 82] on span "=" at bounding box center [172, 81] width 3 height 8
click at [148, 103] on div "Yes" at bounding box center [180, 105] width 109 height 16
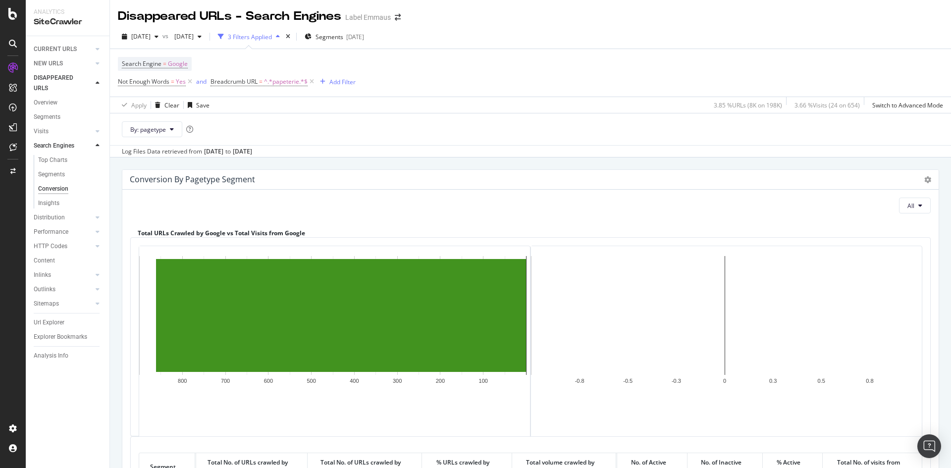
click at [393, 56] on div "Search Engine = Google Not Enough Words = Yes and Breadcrumb URL = ^.*papeterie…" at bounding box center [530, 73] width 825 height 48
click at [54, 205] on div "Insights" at bounding box center [48, 203] width 21 height 10
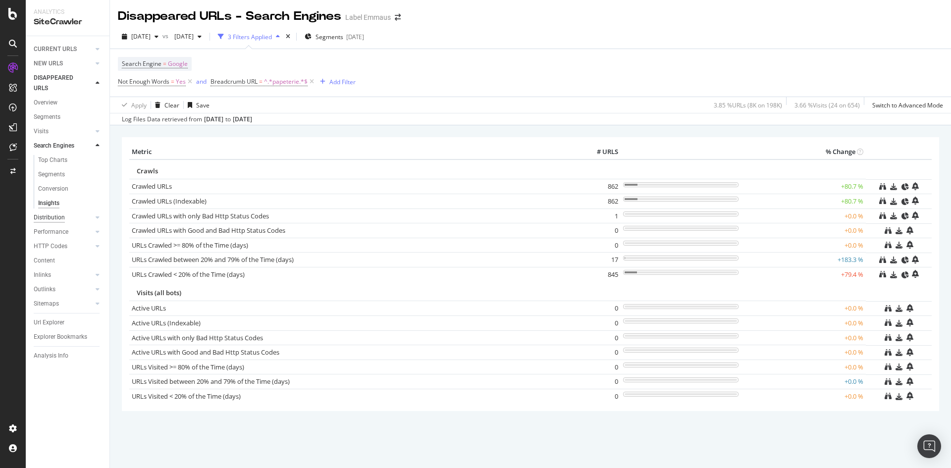
click at [61, 218] on div "Distribution" at bounding box center [49, 218] width 31 height 10
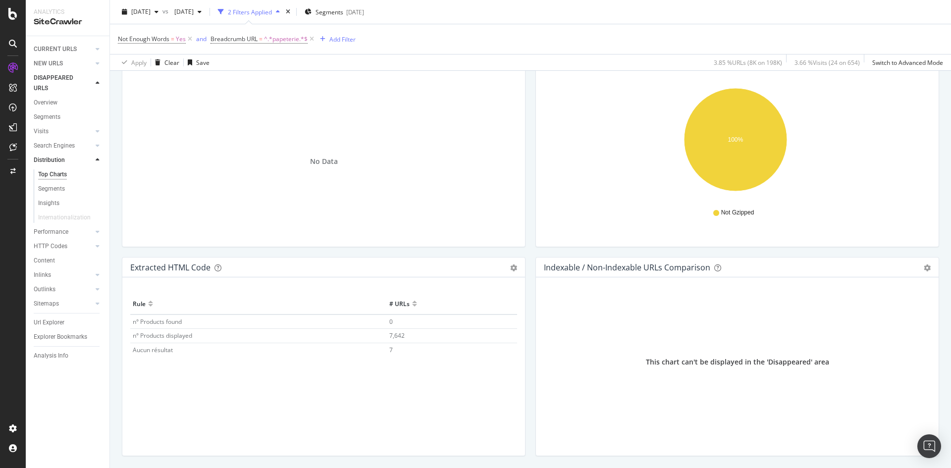
scroll to position [1419, 0]
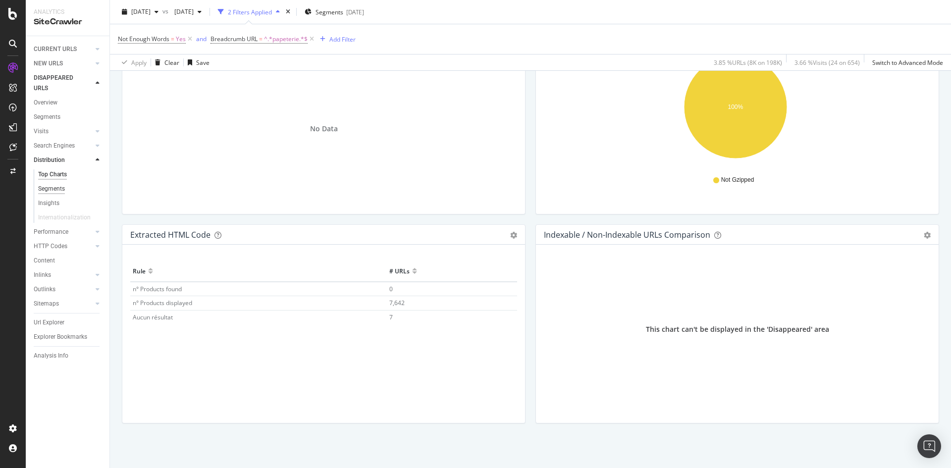
click at [62, 187] on div "Segments" at bounding box center [51, 189] width 27 height 10
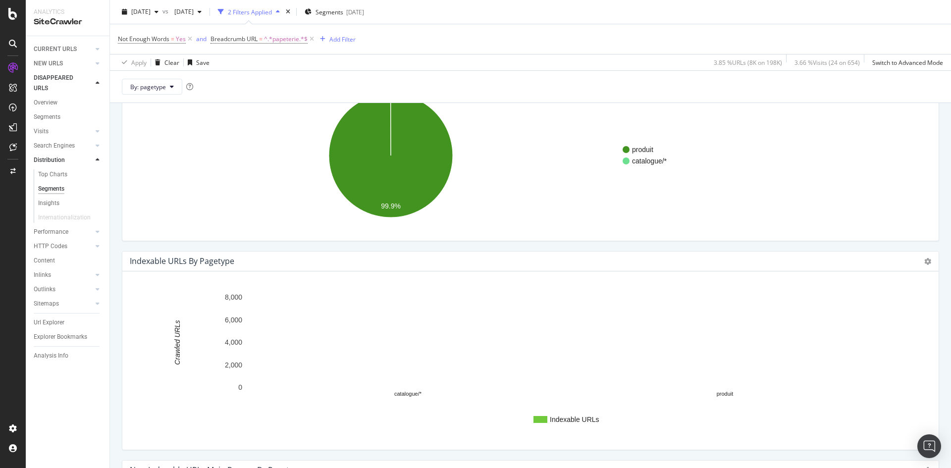
scroll to position [47, 0]
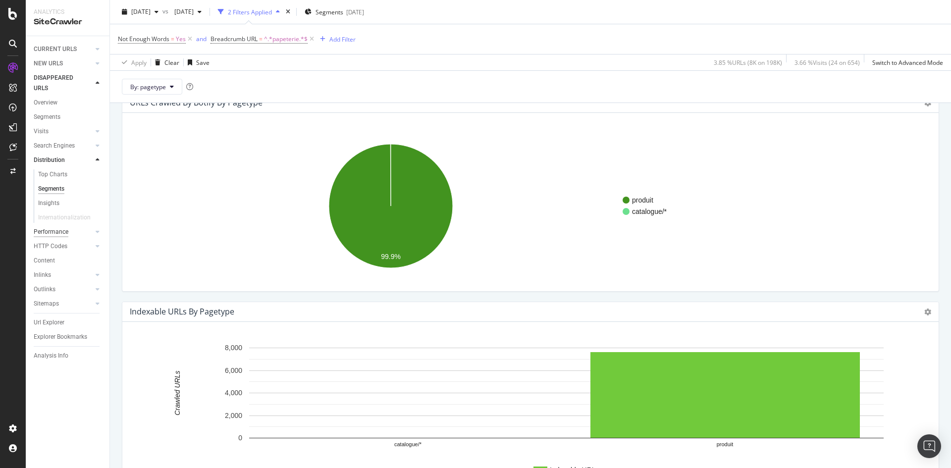
click at [50, 231] on div "Performance" at bounding box center [51, 232] width 35 height 10
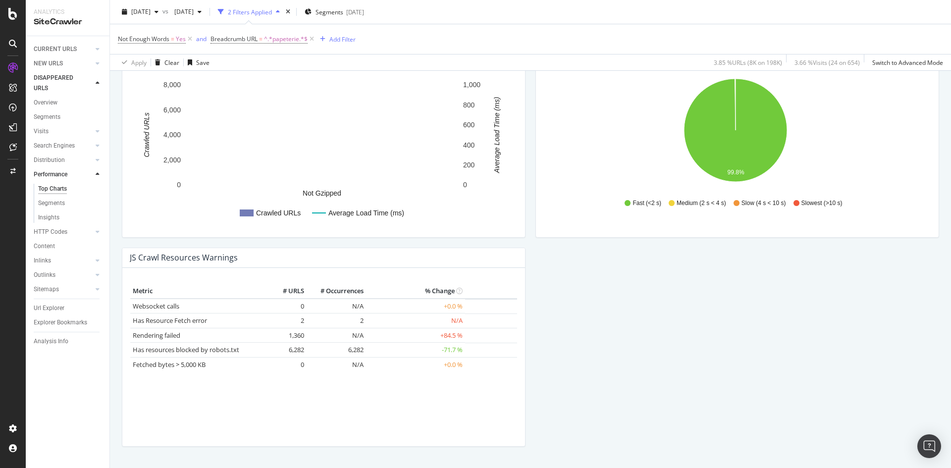
scroll to position [823, 0]
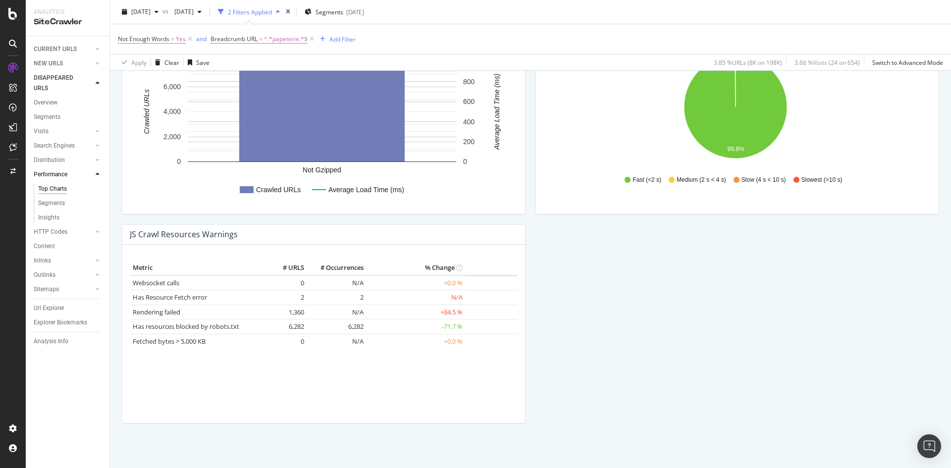
drag, startPoint x: 50, startPoint y: 218, endPoint x: 331, endPoint y: 302, distance: 294.2
click at [50, 218] on div "Insights" at bounding box center [48, 218] width 21 height 10
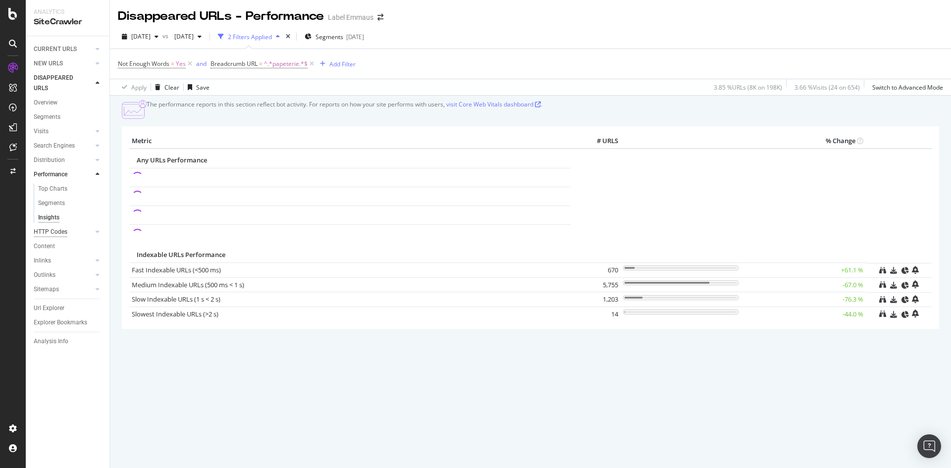
click at [49, 232] on div "HTTP Codes" at bounding box center [51, 232] width 34 height 10
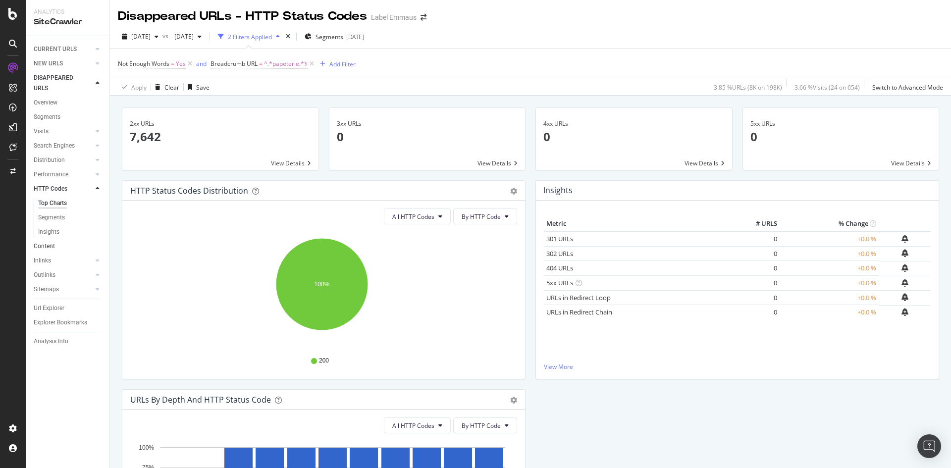
drag, startPoint x: 41, startPoint y: 222, endPoint x: 72, endPoint y: 247, distance: 40.2
click at [41, 222] on div "Segments" at bounding box center [51, 218] width 27 height 10
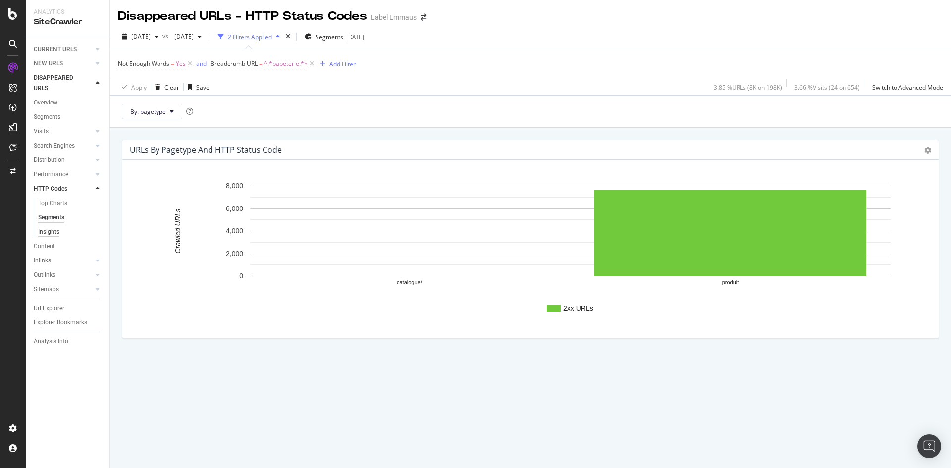
click at [43, 236] on div "Insights" at bounding box center [48, 232] width 21 height 10
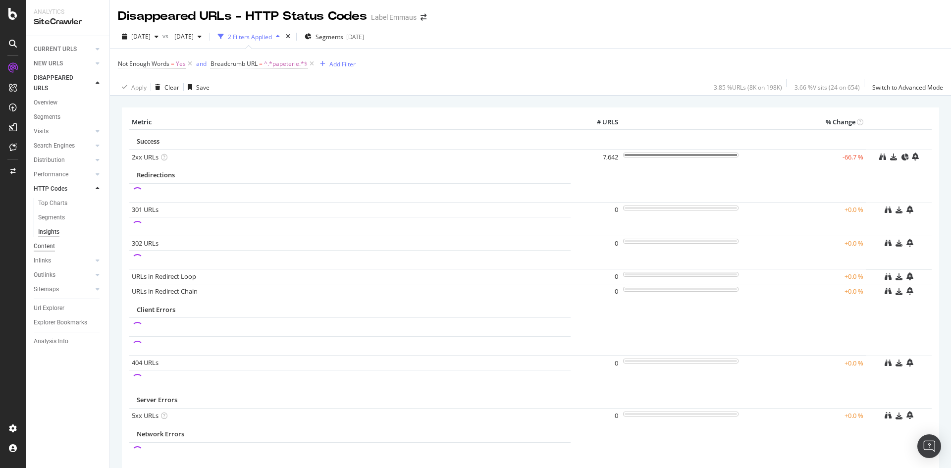
click at [37, 245] on div "Content" at bounding box center [44, 246] width 21 height 10
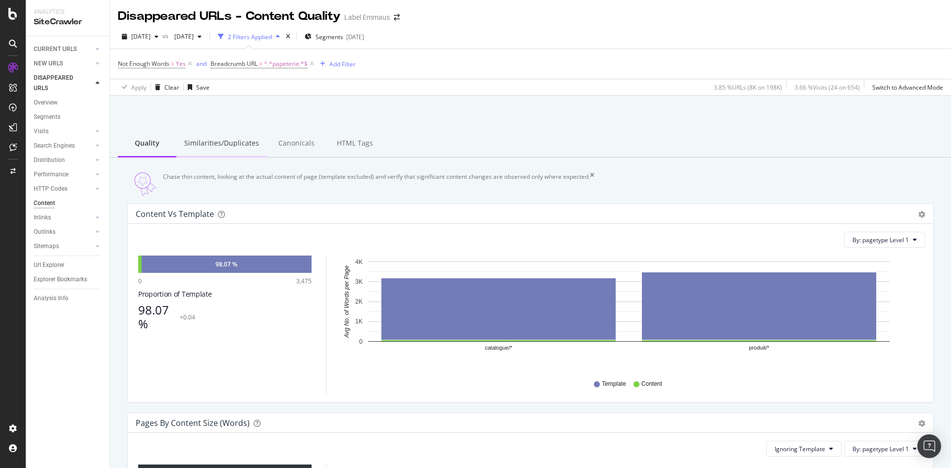
click at [237, 145] on div "Similarities/Duplicates" at bounding box center [221, 143] width 91 height 27
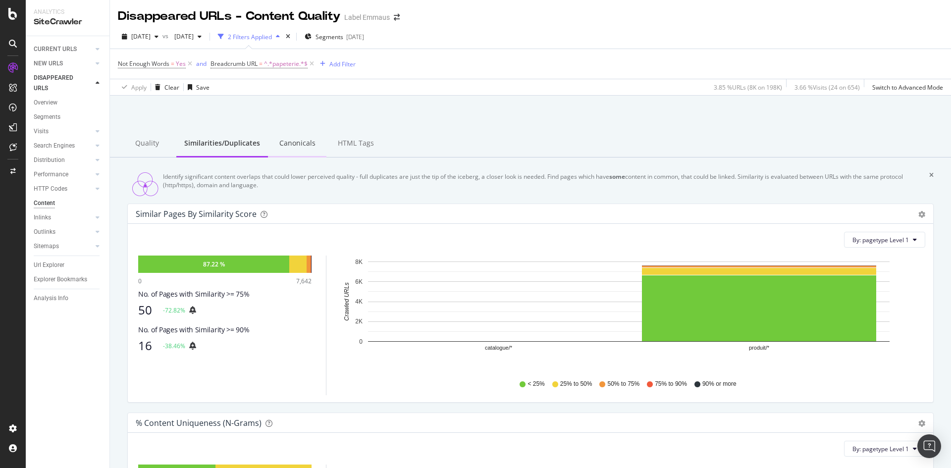
click at [295, 147] on div "Canonicals" at bounding box center [297, 143] width 58 height 27
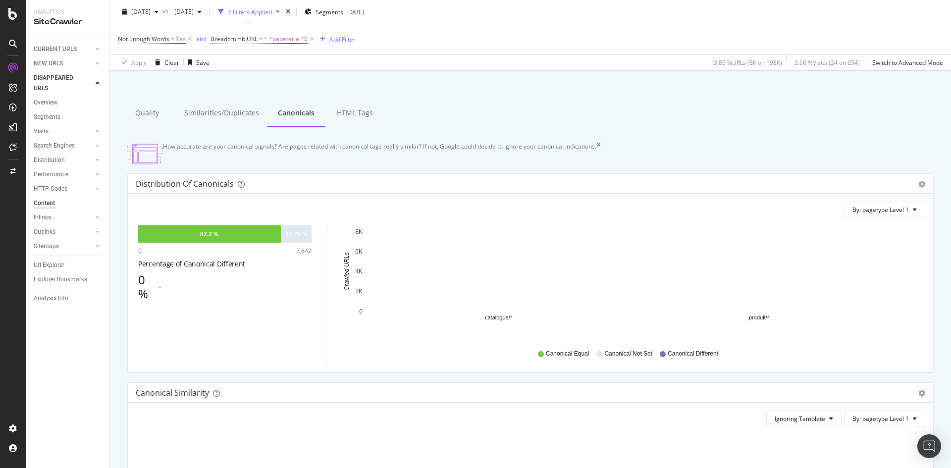
scroll to position [29, 0]
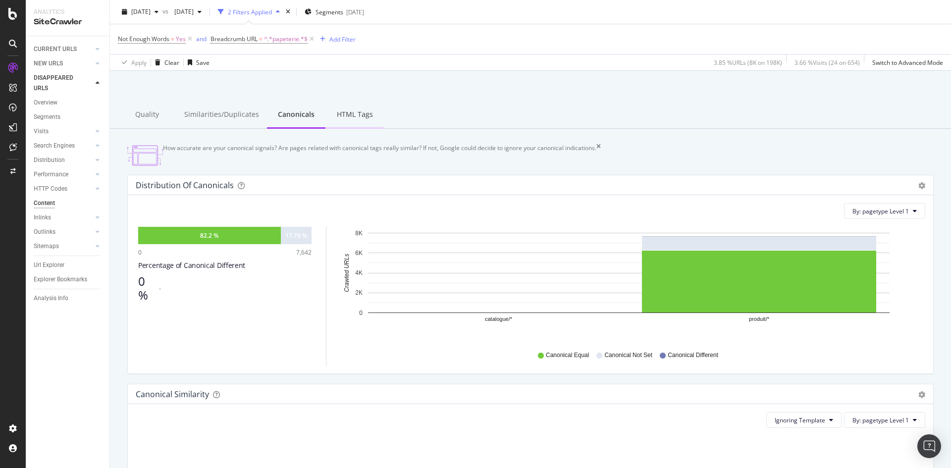
click at [343, 109] on div "HTML Tags" at bounding box center [354, 115] width 58 height 27
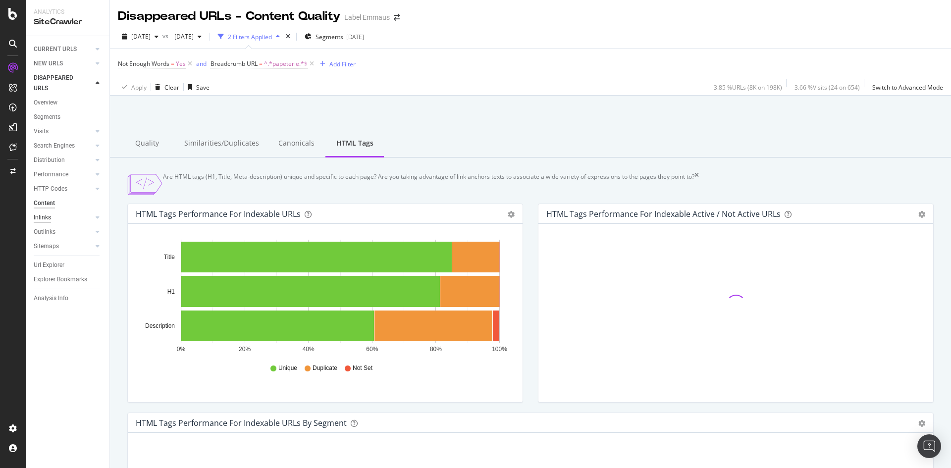
click at [37, 216] on div "Inlinks" at bounding box center [42, 218] width 17 height 10
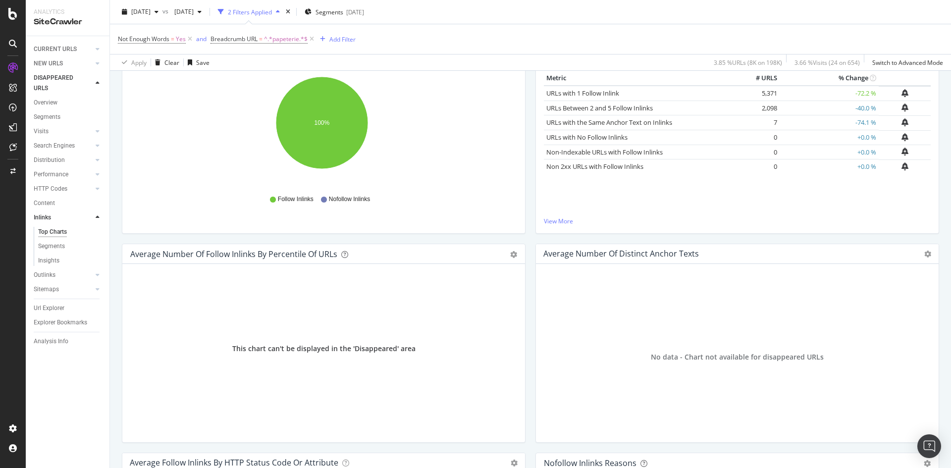
scroll to position [77, 0]
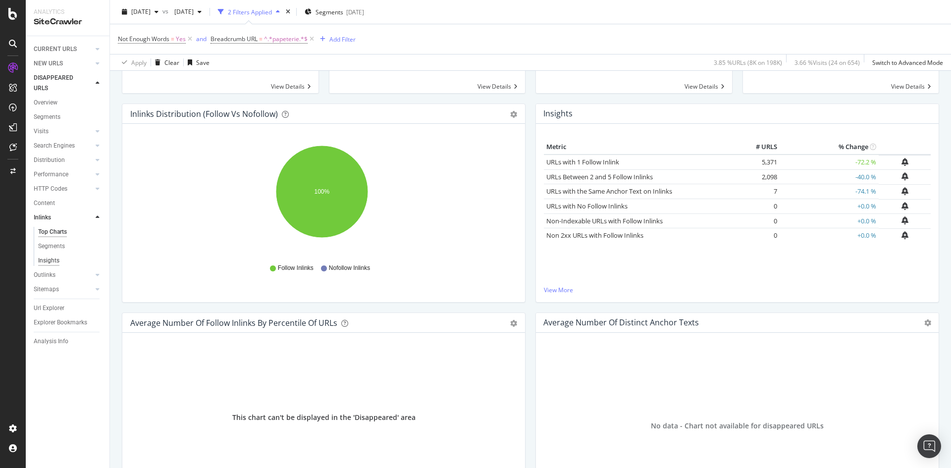
click at [50, 261] on div "Insights" at bounding box center [48, 261] width 21 height 10
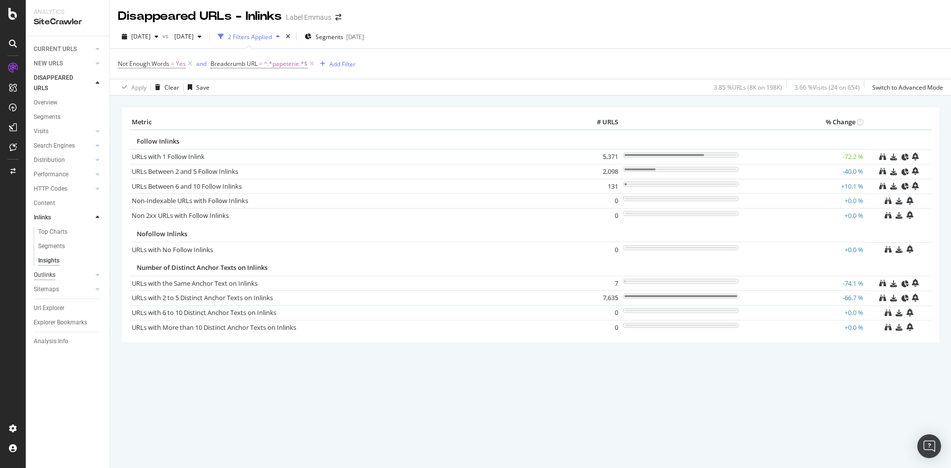
click at [46, 276] on div "Outlinks" at bounding box center [45, 275] width 22 height 10
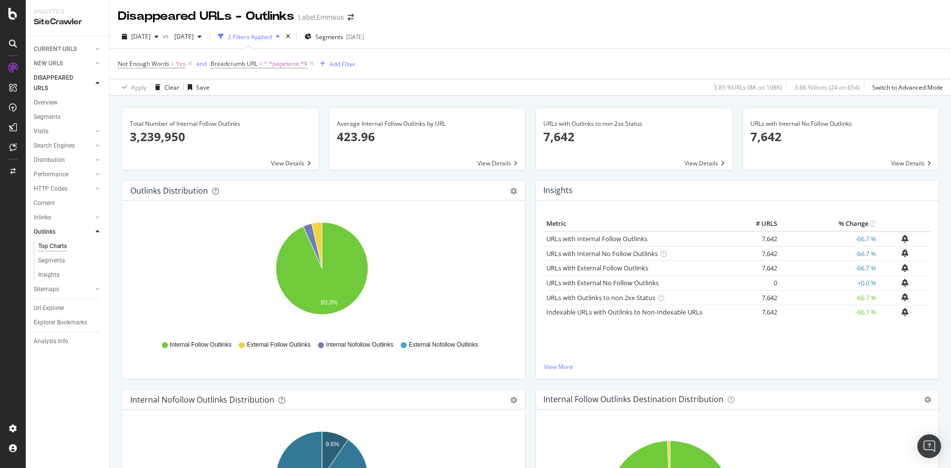
drag, startPoint x: 55, startPoint y: 309, endPoint x: 49, endPoint y: 310, distance: 6.0
click at [55, 309] on div "Url Explorer" at bounding box center [49, 308] width 31 height 10
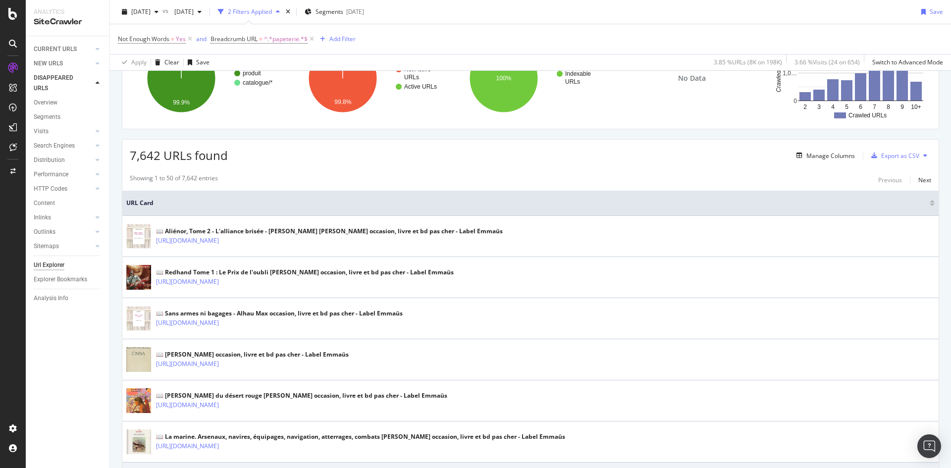
scroll to position [50, 0]
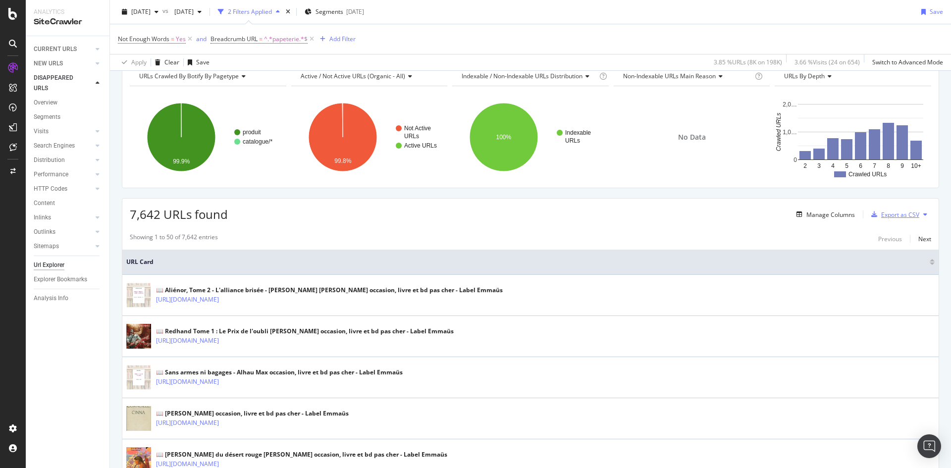
click at [891, 215] on div "Export as CSV" at bounding box center [900, 215] width 38 height 8
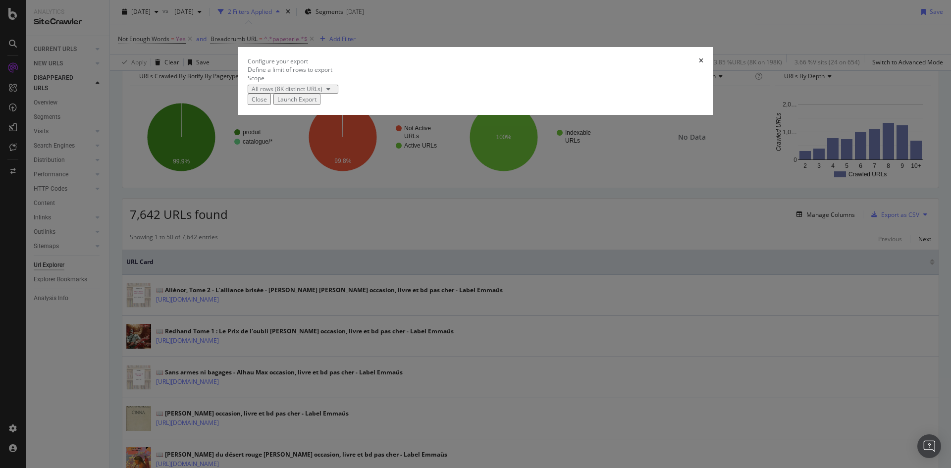
click at [322, 92] on div "All rows (8K distinct URLs)" at bounding box center [287, 89] width 71 height 6
click at [380, 266] on div "All rows (8K distinct URLs)" at bounding box center [350, 263] width 71 height 8
click at [317, 104] on div "Launch Export" at bounding box center [296, 99] width 39 height 8
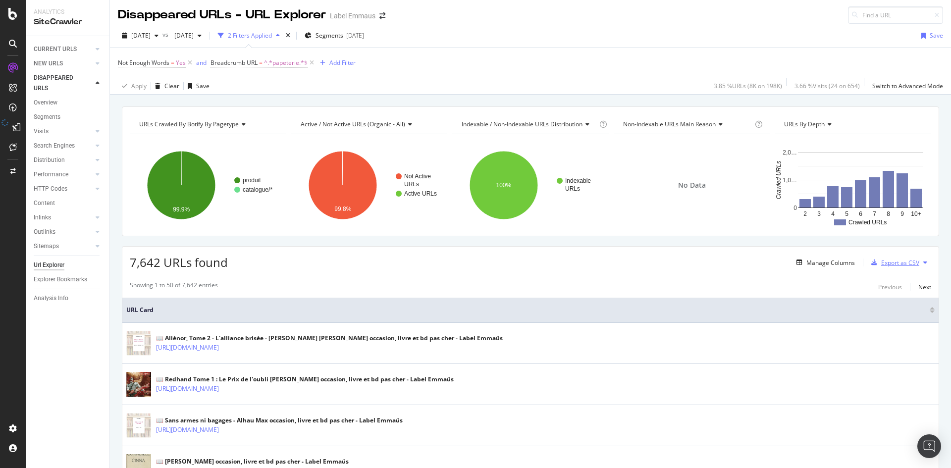
scroll to position [0, 0]
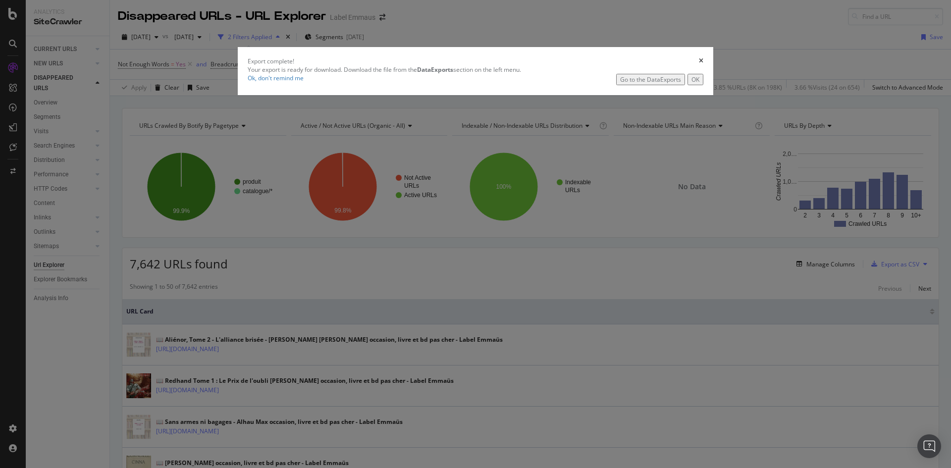
drag, startPoint x: 614, startPoint y: 271, endPoint x: 588, endPoint y: 272, distance: 26.8
click at [620, 84] on div "Go to the DataExports" at bounding box center [650, 79] width 61 height 8
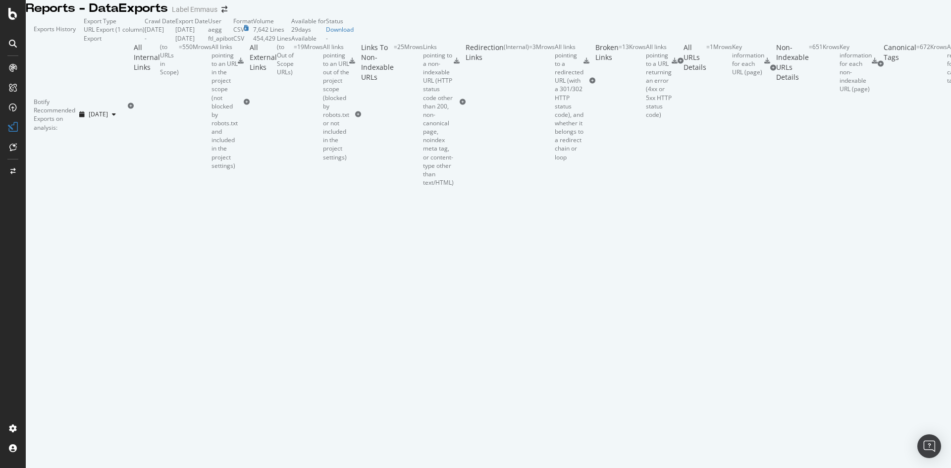
click at [244, 64] on icon at bounding box center [241, 61] width 6 height 6
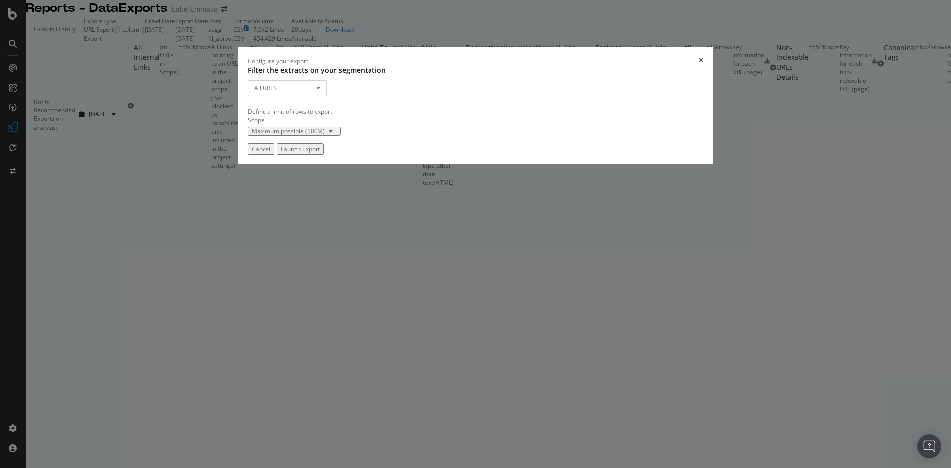
click at [324, 155] on button "Launch Export" at bounding box center [300, 148] width 47 height 11
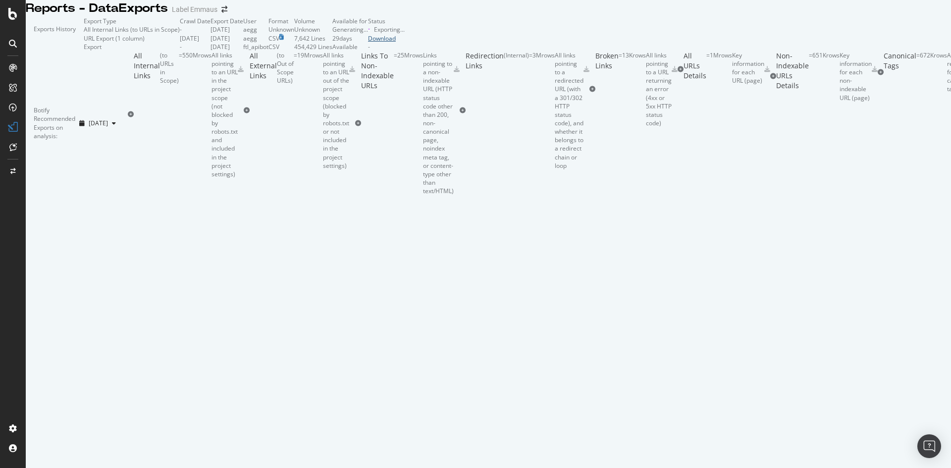
click at [405, 43] on div "Download" at bounding box center [386, 38] width 37 height 8
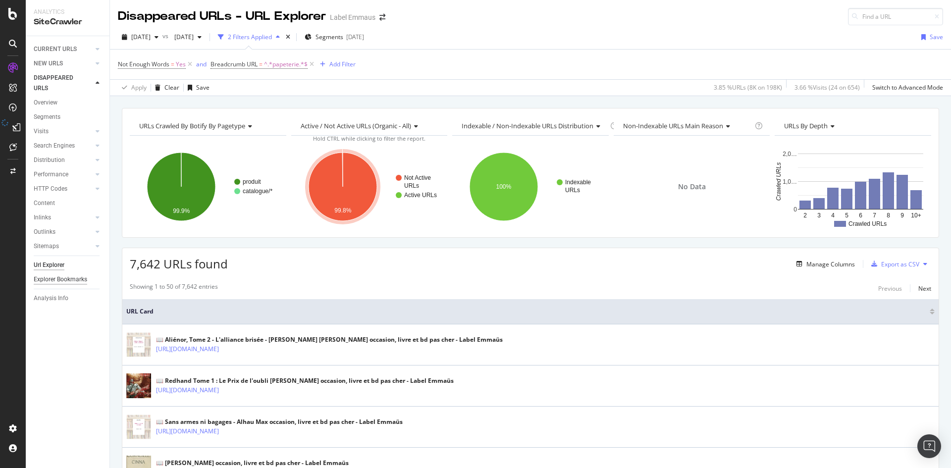
click at [67, 280] on div "Explorer Bookmarks" at bounding box center [61, 279] width 54 height 10
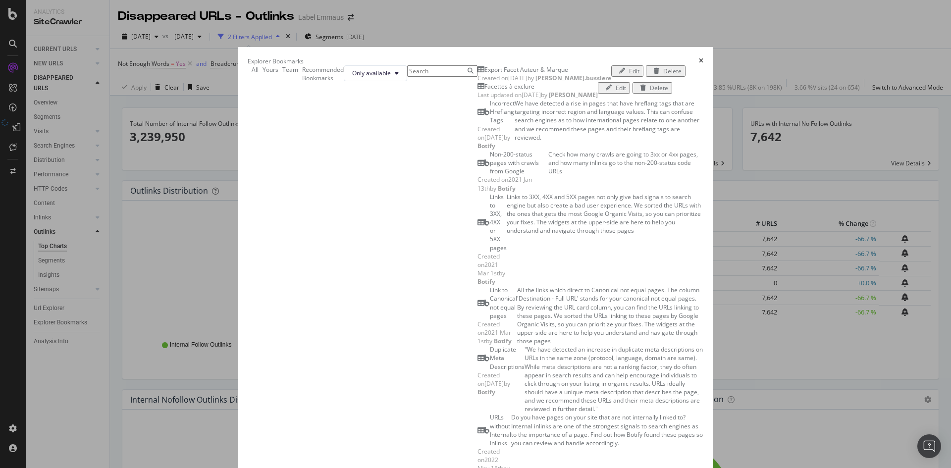
click at [703, 58] on icon "times" at bounding box center [701, 61] width 4 height 6
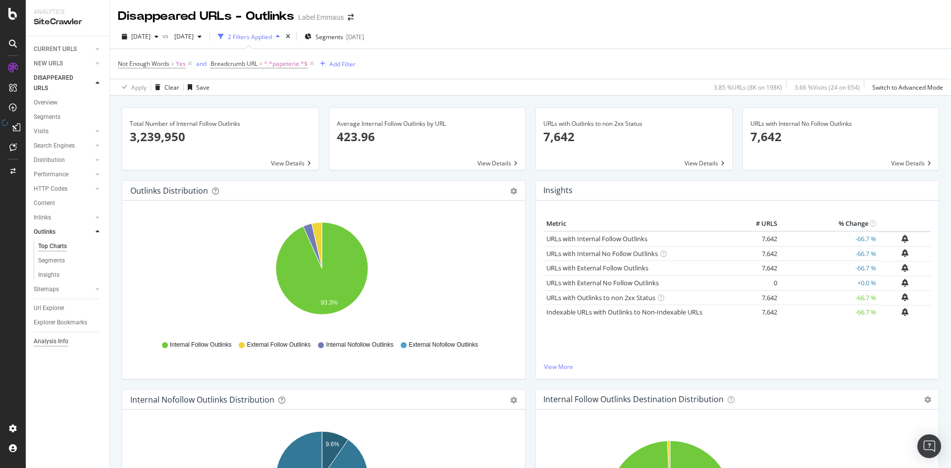
click at [44, 339] on div "Analysis Info" at bounding box center [51, 341] width 35 height 10
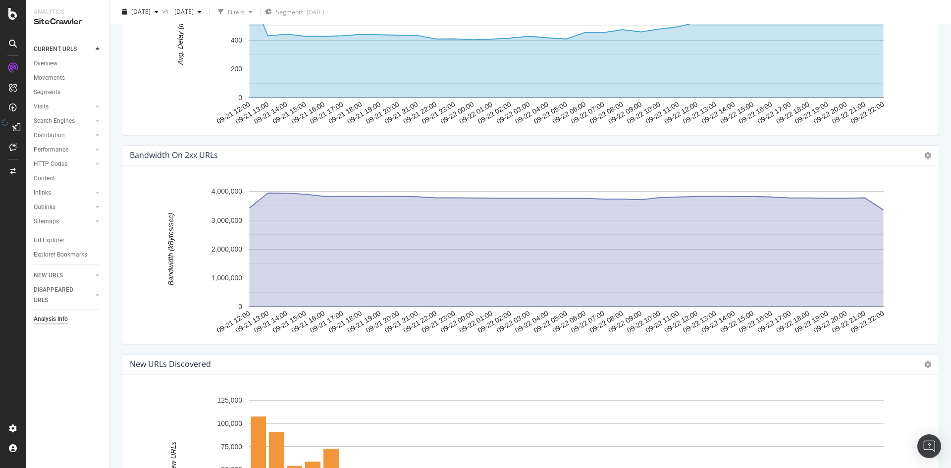
scroll to position [1124, 0]
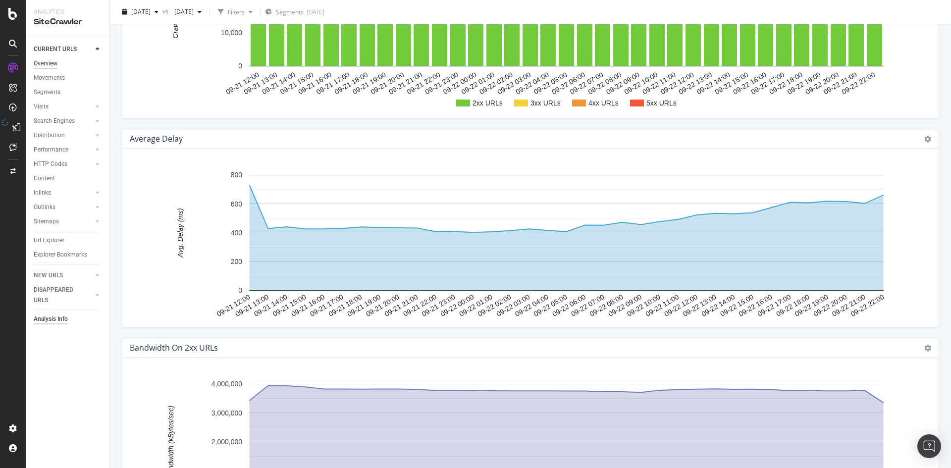
click at [52, 64] on div "Overview" at bounding box center [46, 63] width 24 height 10
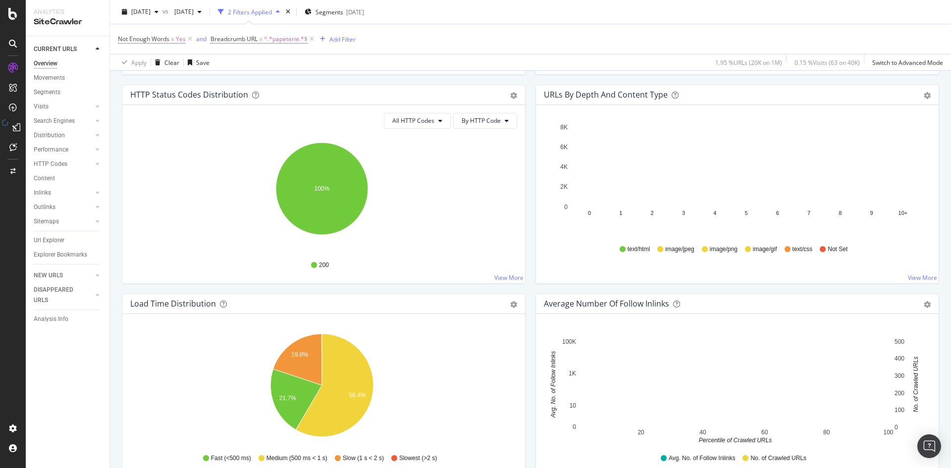
scroll to position [594, 0]
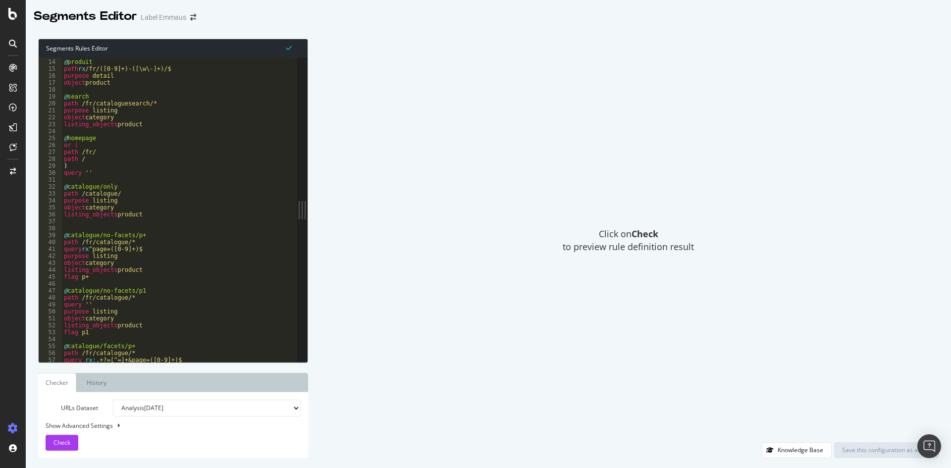
scroll to position [238, 0]
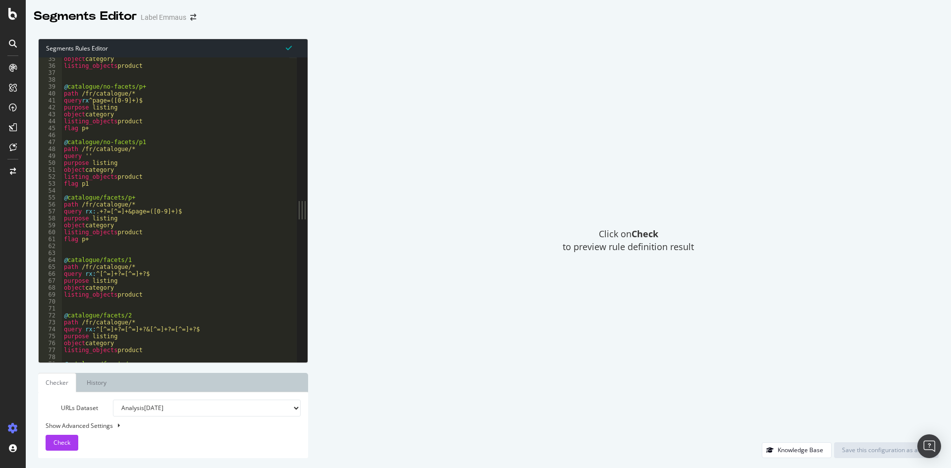
click at [187, 407] on select "Analysis 2025 Sep. 21st Analysis 2025 Sep. 14th Analysis 2025 Sep. 7th Analysis…" at bounding box center [207, 408] width 188 height 17
click at [491, 344] on div "Click on Check to preview rule definition result" at bounding box center [628, 241] width 621 height 404
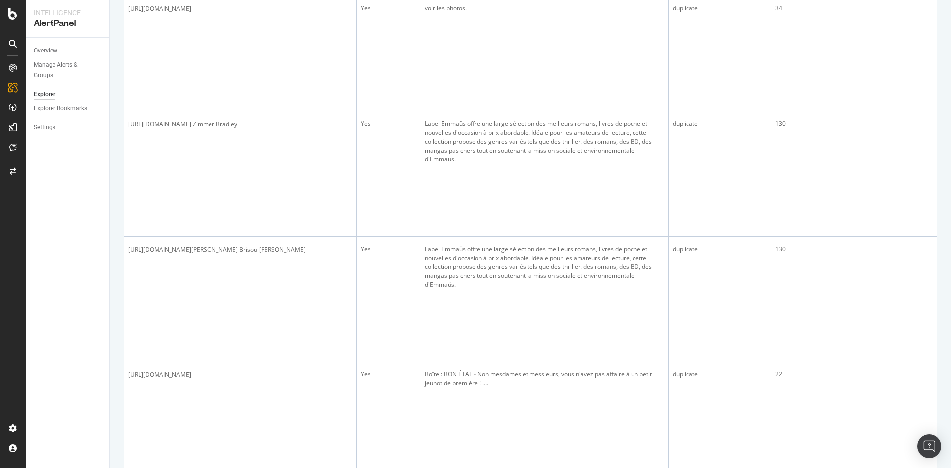
scroll to position [1437, 0]
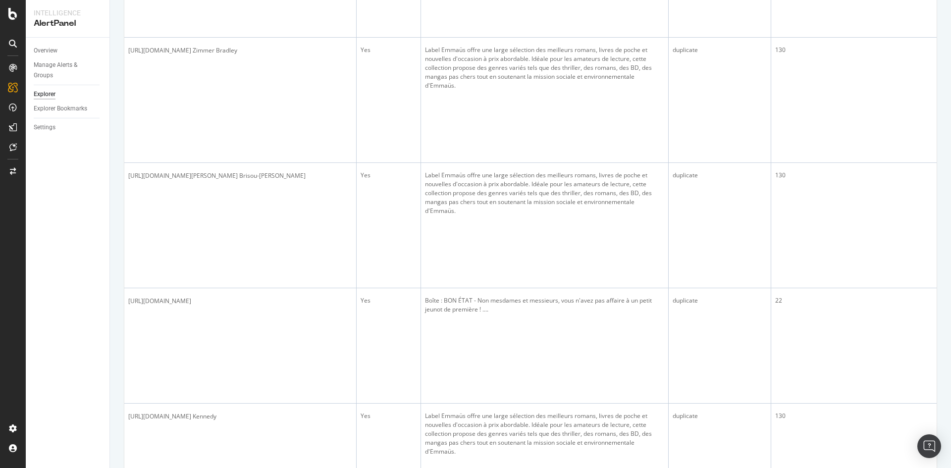
drag, startPoint x: 188, startPoint y: 157, endPoint x: 126, endPoint y: 151, distance: 61.8
copy span "https://www.label-emmaus.co/fr/banane-fluo-collection-velo-les-surcycles-du-leo…"
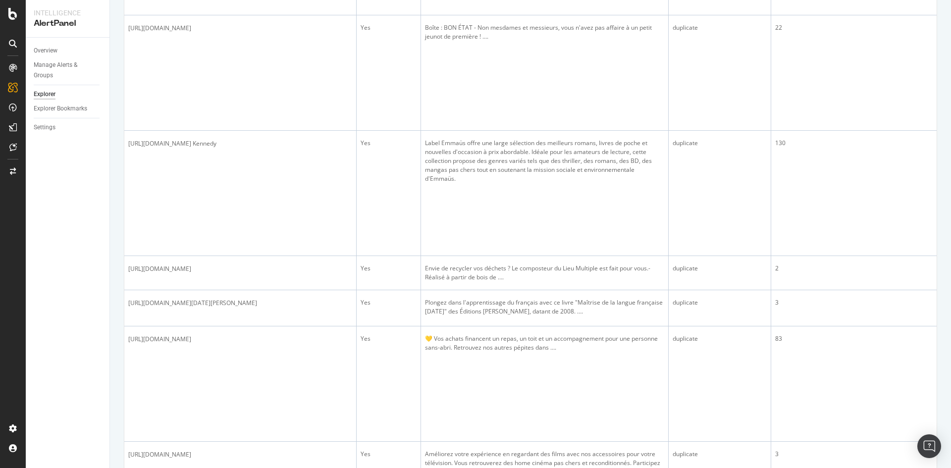
scroll to position [1734, 0]
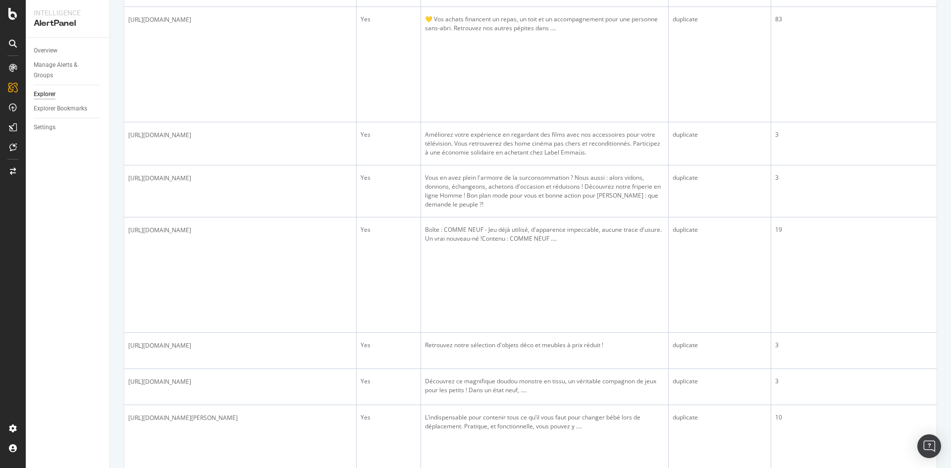
scroll to position [2081, 0]
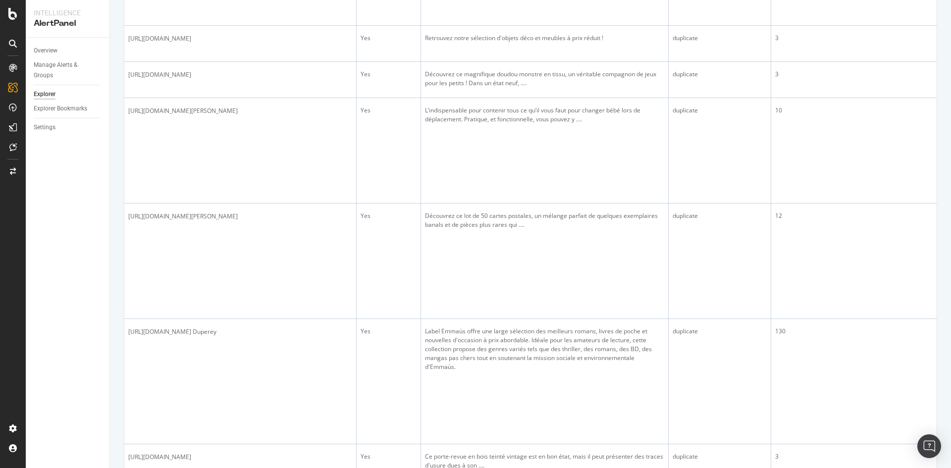
scroll to position [2378, 0]
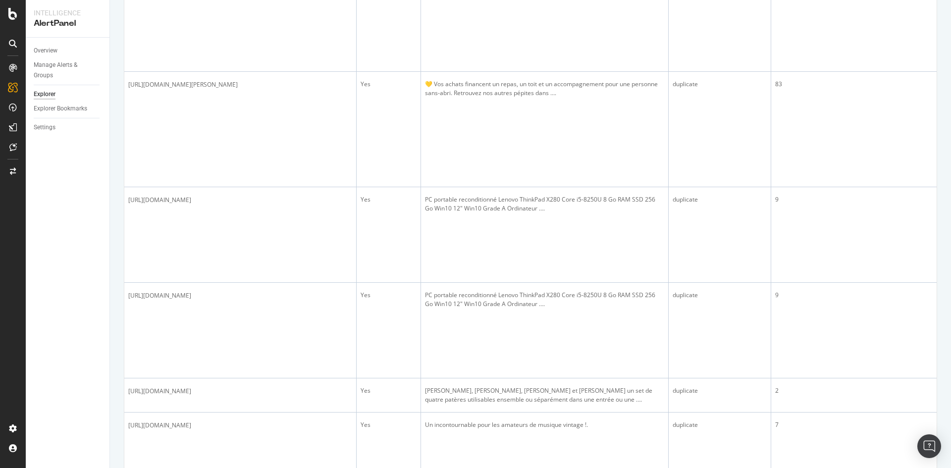
scroll to position [3715, 0]
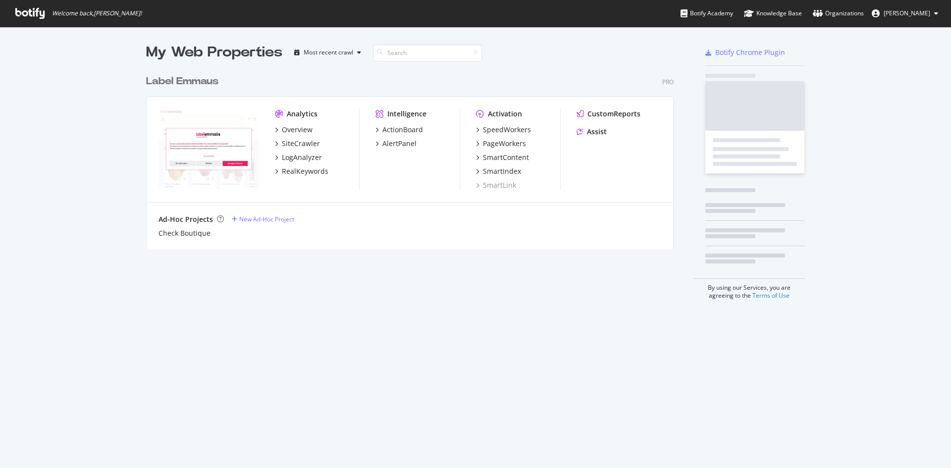
scroll to position [180, 528]
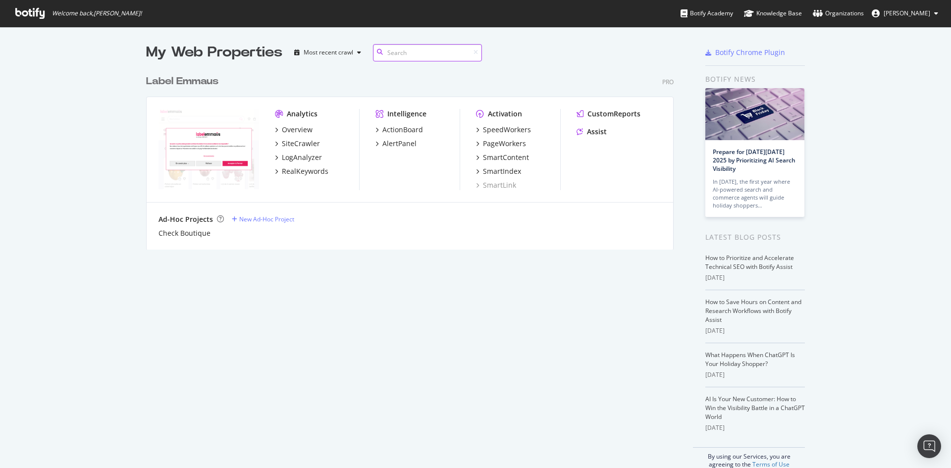
scroll to position [180, 528]
